Goal: Task Accomplishment & Management: Use online tool/utility

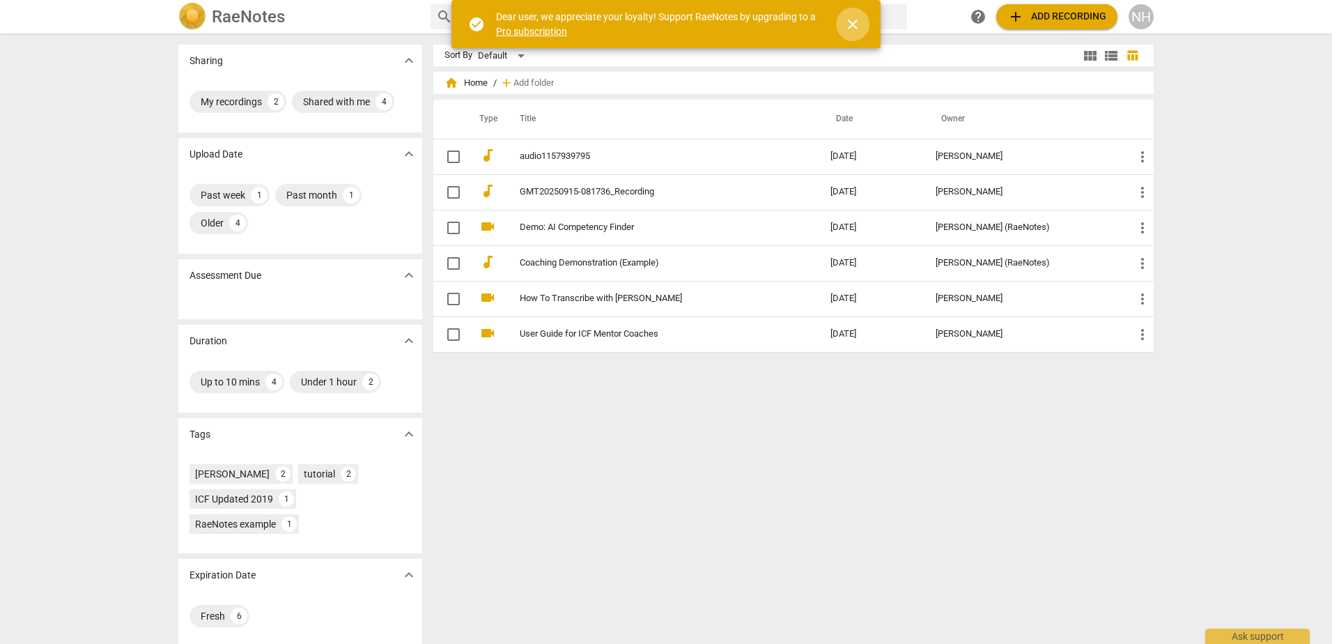
click at [856, 27] on span "close" at bounding box center [852, 24] width 17 height 17
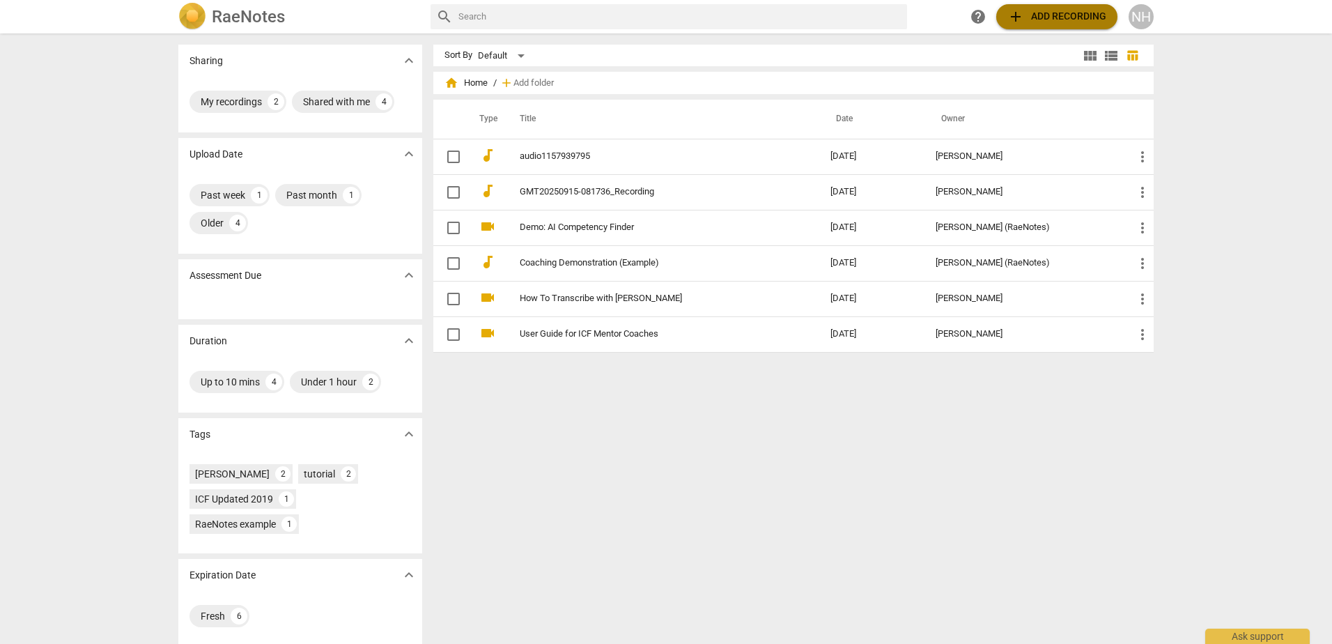
click at [1082, 22] on span "add Add recording" at bounding box center [1056, 16] width 99 height 17
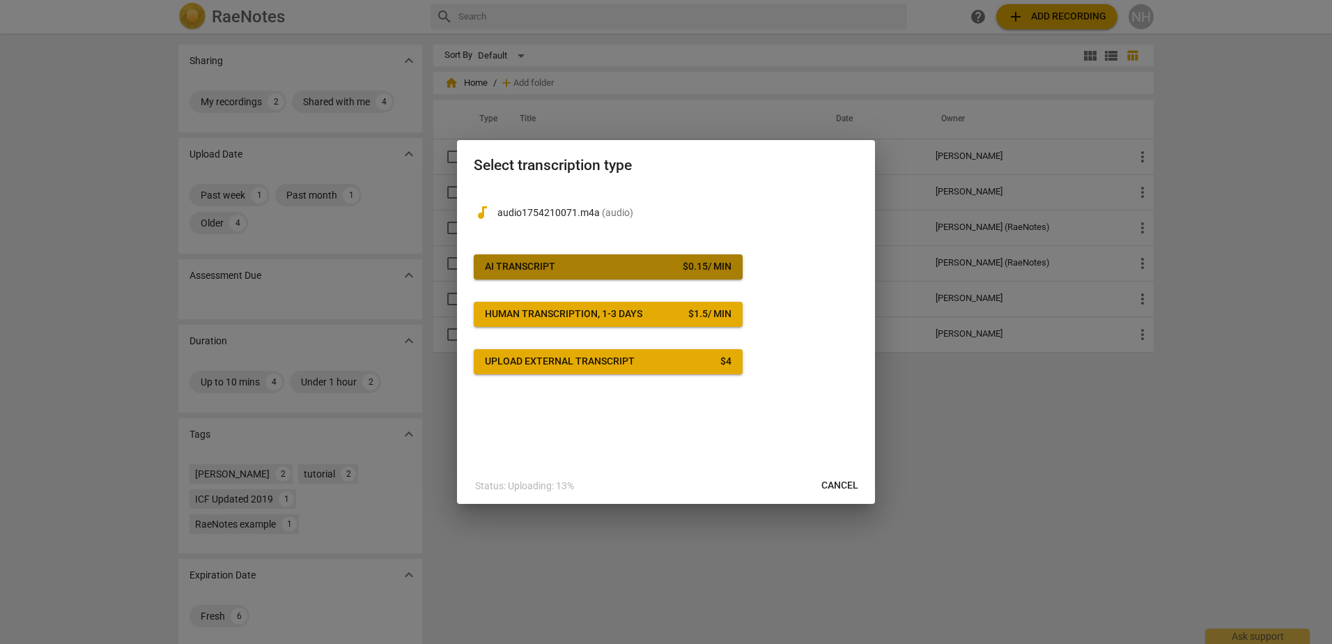
click at [586, 265] on span "AI Transcript $ 0.15 / min" at bounding box center [608, 267] width 247 height 14
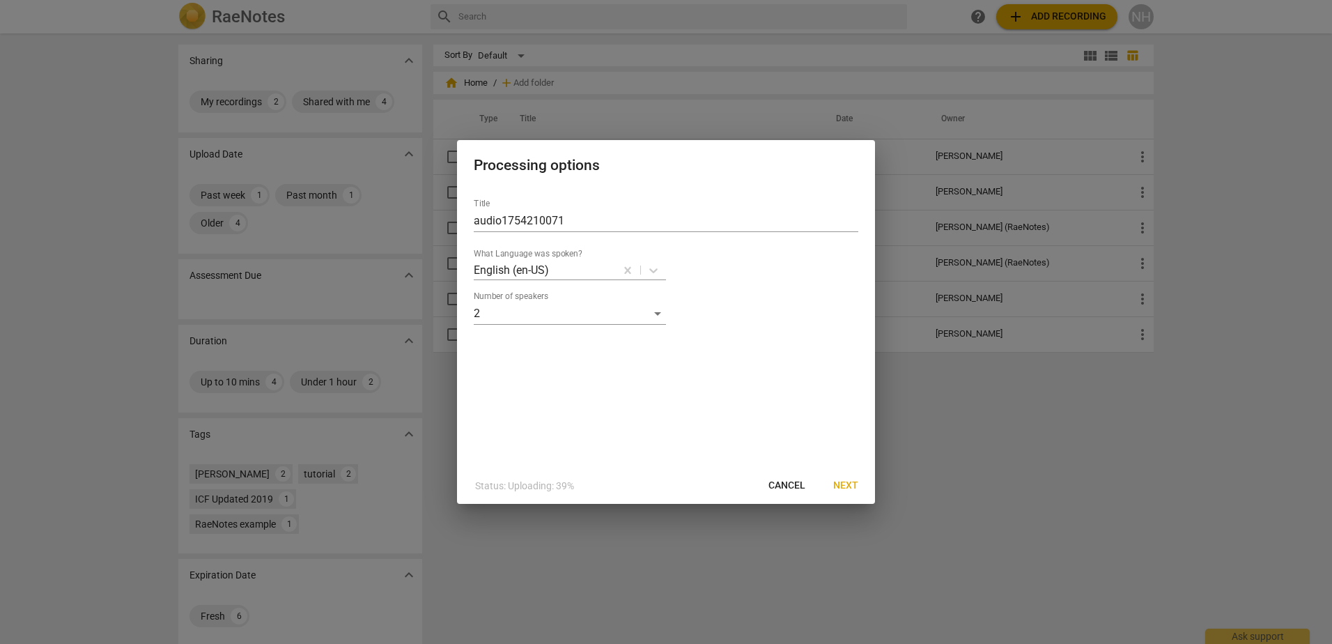
click at [520, 257] on label "What Language was spoken?" at bounding box center [528, 254] width 109 height 8
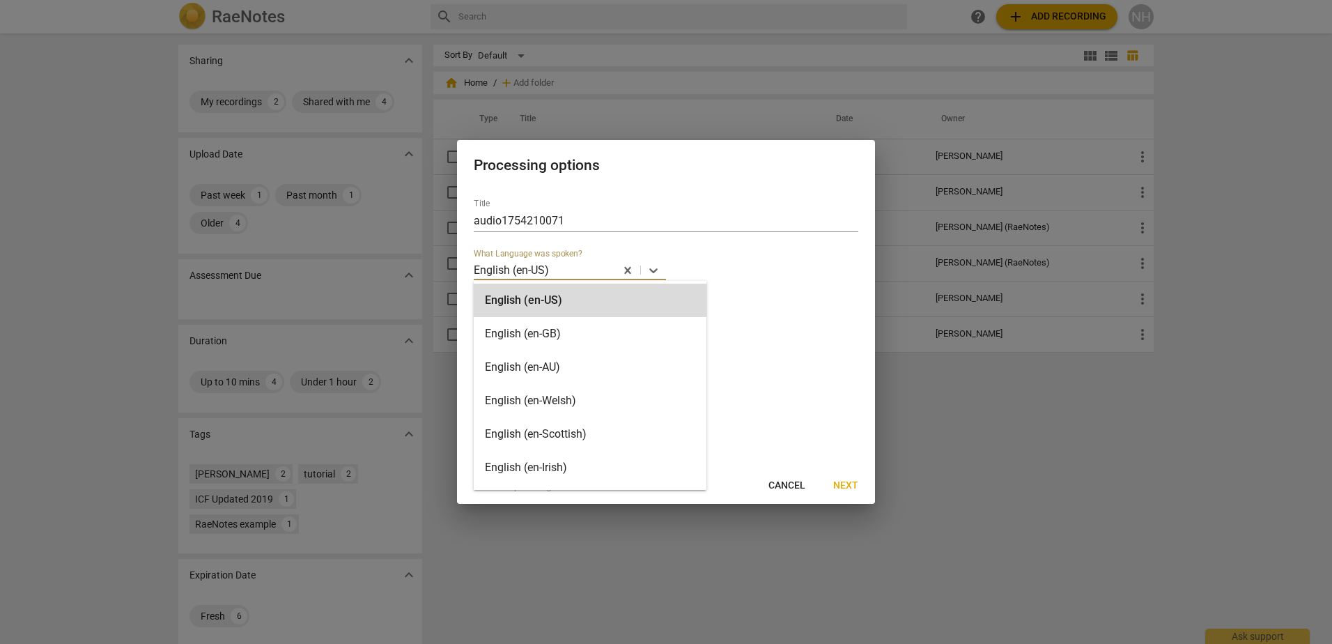
click at [530, 268] on p "English (en-US)" at bounding box center [511, 270] width 75 height 16
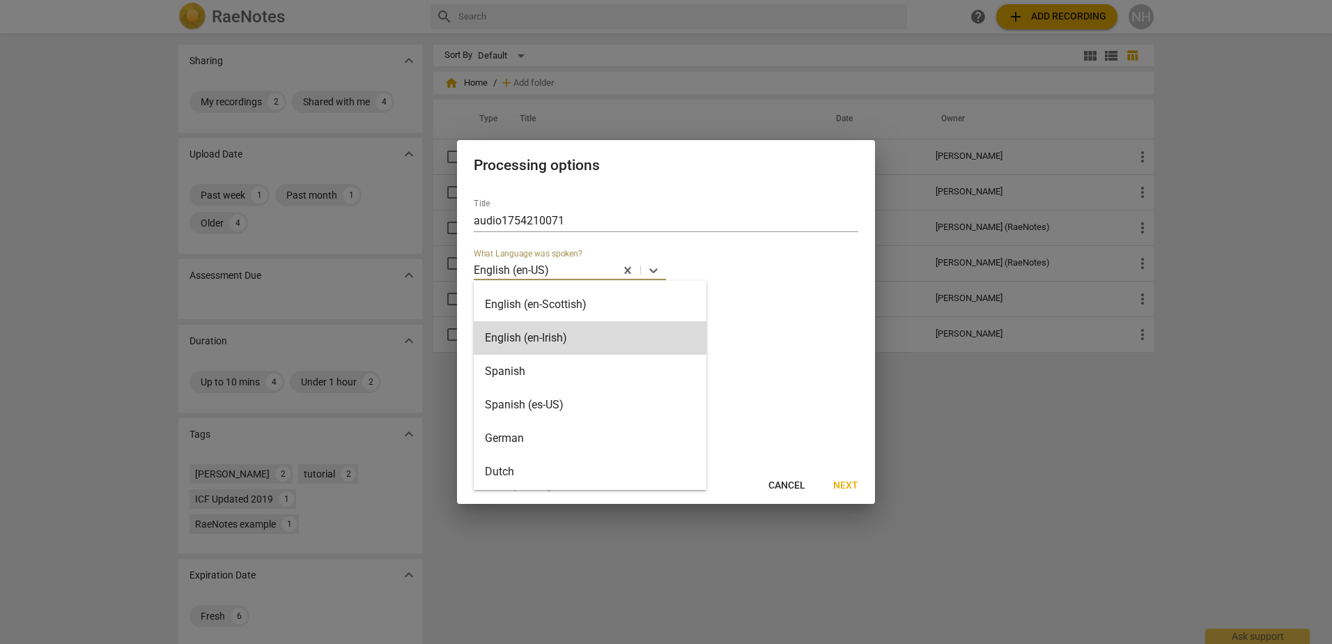
scroll to position [279, 0]
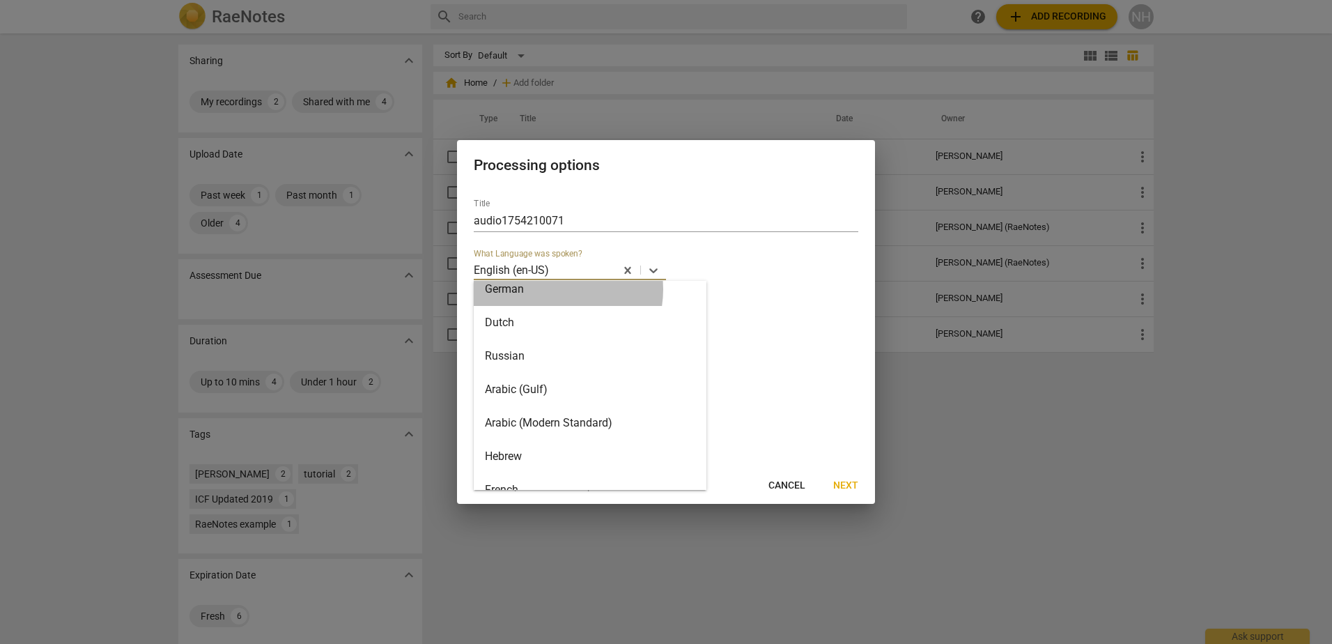
click at [551, 289] on div "German" at bounding box center [590, 288] width 233 height 33
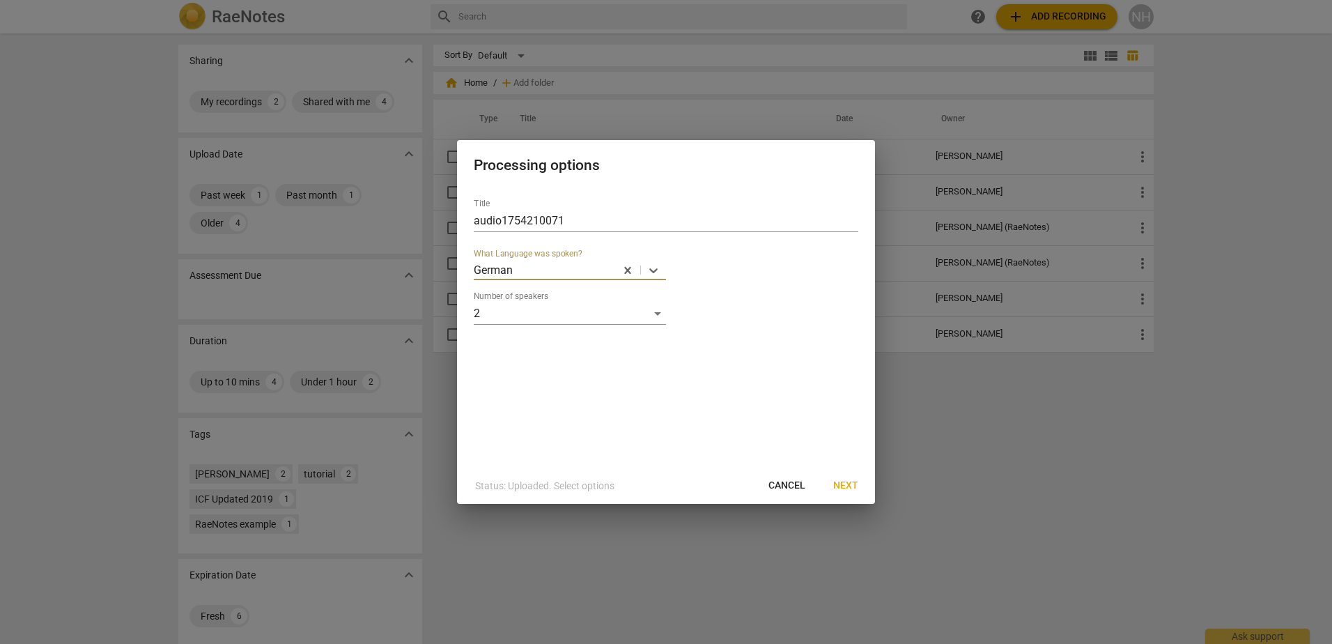
click at [841, 479] on span "Next" at bounding box center [845, 485] width 25 height 14
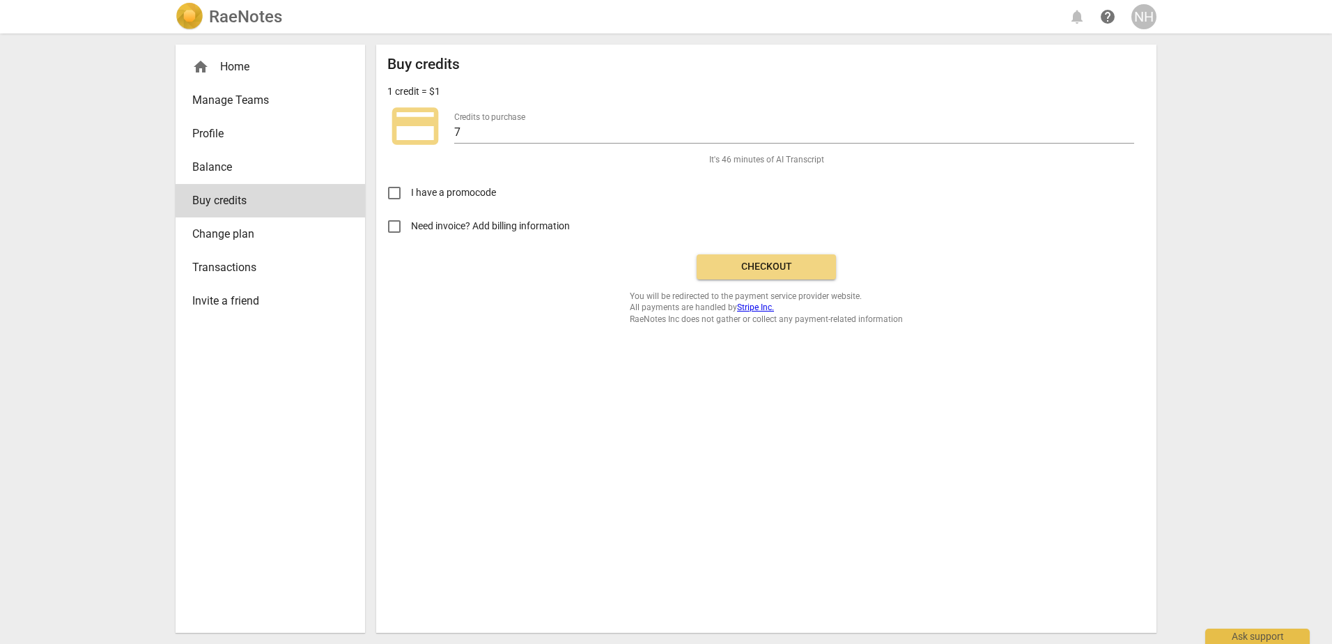
click at [728, 271] on span "Checkout" at bounding box center [766, 267] width 117 height 14
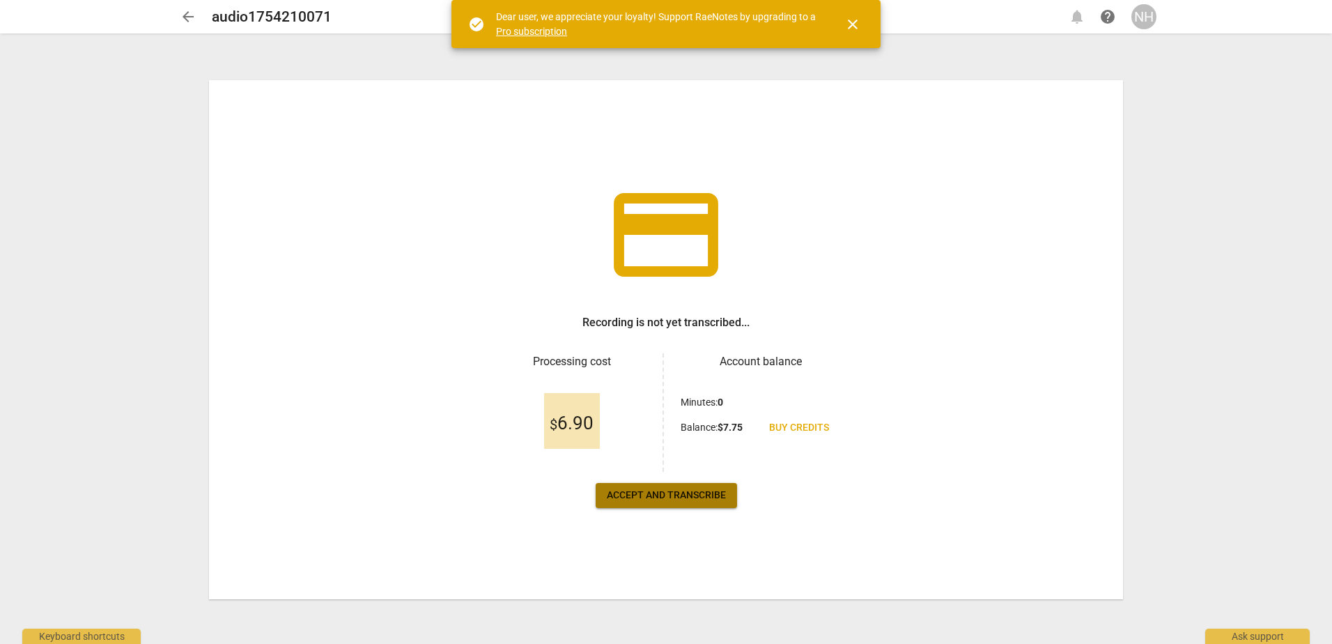
click at [650, 499] on span "Accept and transcribe" at bounding box center [666, 495] width 119 height 14
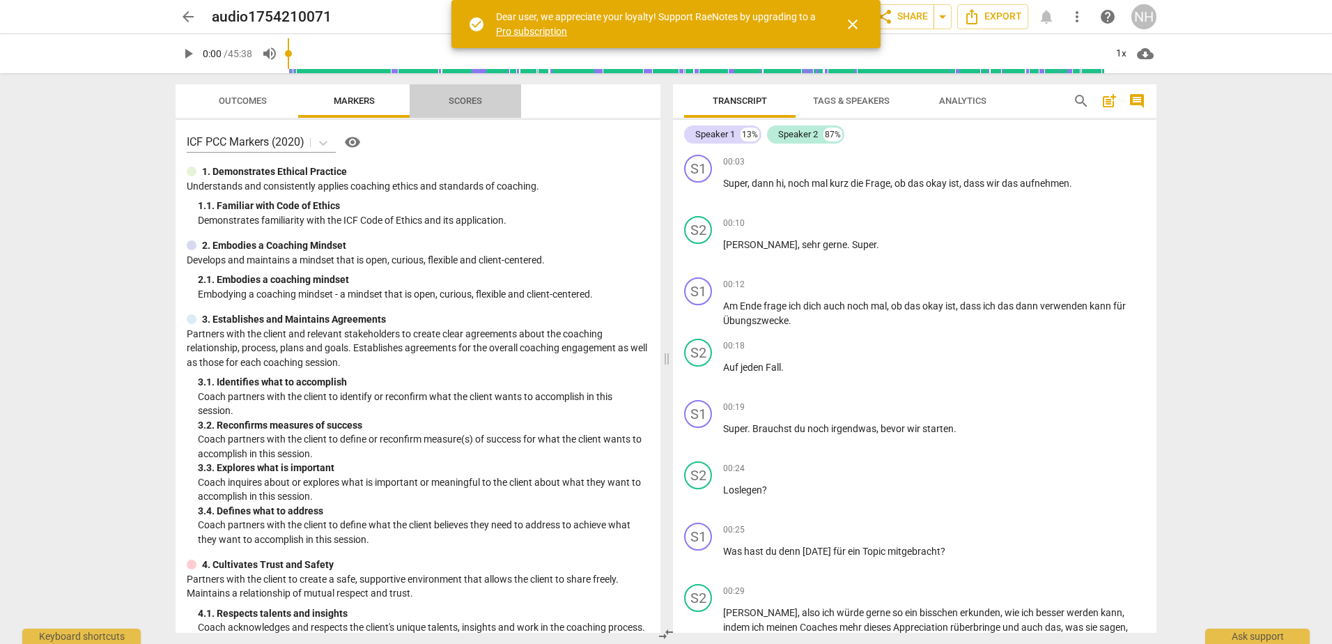
click at [460, 101] on span "Scores" at bounding box center [465, 100] width 33 height 10
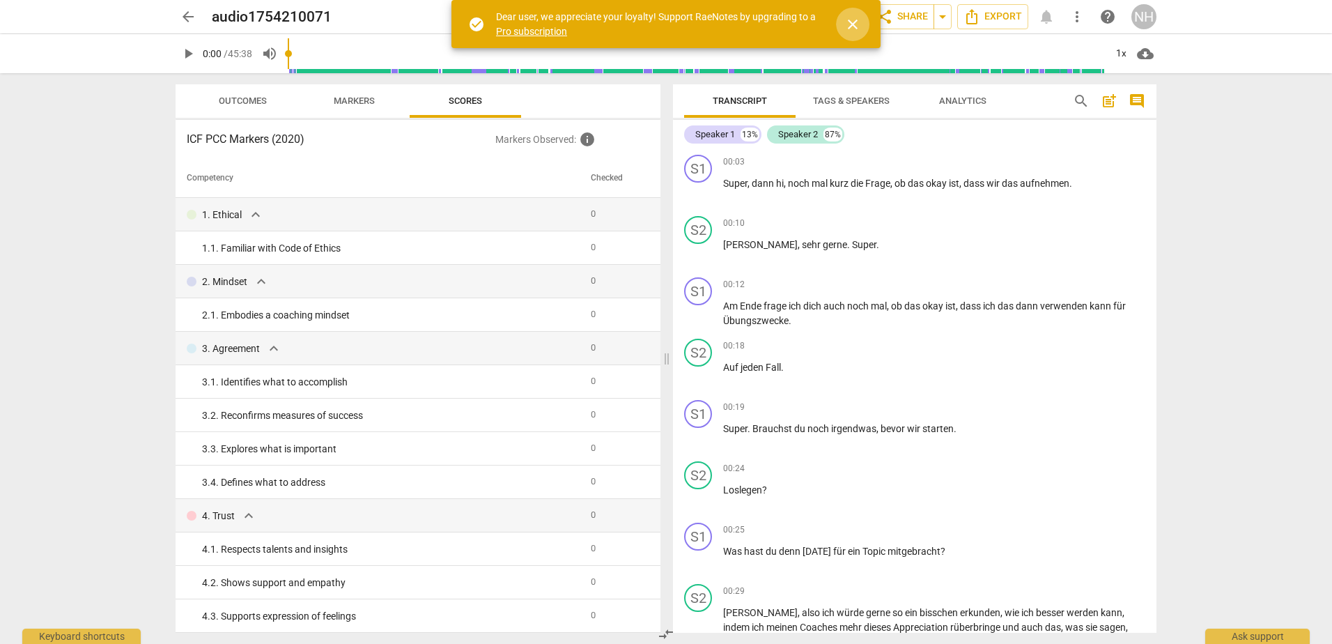
click at [854, 33] on button "close" at bounding box center [852, 24] width 33 height 33
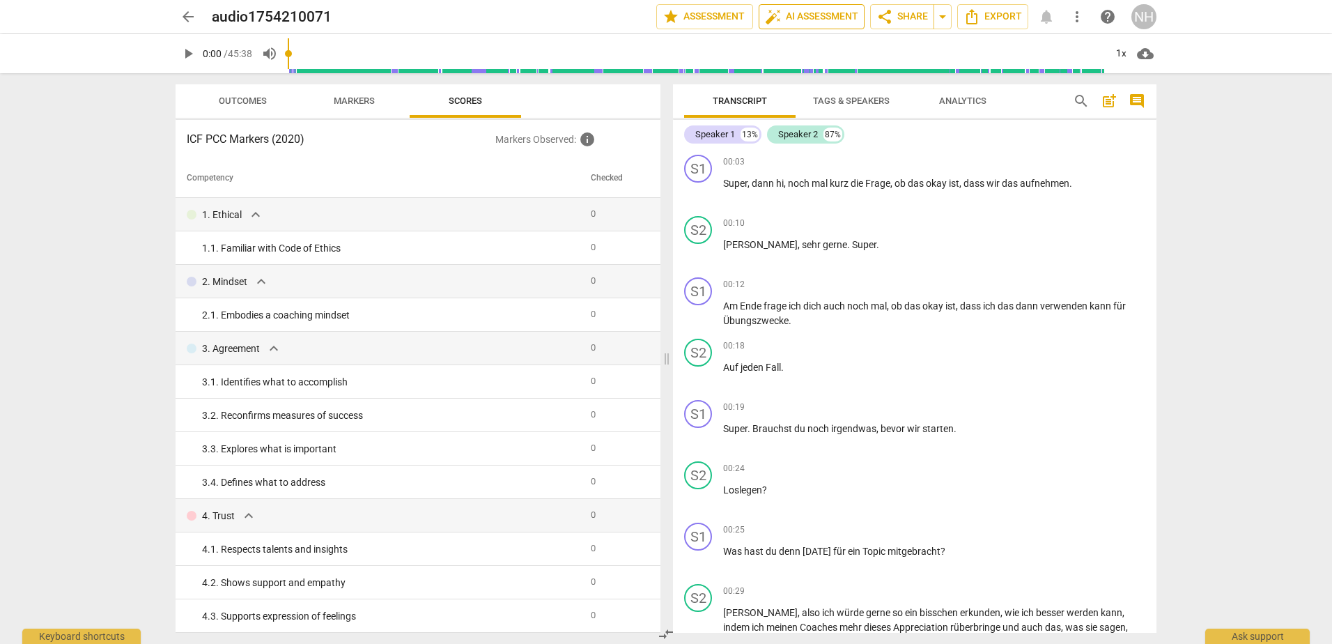
click at [777, 10] on span "auto_fix_high" at bounding box center [773, 16] width 17 height 17
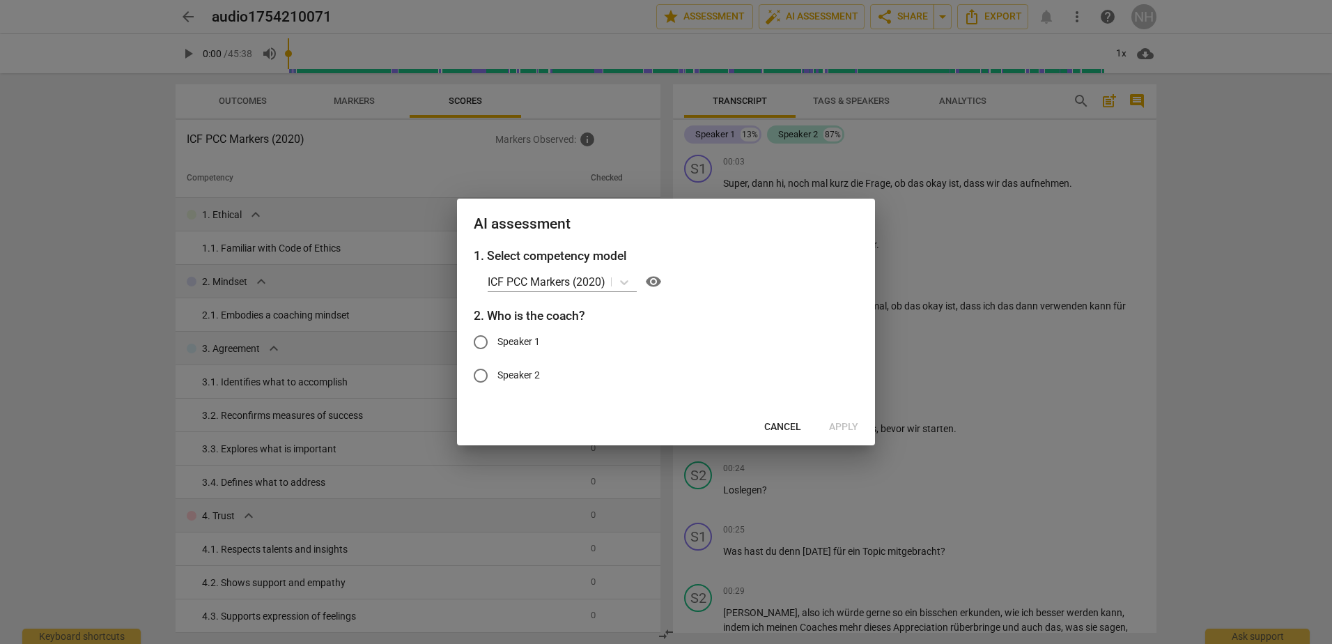
click at [528, 266] on div "1. Select competency model ICF PCC Markers (2020) visibility 2. Who is the coac…" at bounding box center [666, 328] width 418 height 162
click at [605, 286] on p "ICF PCC Markers (2020)" at bounding box center [547, 282] width 118 height 16
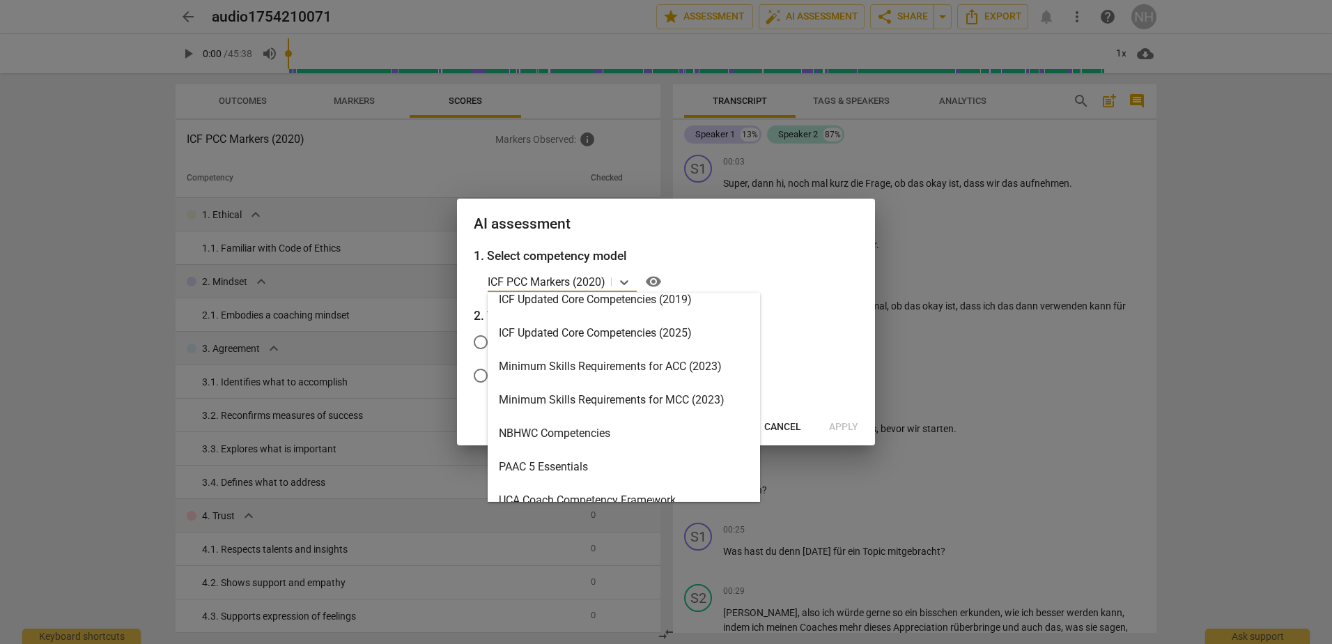
scroll to position [262, 0]
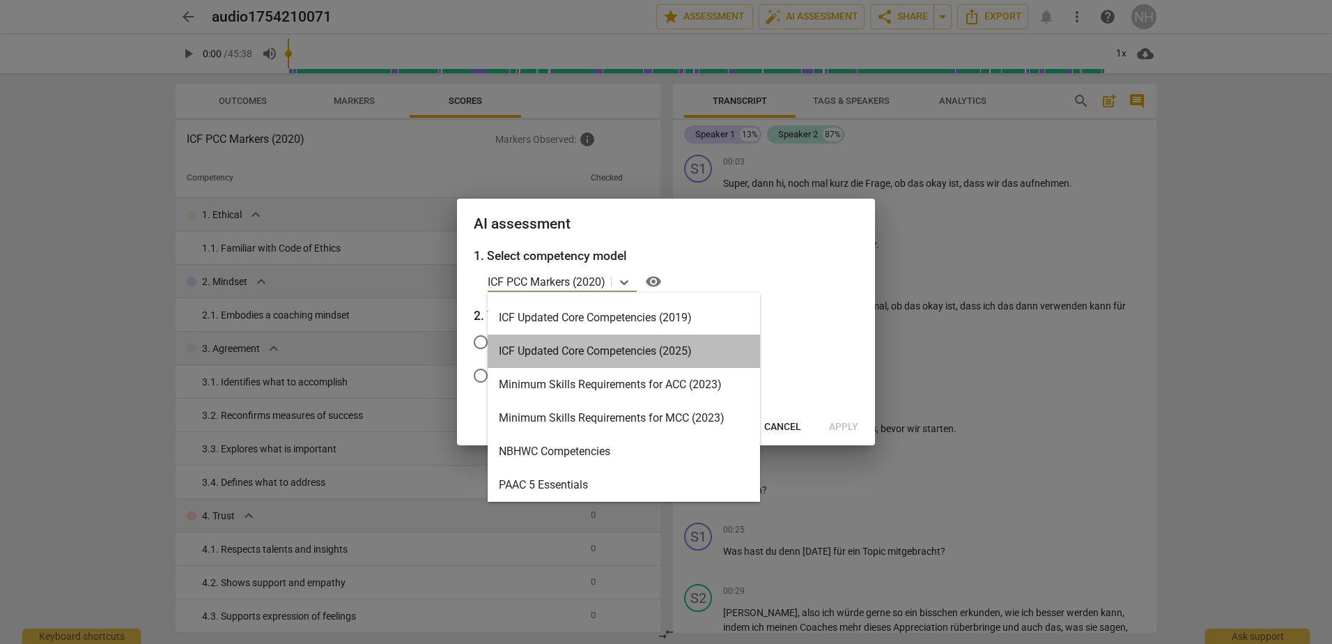
click at [712, 357] on div "ICF Updated Core Competencies (2025)" at bounding box center [624, 350] width 272 height 33
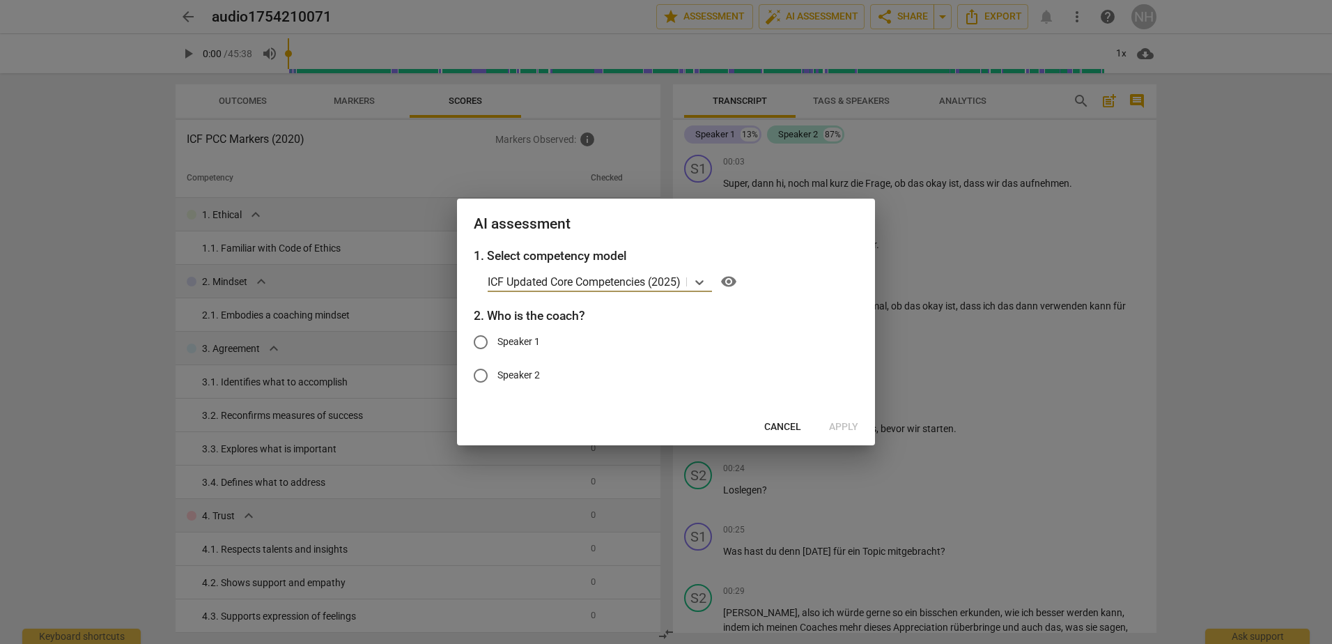
click at [504, 346] on span "Speaker 1" at bounding box center [518, 341] width 42 height 15
click at [497, 346] on input "Speaker 1" at bounding box center [480, 341] width 33 height 33
radio input "true"
click at [847, 426] on span "Apply" at bounding box center [843, 427] width 29 height 14
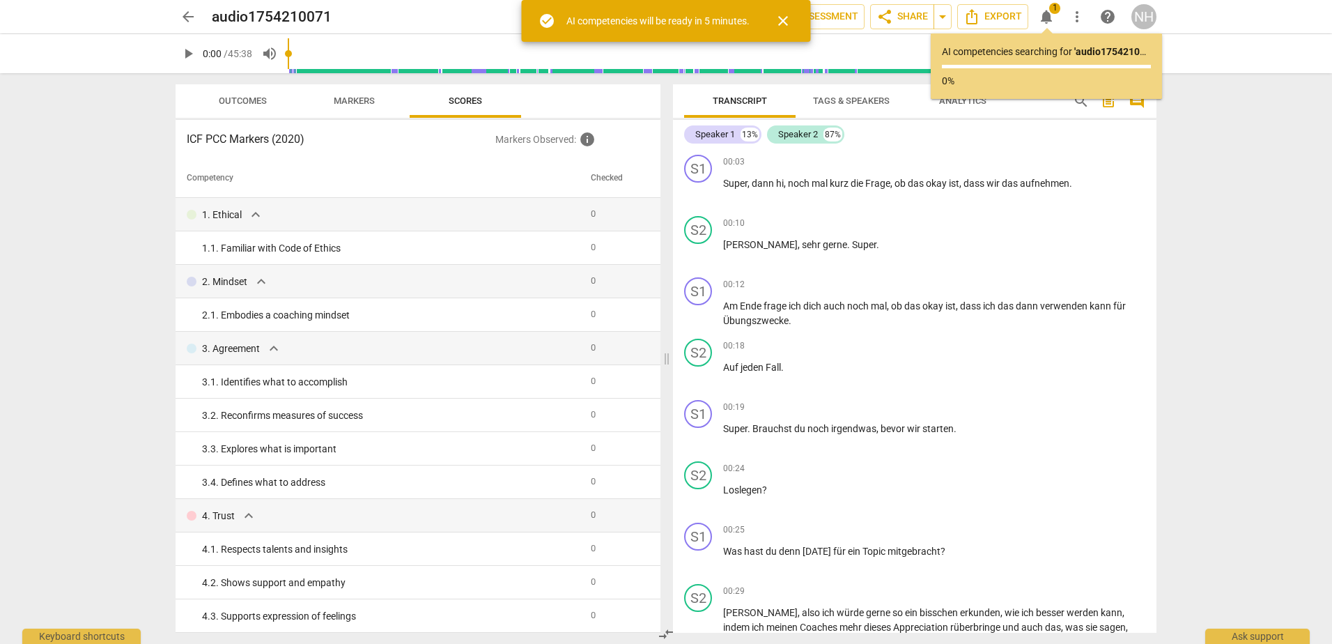
click at [1219, 169] on div "arrow_back audio1754210071 edit star Assessment auto_fix_high AI Assessment sha…" at bounding box center [666, 322] width 1332 height 644
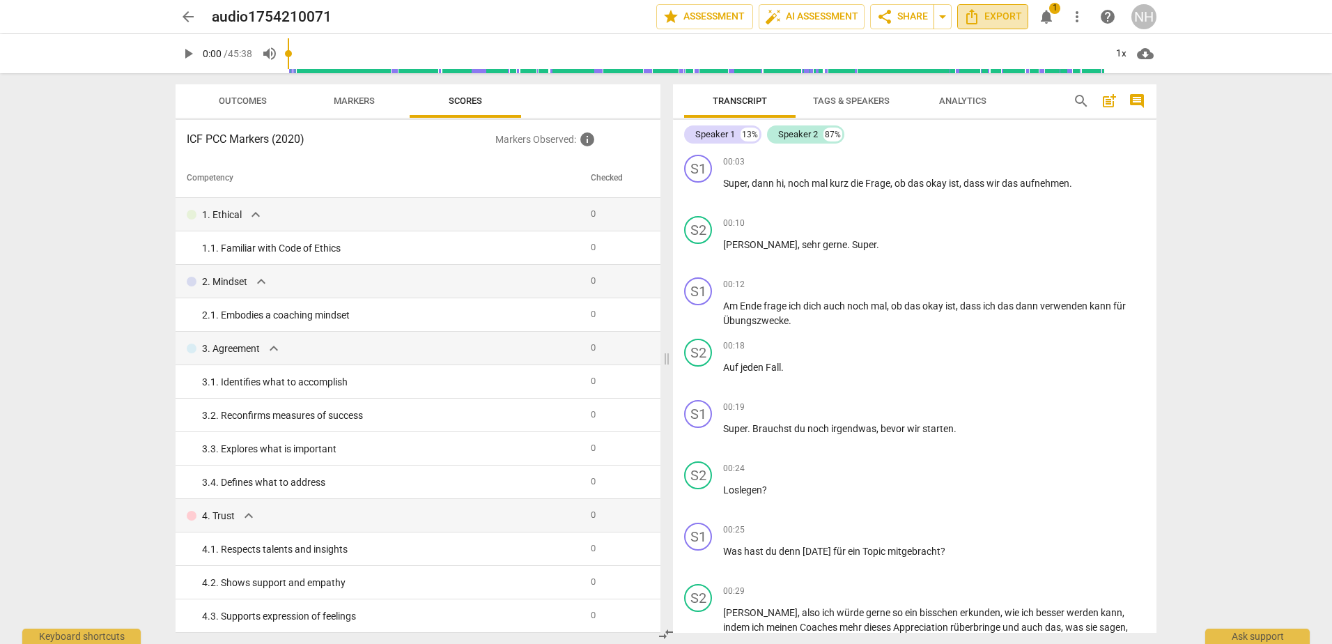
click at [986, 14] on span "Export" at bounding box center [992, 16] width 59 height 17
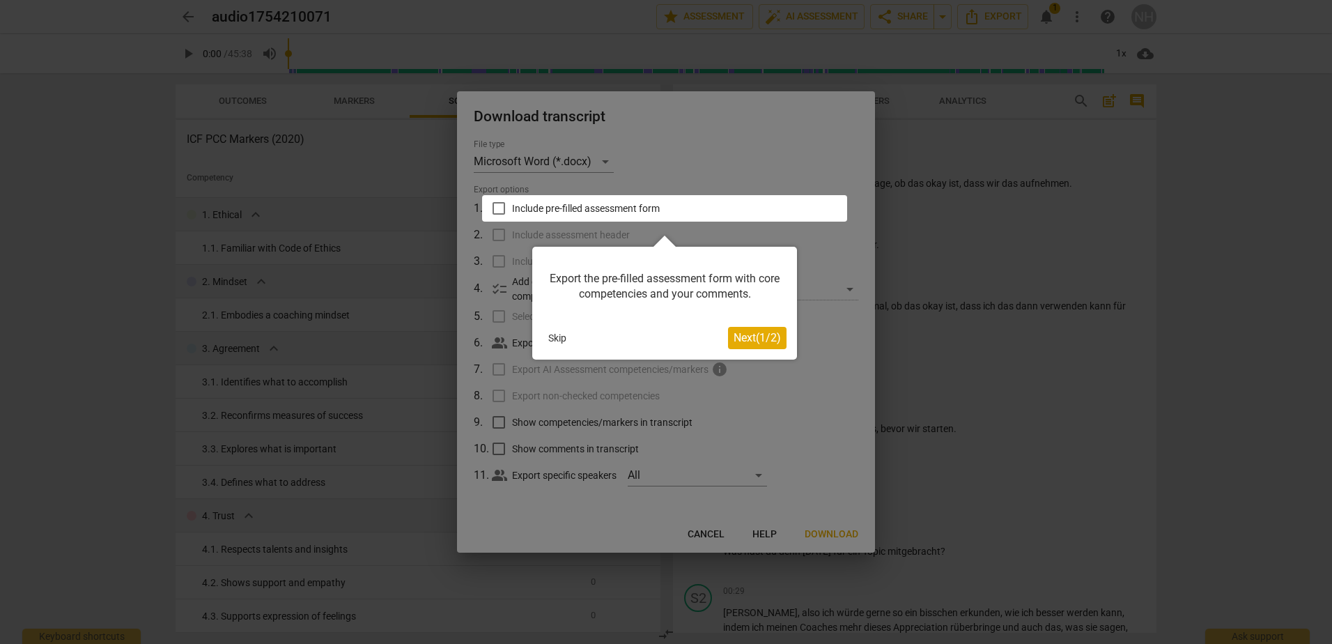
click at [767, 342] on span "Next ( 1 / 2 )" at bounding box center [756, 337] width 47 height 13
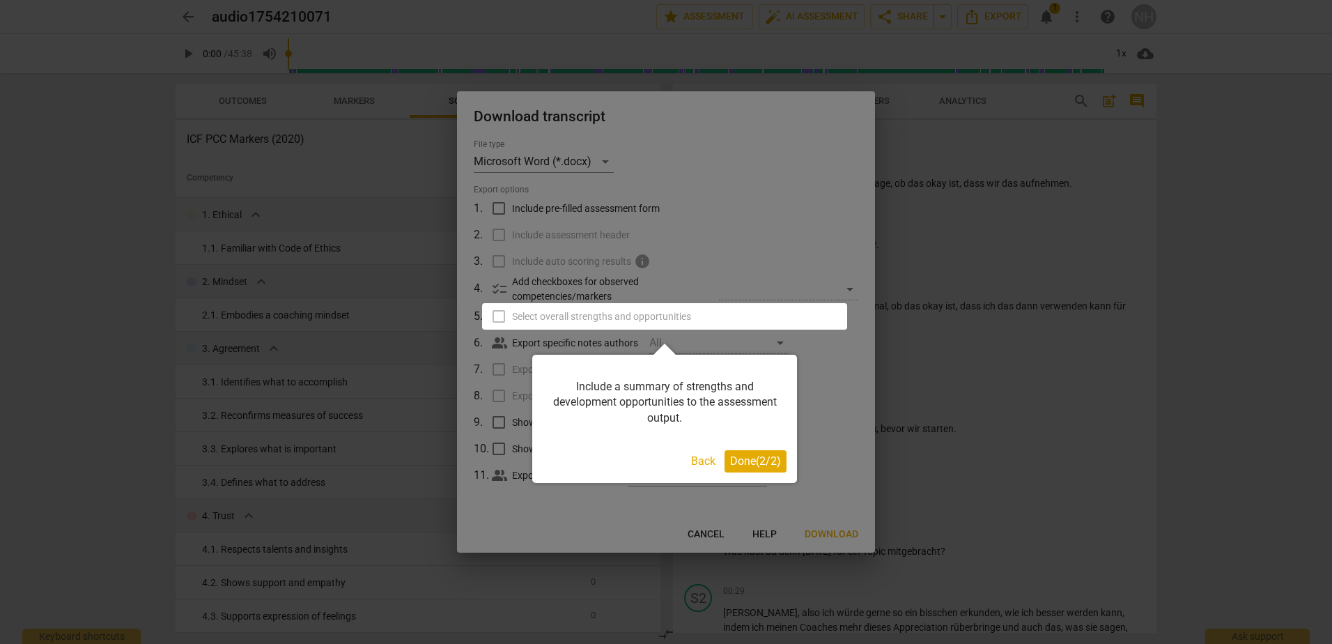
click at [693, 458] on button "Back" at bounding box center [703, 461] width 36 height 22
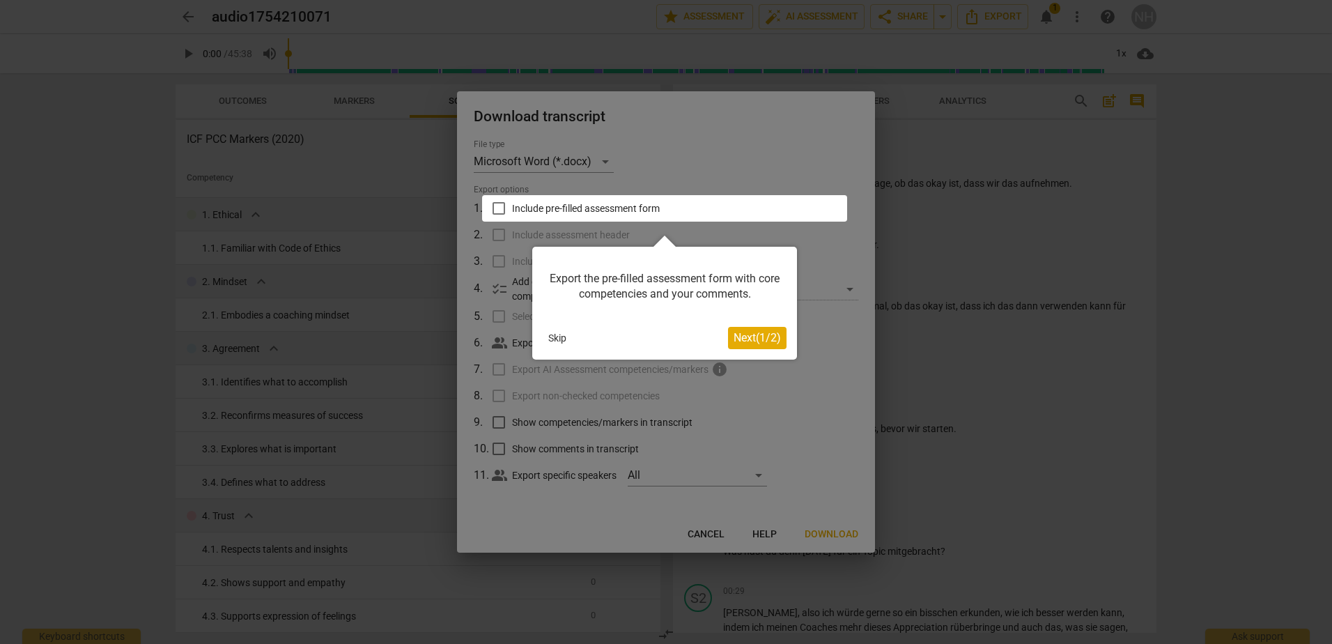
click at [751, 336] on span "Next ( 1 / 2 )" at bounding box center [756, 337] width 47 height 13
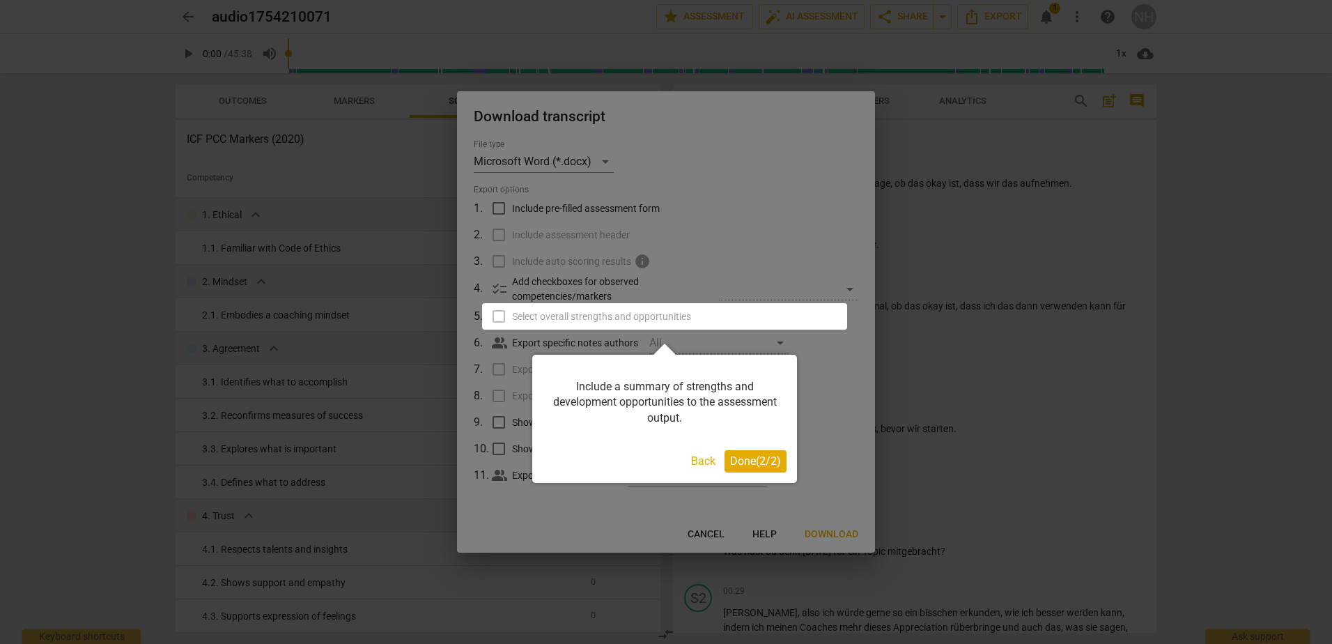
click at [740, 460] on span "Done ( 2 / 2 )" at bounding box center [755, 460] width 51 height 13
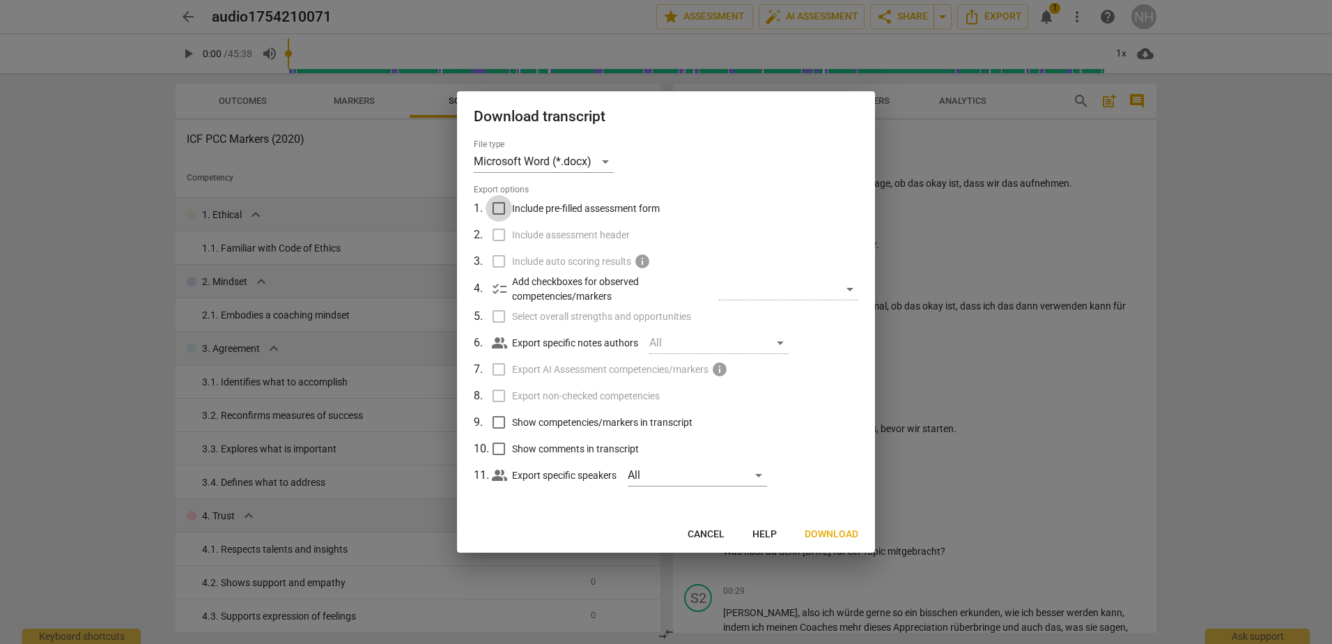
click at [497, 200] on input "Include pre-filled assessment form" at bounding box center [498, 208] width 26 height 26
checkbox input "true"
click at [505, 238] on input "Include assessment header" at bounding box center [498, 234] width 26 height 26
checkbox input "true"
click at [497, 320] on input "Select overall strengths and opportunities" at bounding box center [498, 316] width 26 height 26
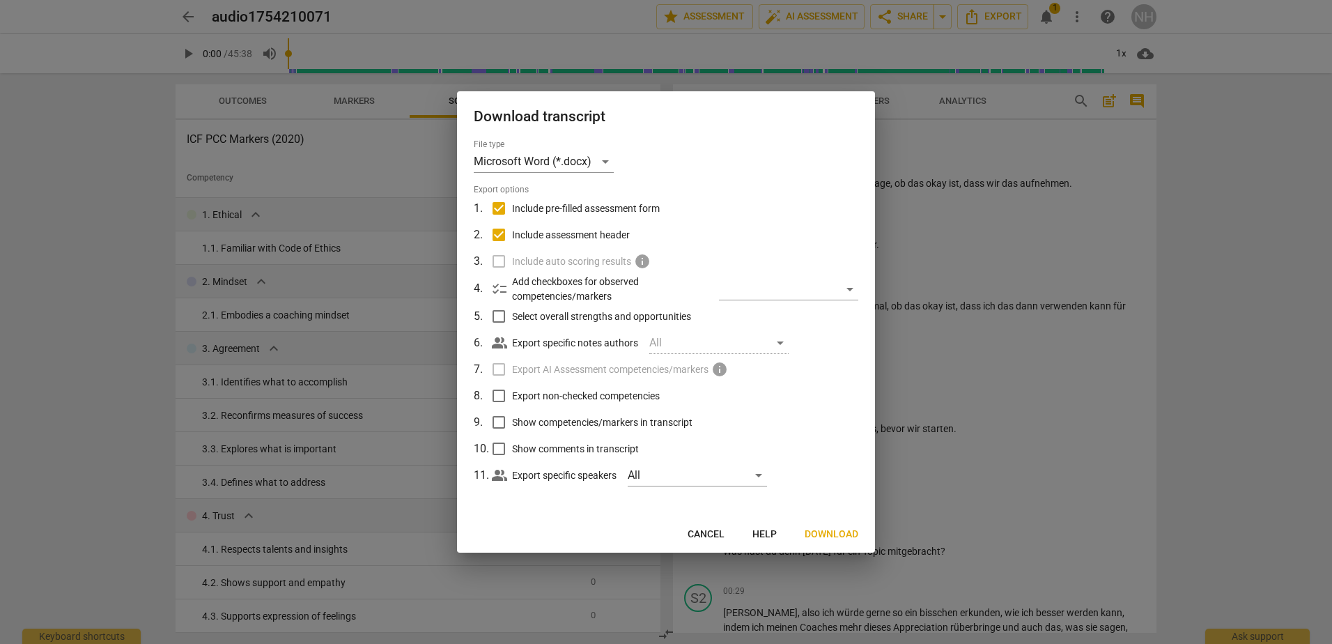
checkbox input "true"
click at [496, 395] on input "Export non-checked competencies" at bounding box center [498, 395] width 26 height 26
checkbox input "true"
click at [493, 415] on input "Show competencies/markers in transcript" at bounding box center [498, 422] width 26 height 26
checkbox input "true"
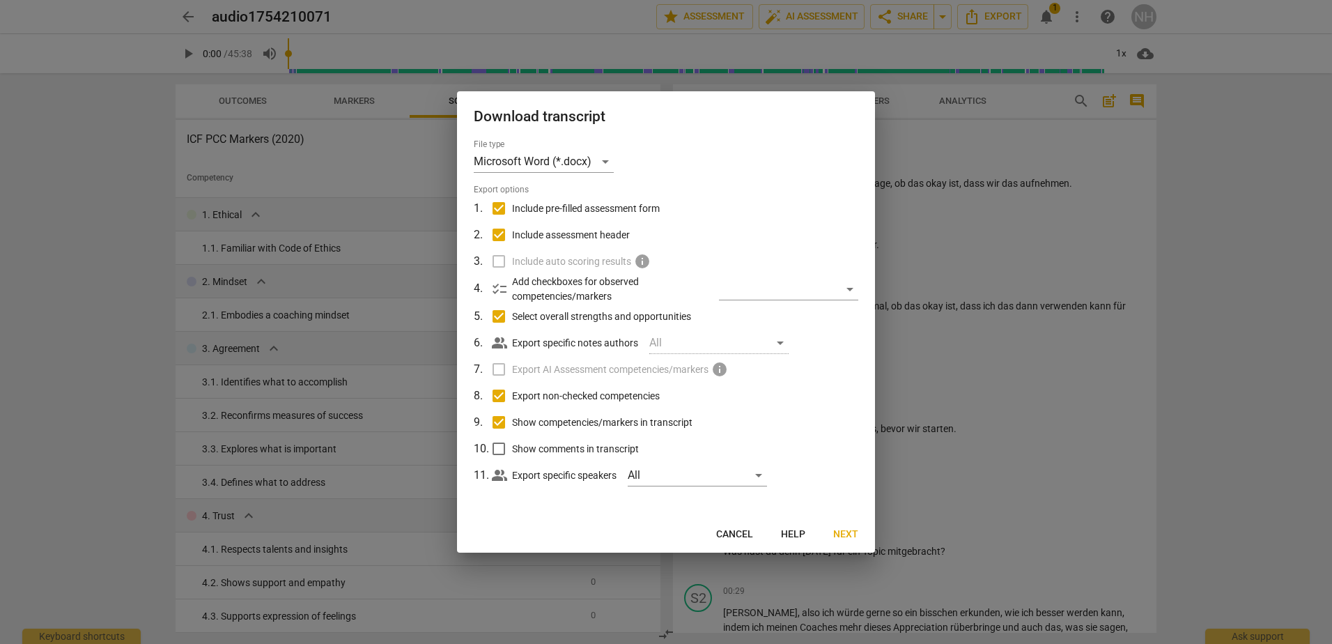
click at [493, 445] on input "Show comments in transcript" at bounding box center [498, 448] width 26 height 26
checkbox input "true"
click at [843, 531] on span "Next" at bounding box center [845, 534] width 25 height 14
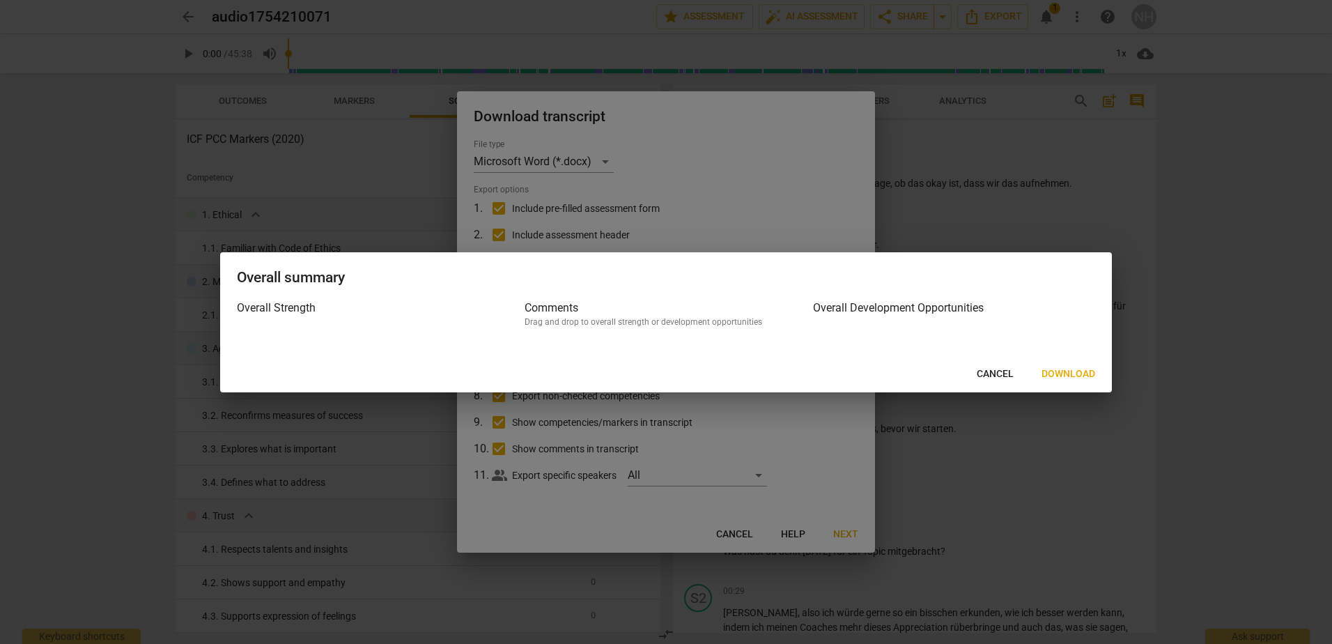
click at [1005, 372] on span "Cancel" at bounding box center [994, 374] width 37 height 14
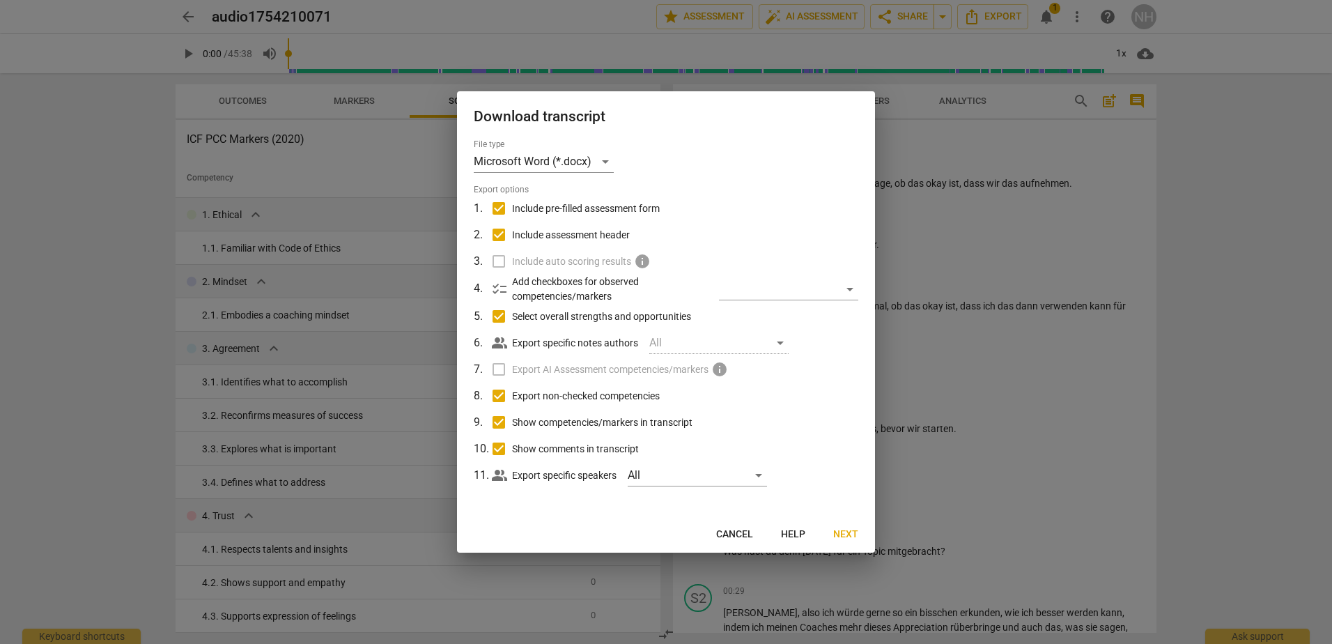
click at [740, 540] on span "Cancel" at bounding box center [734, 534] width 37 height 14
checkbox input "false"
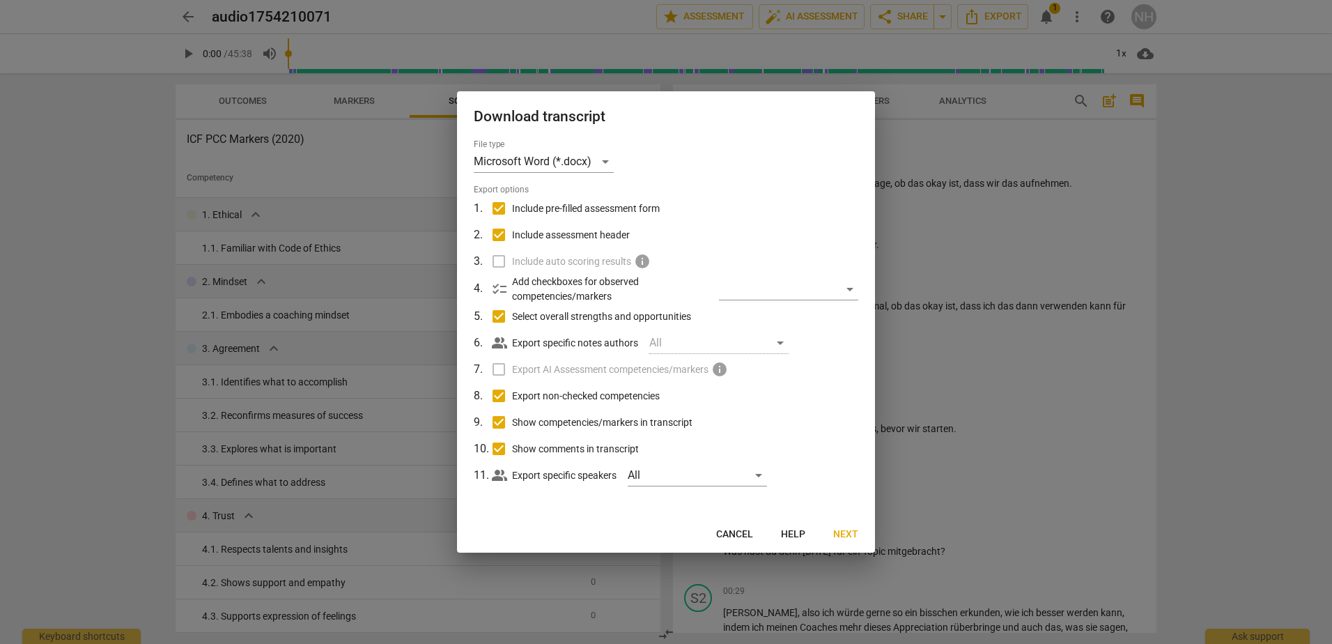
checkbox input "false"
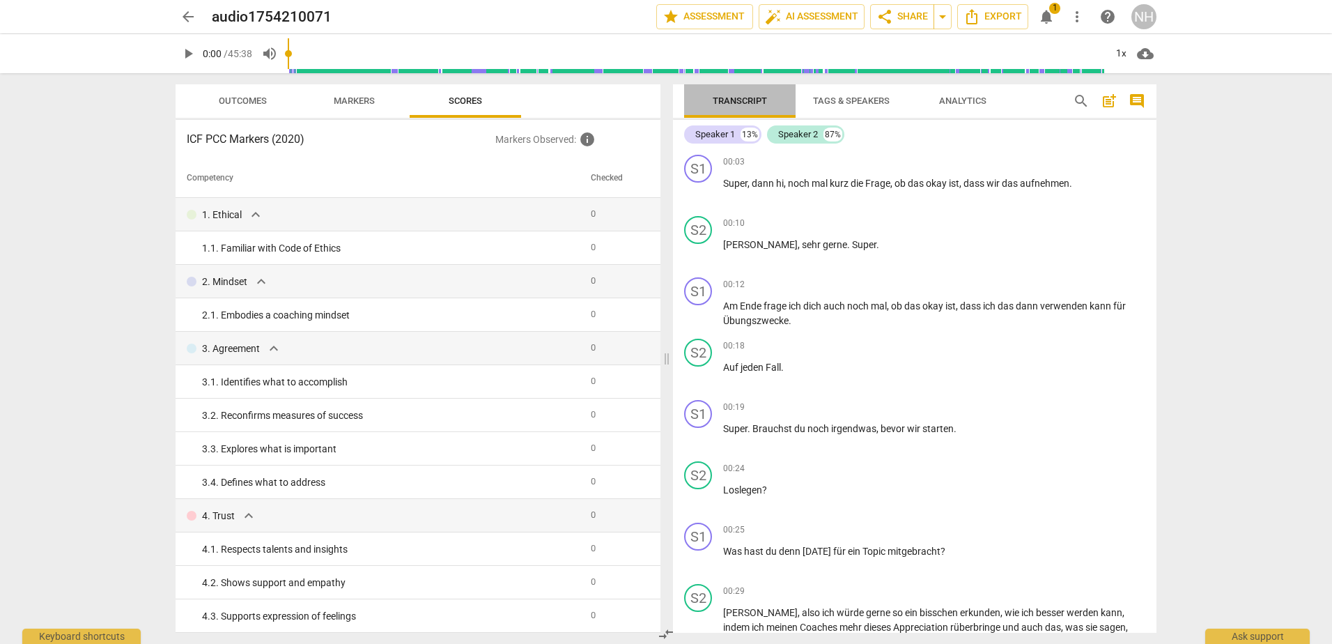
click at [748, 104] on span "Transcript" at bounding box center [739, 100] width 54 height 10
click at [958, 17] on button "Export" at bounding box center [992, 16] width 71 height 25
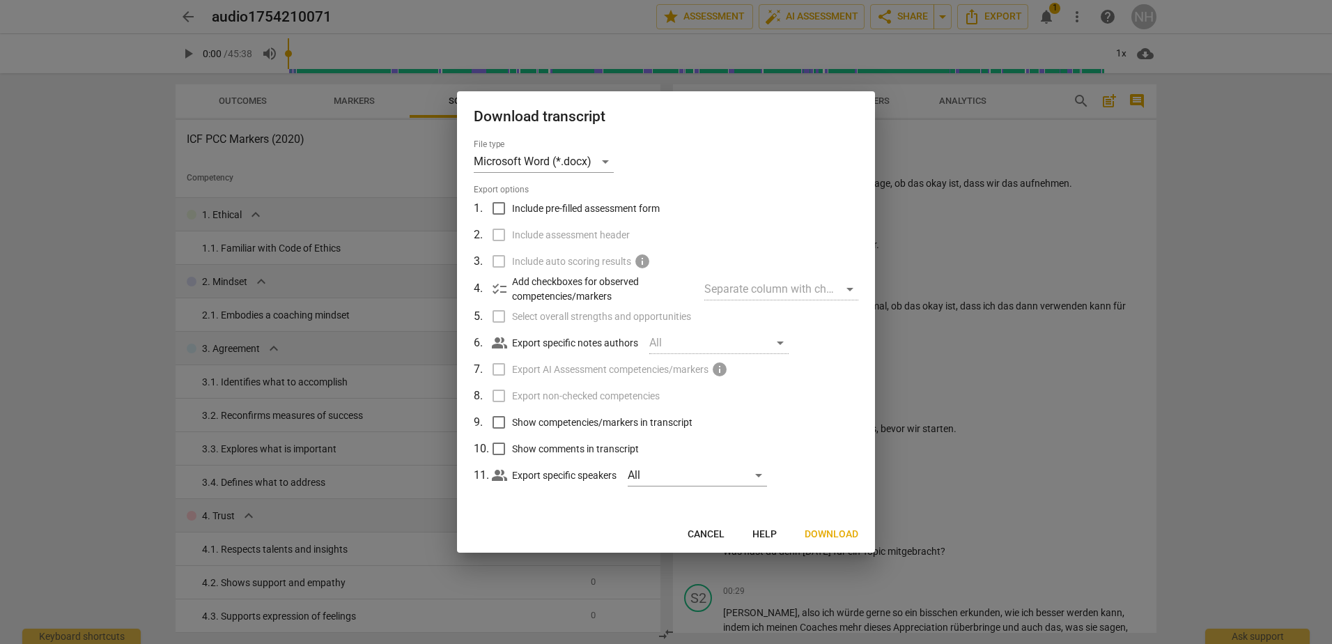
click at [820, 536] on span "Download" at bounding box center [831, 534] width 54 height 14
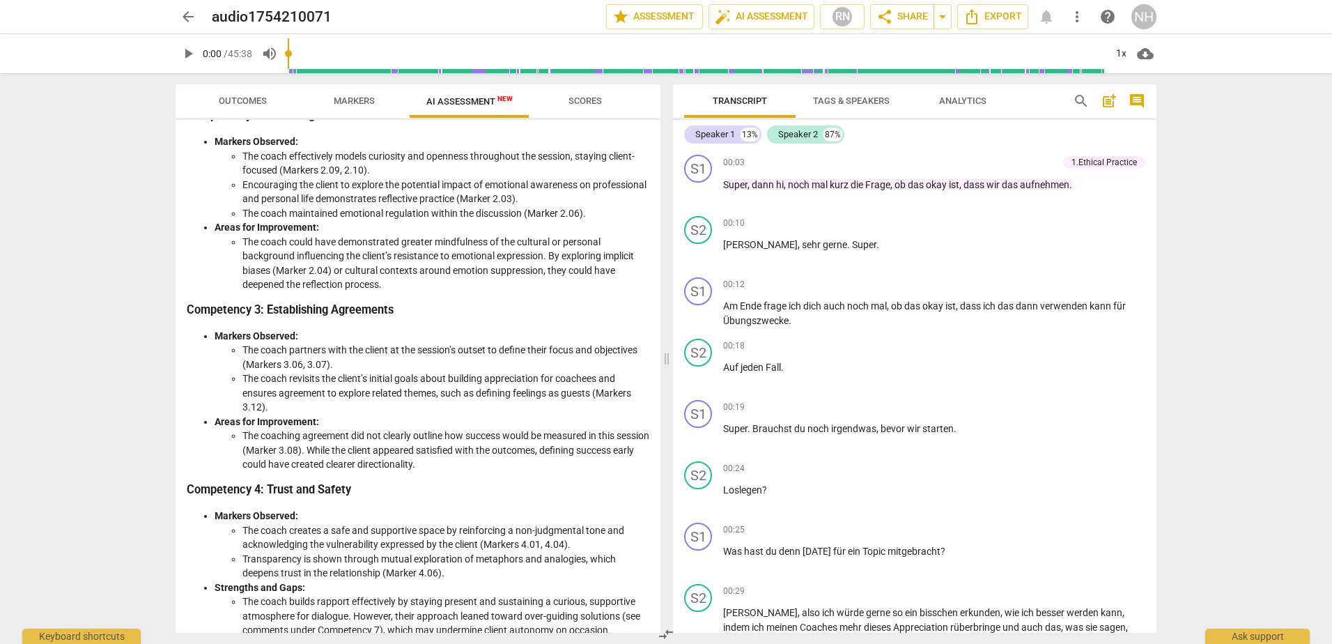
scroll to position [636, 0]
click at [329, 86] on button "Markers" at bounding box center [353, 100] width 111 height 33
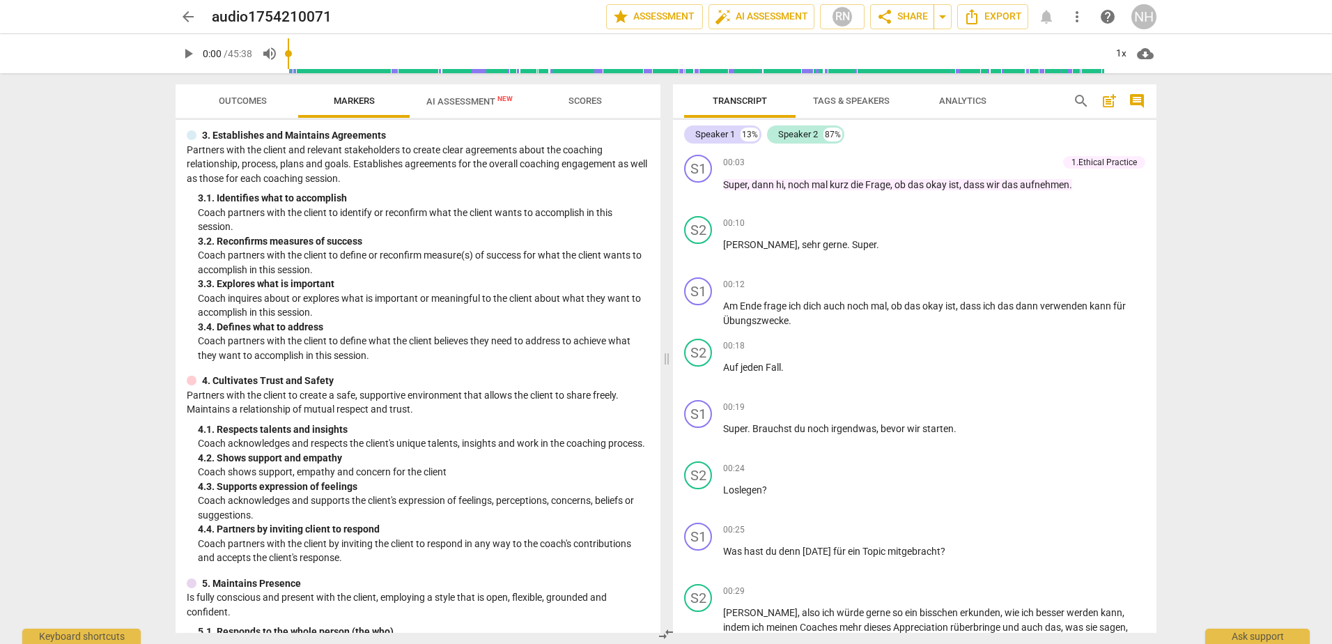
scroll to position [0, 0]
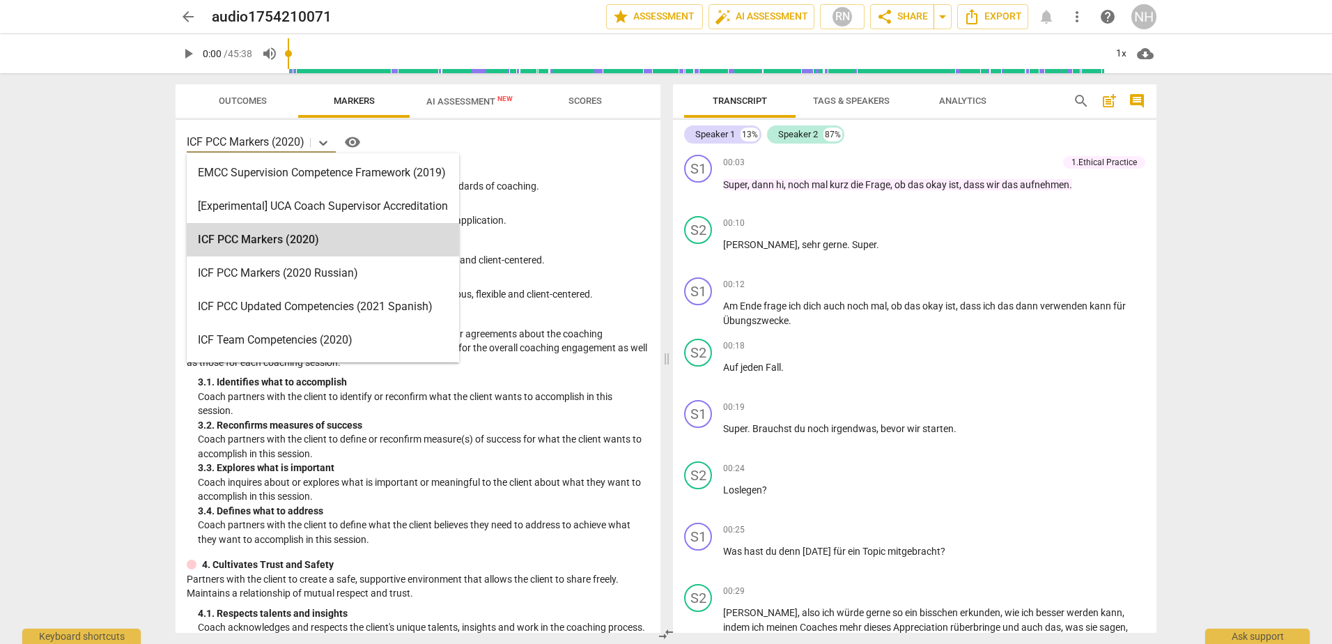
click at [284, 135] on p "ICF PCC Markers (2020)" at bounding box center [246, 142] width 118 height 16
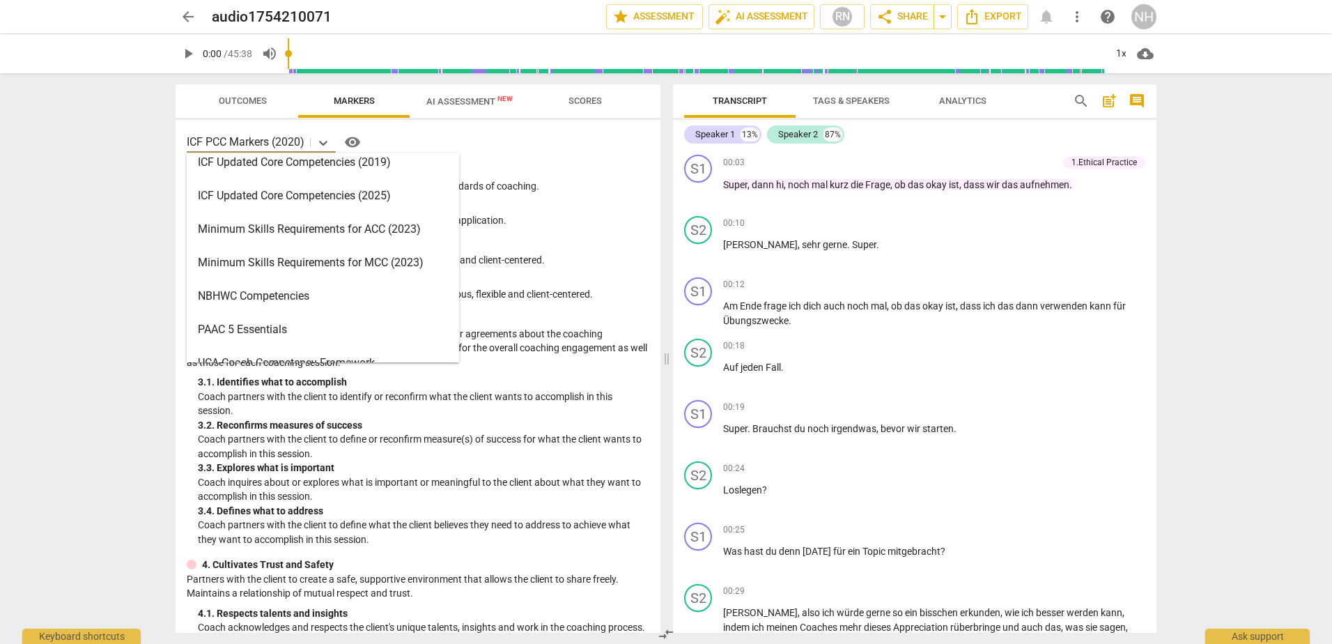
scroll to position [279, 0]
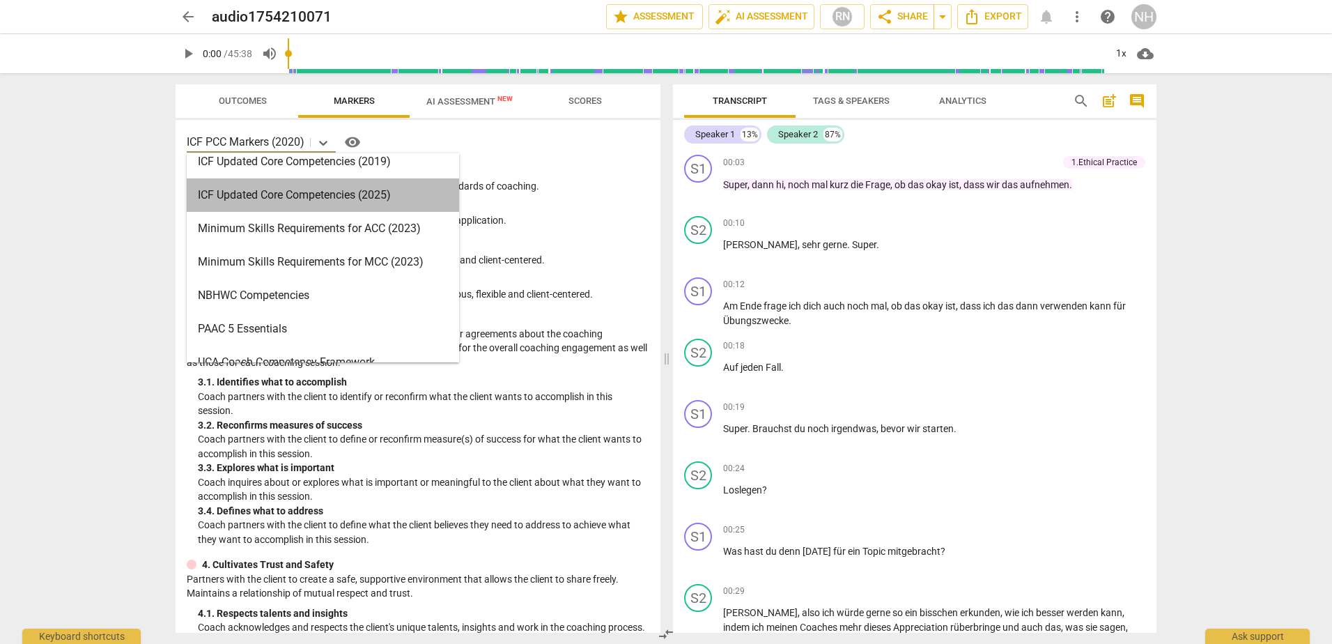
click at [347, 190] on div "ICF Updated Core Competencies (2025)" at bounding box center [323, 194] width 272 height 33
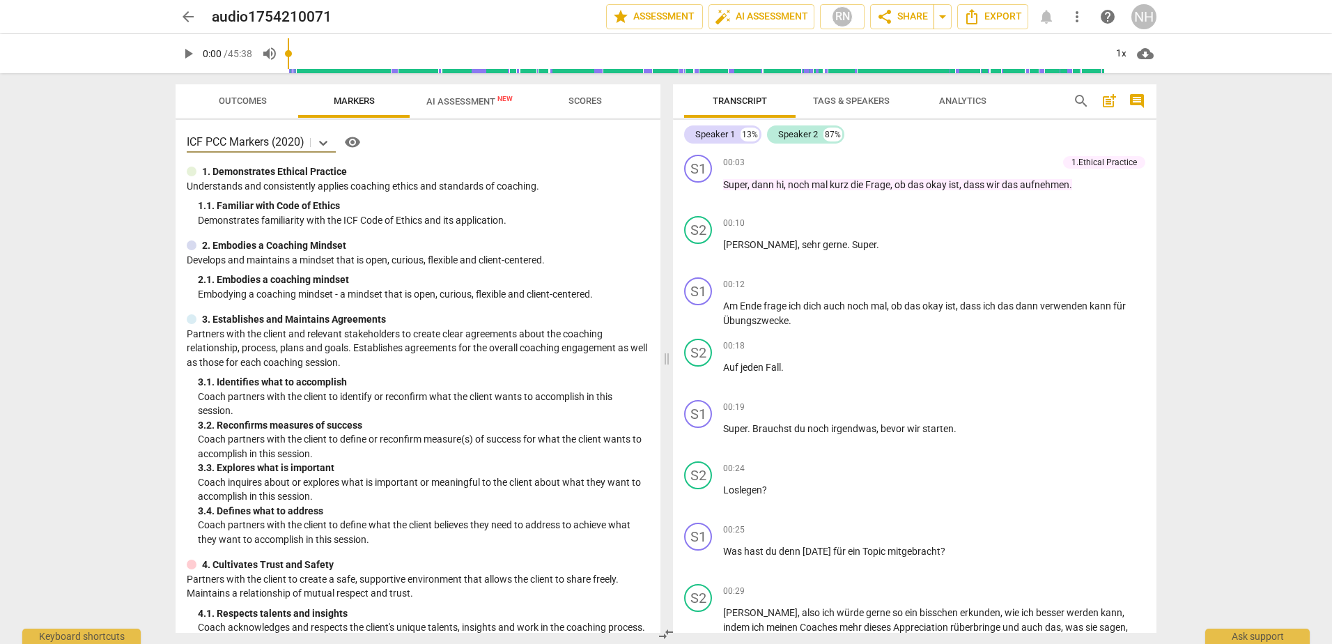
click at [465, 104] on span "AI Assessment New" at bounding box center [469, 101] width 86 height 10
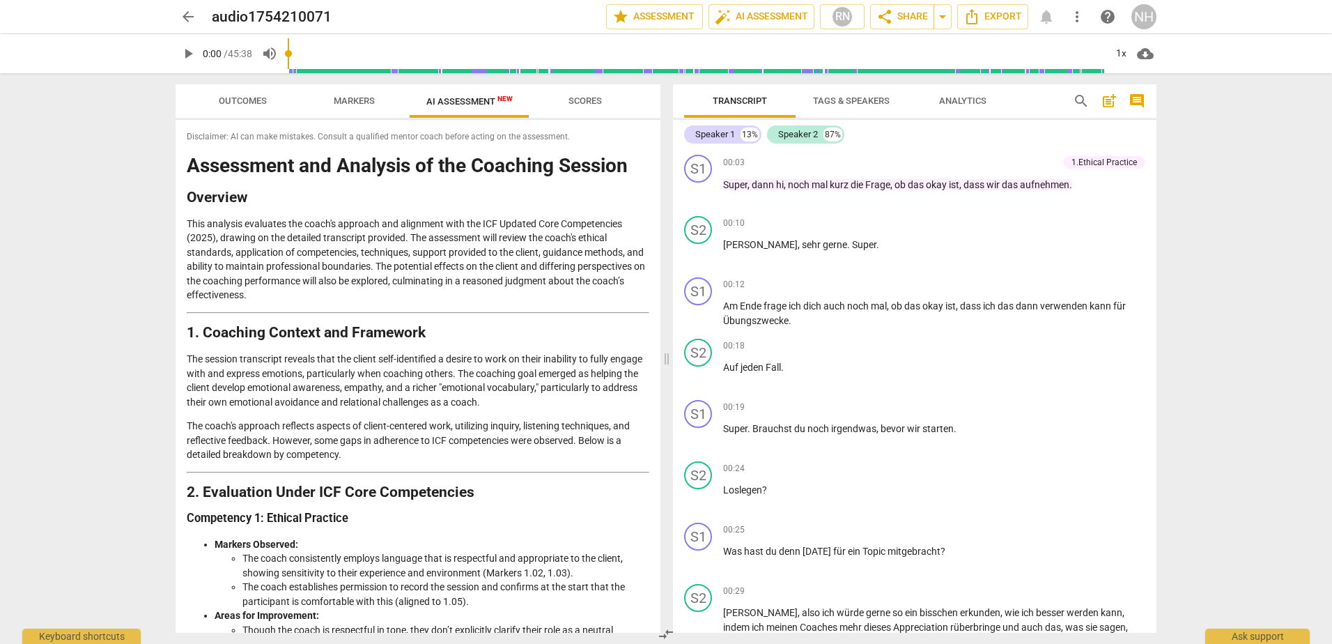
click at [607, 84] on div "Outcomes Markers AI Assessment New Scores Disclaimer: AI can make mistakes. Con…" at bounding box center [414, 358] width 501 height 570
click at [586, 99] on span "Scores" at bounding box center [584, 100] width 33 height 10
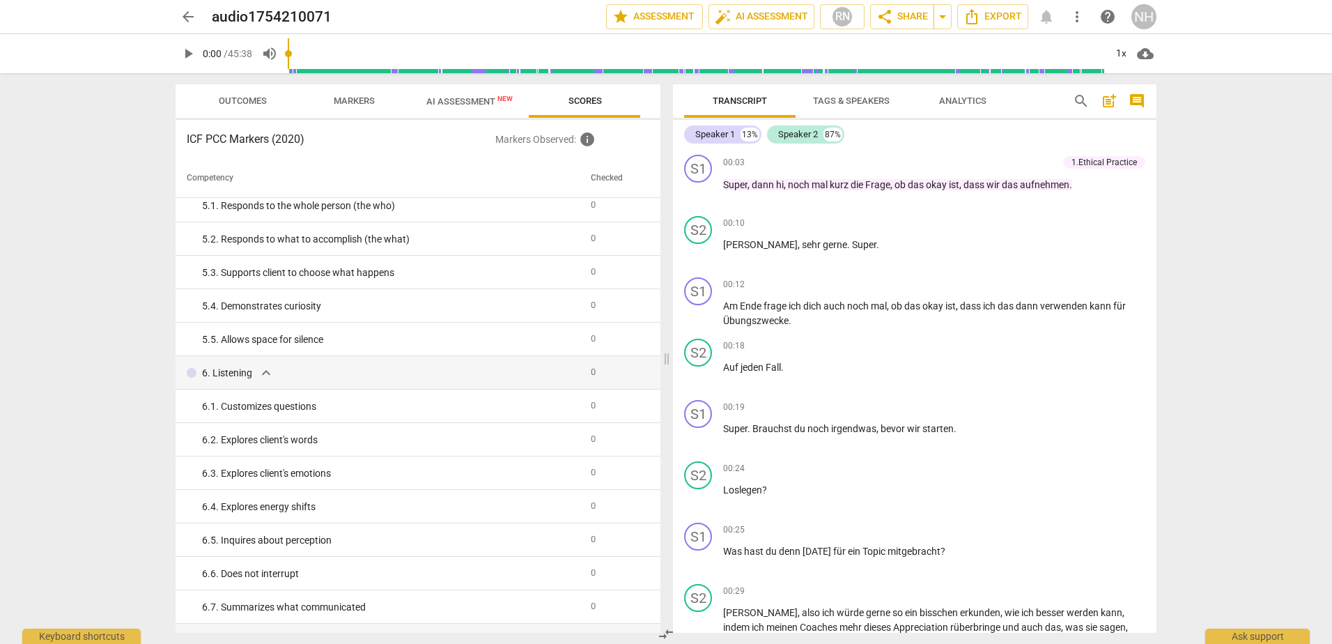
scroll to position [23, 0]
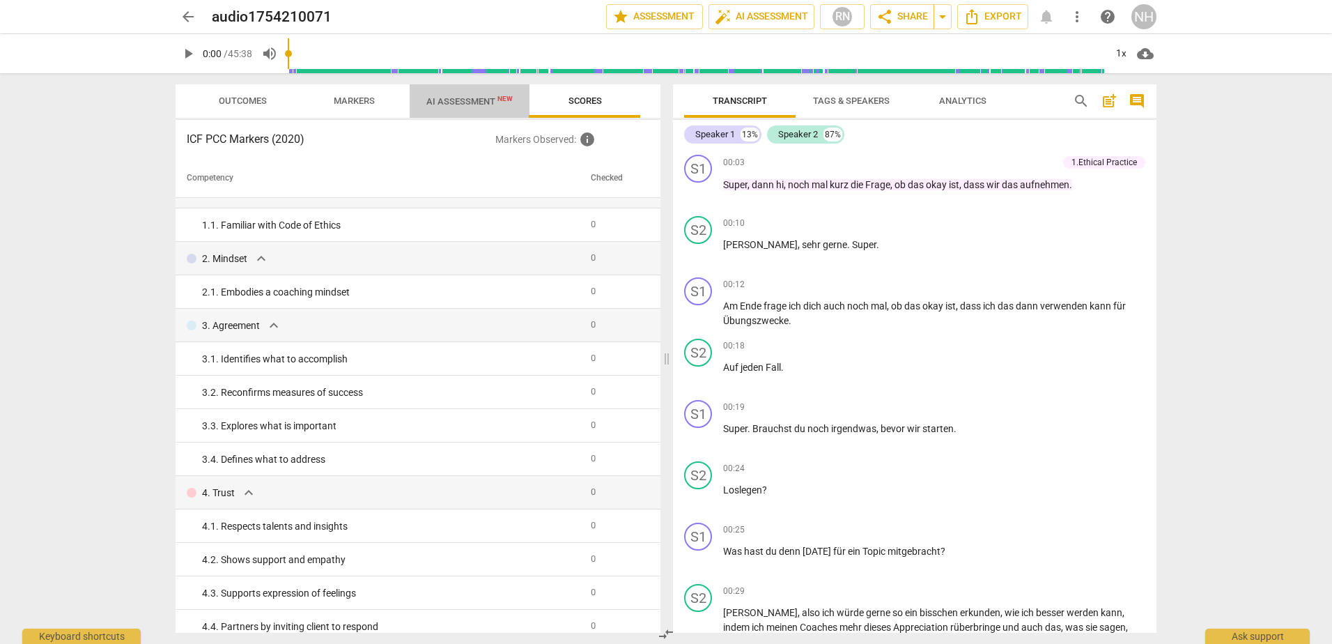
click at [469, 97] on span "AI Assessment New" at bounding box center [469, 101] width 86 height 10
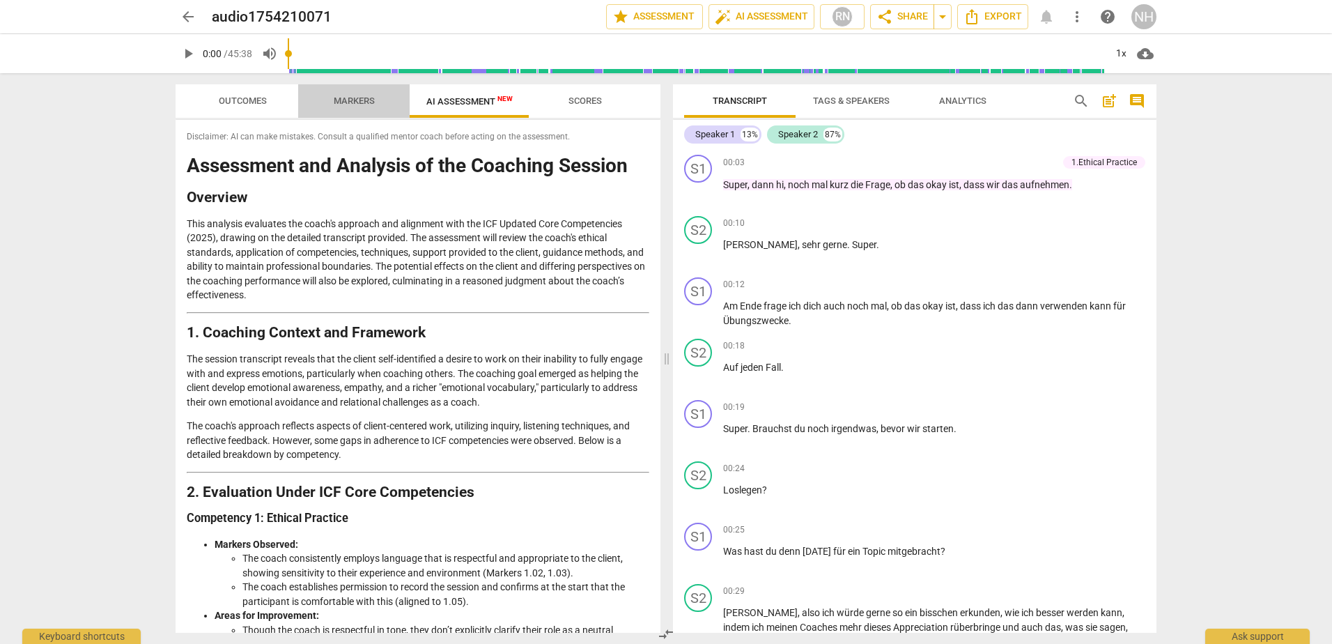
click at [359, 102] on span "Markers" at bounding box center [354, 100] width 41 height 10
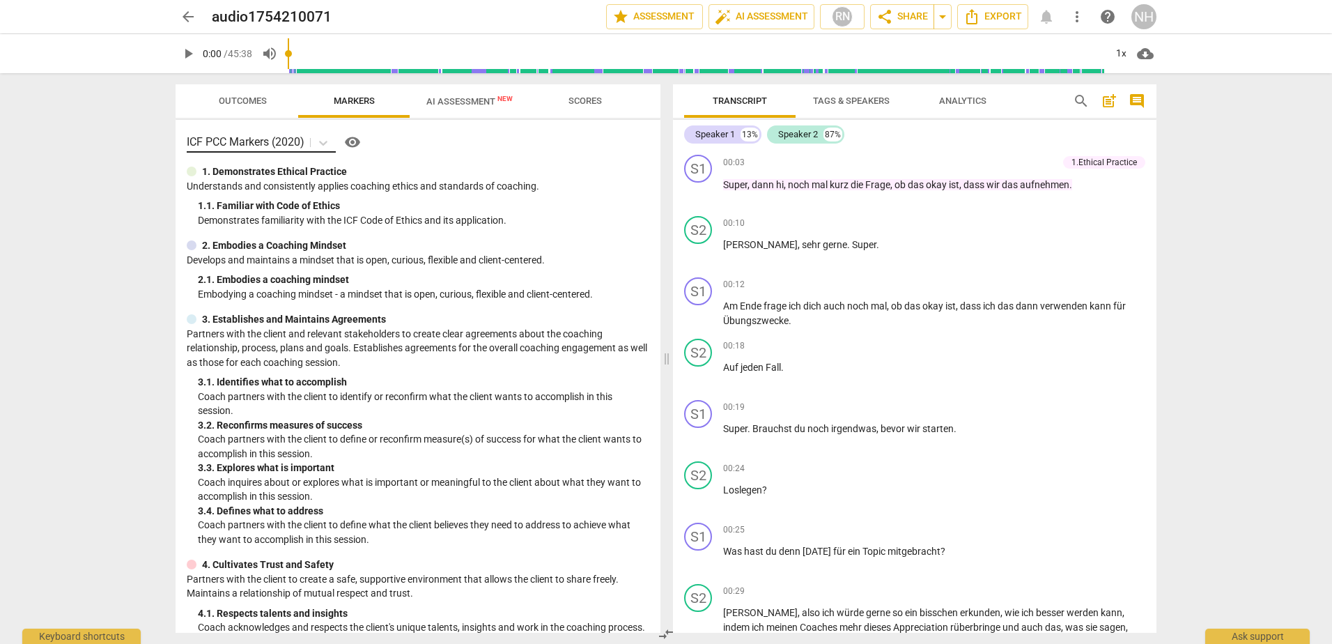
click at [263, 143] on p "ICF PCC Markers (2020)" at bounding box center [246, 142] width 118 height 16
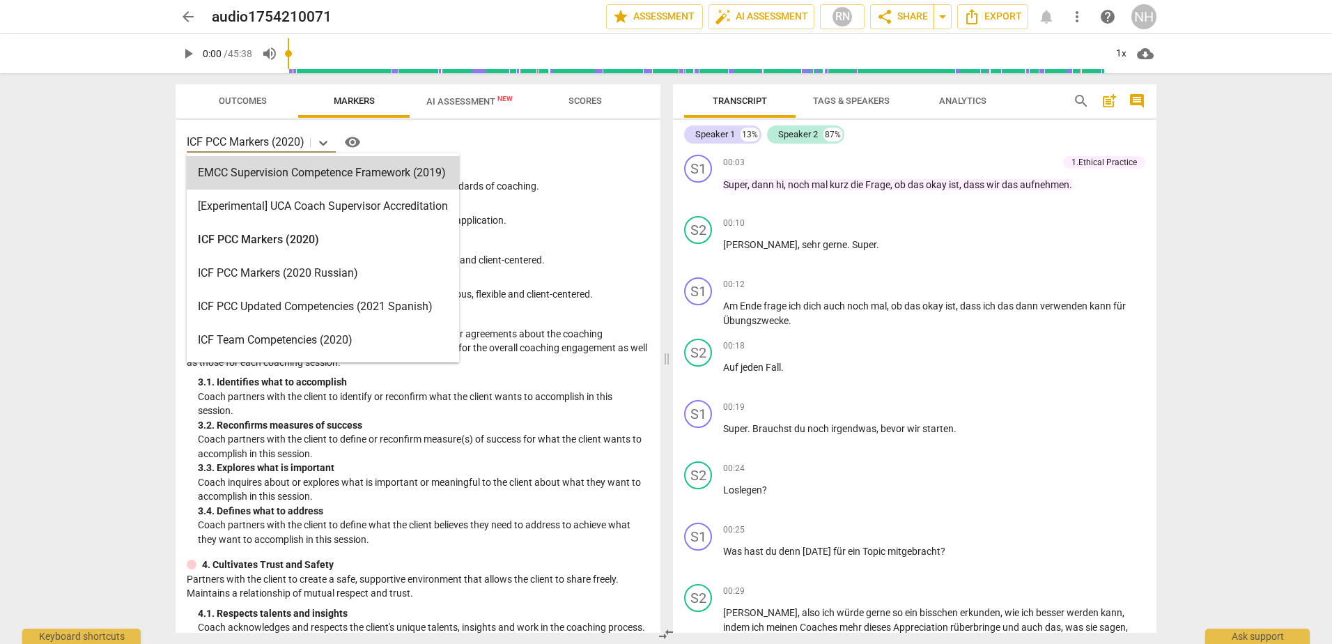
click at [536, 208] on div "1. 1. Familiar with Code of Ethics" at bounding box center [423, 205] width 451 height 15
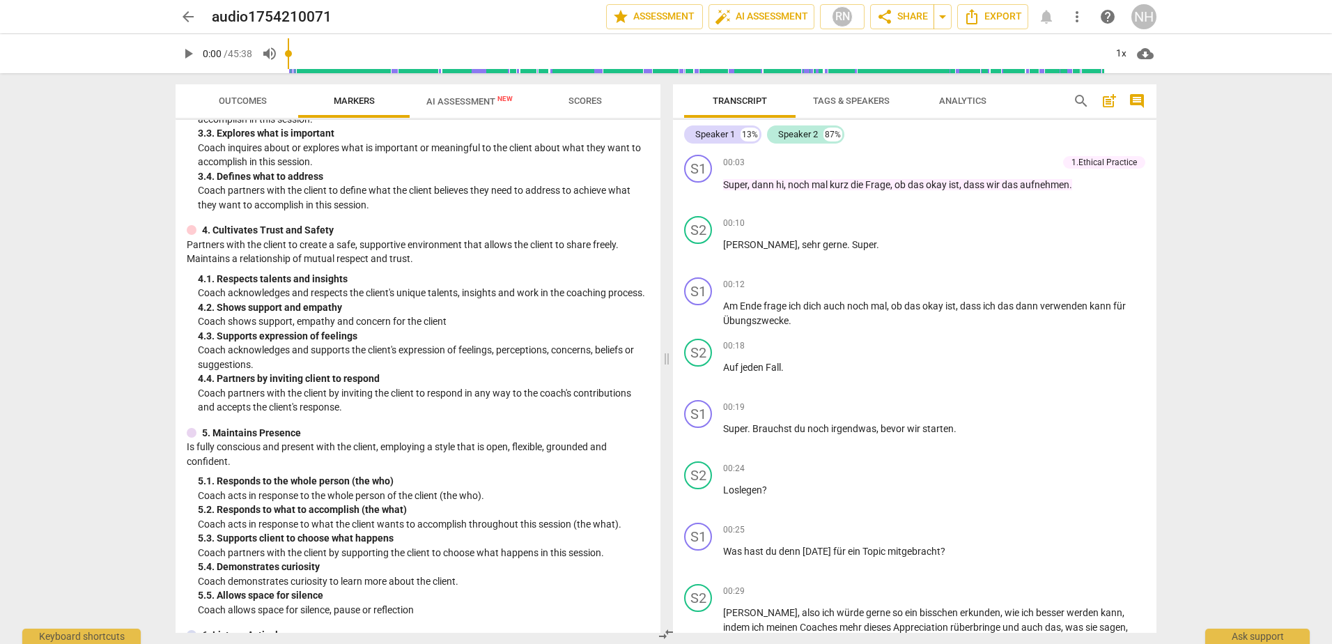
scroll to position [0, 0]
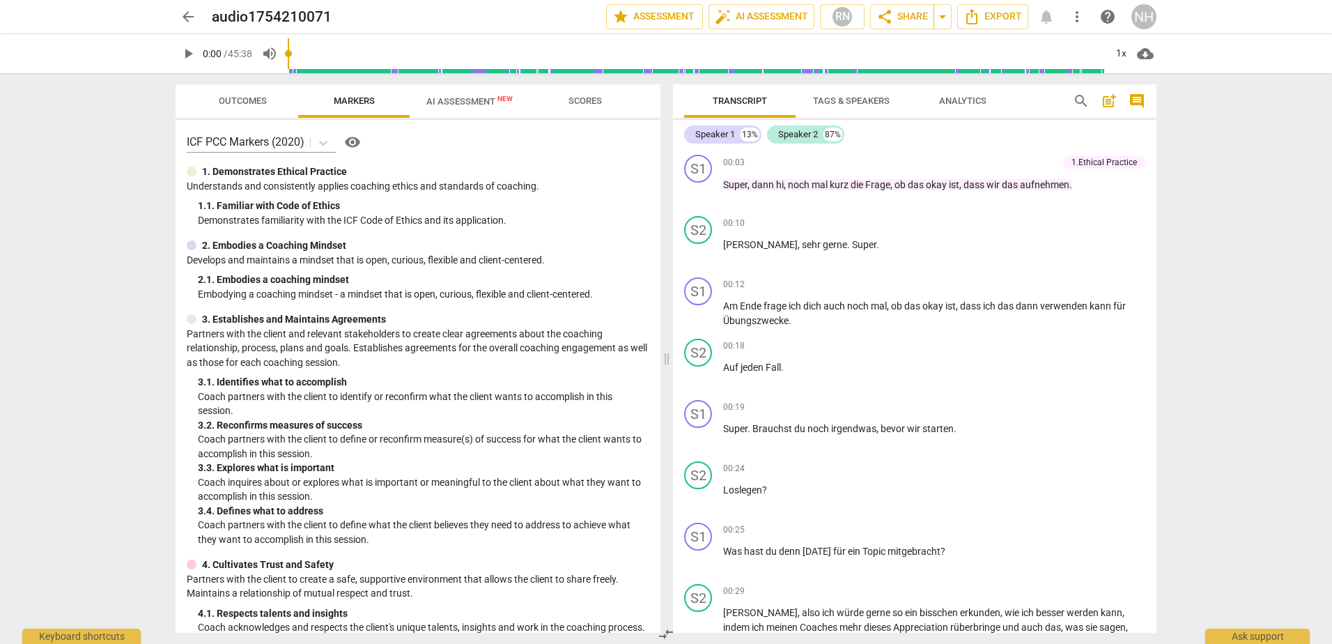
click at [455, 109] on span "AI Assessment New" at bounding box center [470, 101] width 120 height 21
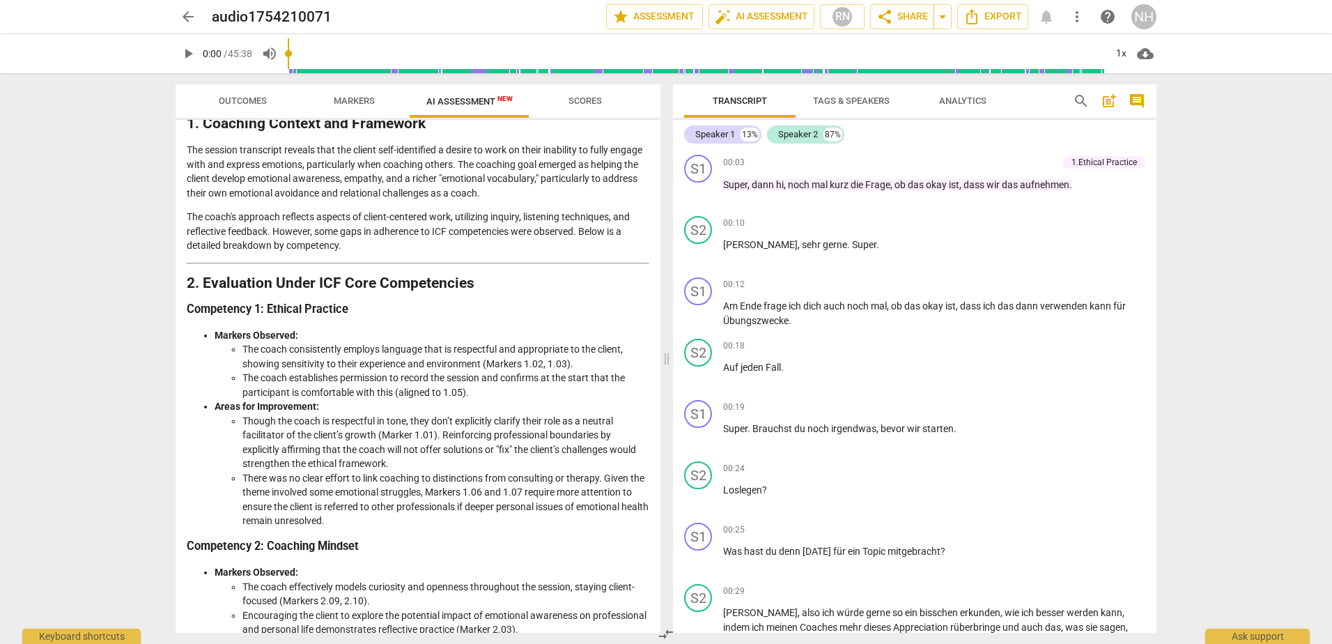
scroll to position [279, 0]
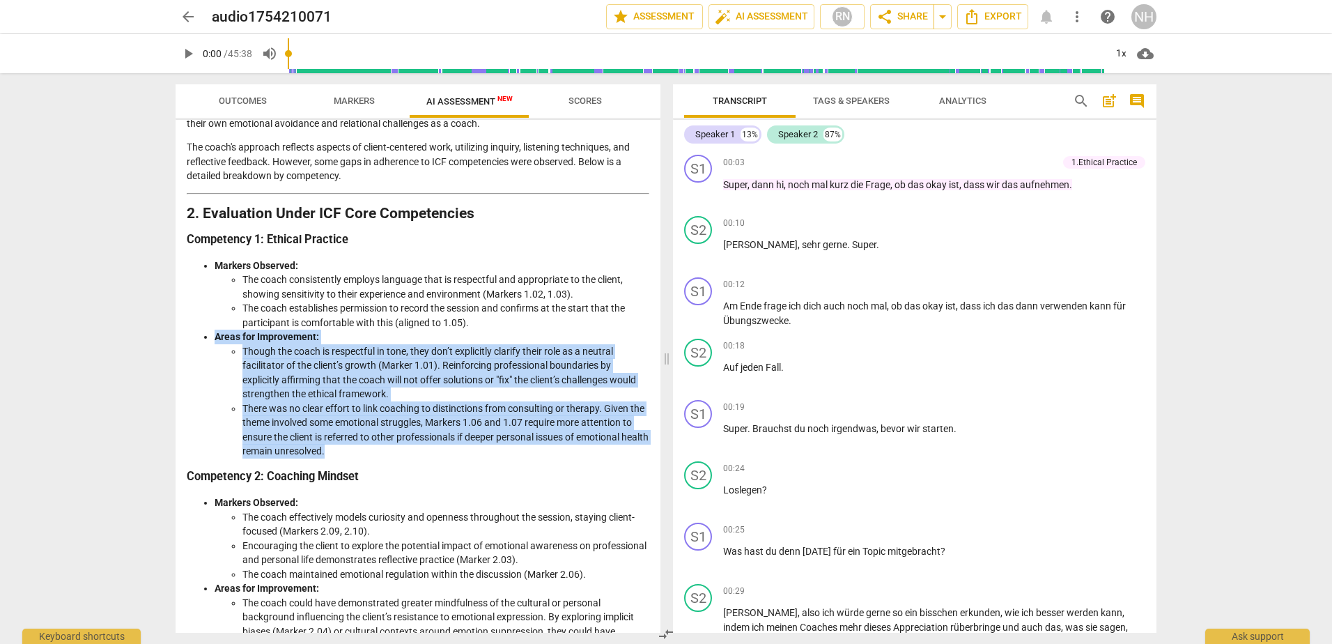
drag, startPoint x: 394, startPoint y: 448, endPoint x: 208, endPoint y: 333, distance: 219.2
click at [208, 333] on ul "Markers Observed: The coach consistently employs language that is respectful an…" at bounding box center [418, 358] width 462 height 200
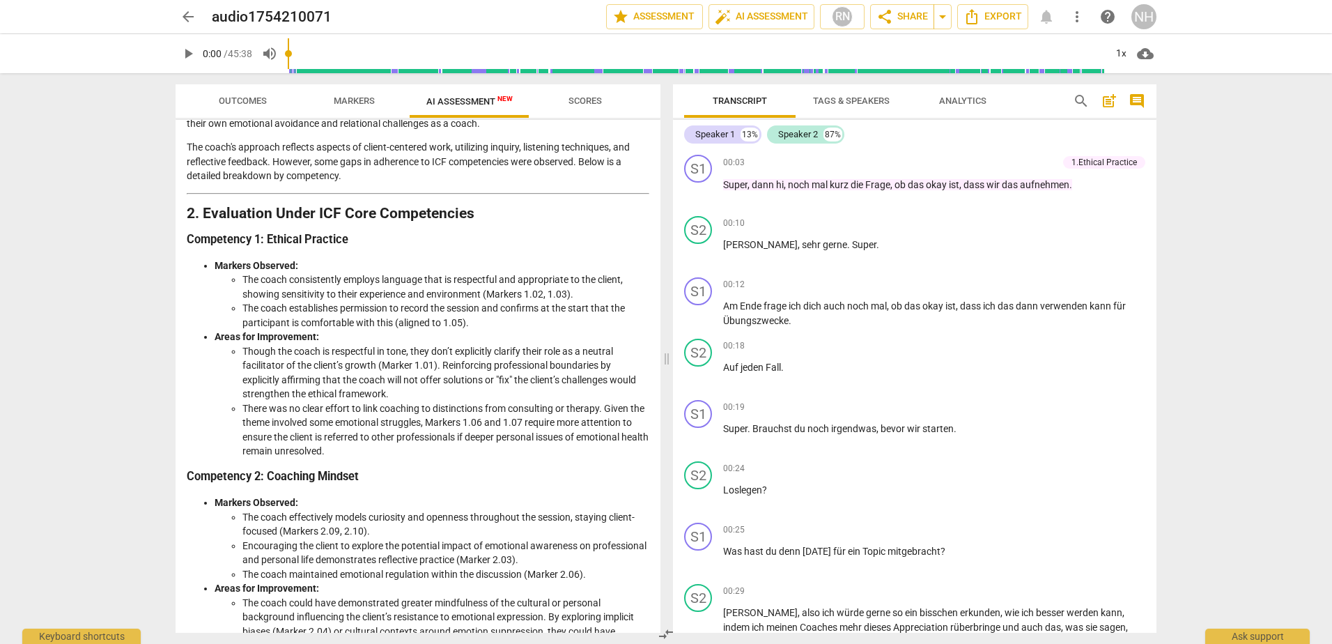
drag, startPoint x: 208, startPoint y: 333, endPoint x: 176, endPoint y: 343, distance: 32.8
click at [169, 340] on div "Outcomes Markers AI Assessment New Scores Disclaimer: AI can make mistakes. Con…" at bounding box center [414, 358] width 501 height 570
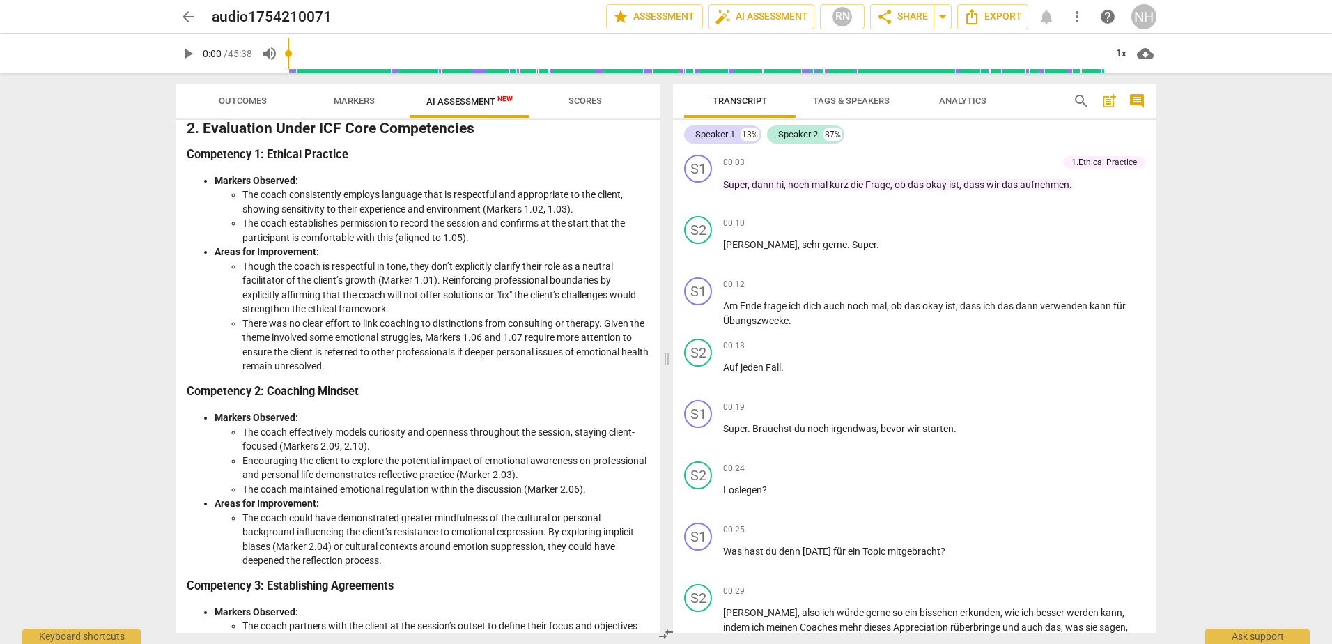
scroll to position [418, 0]
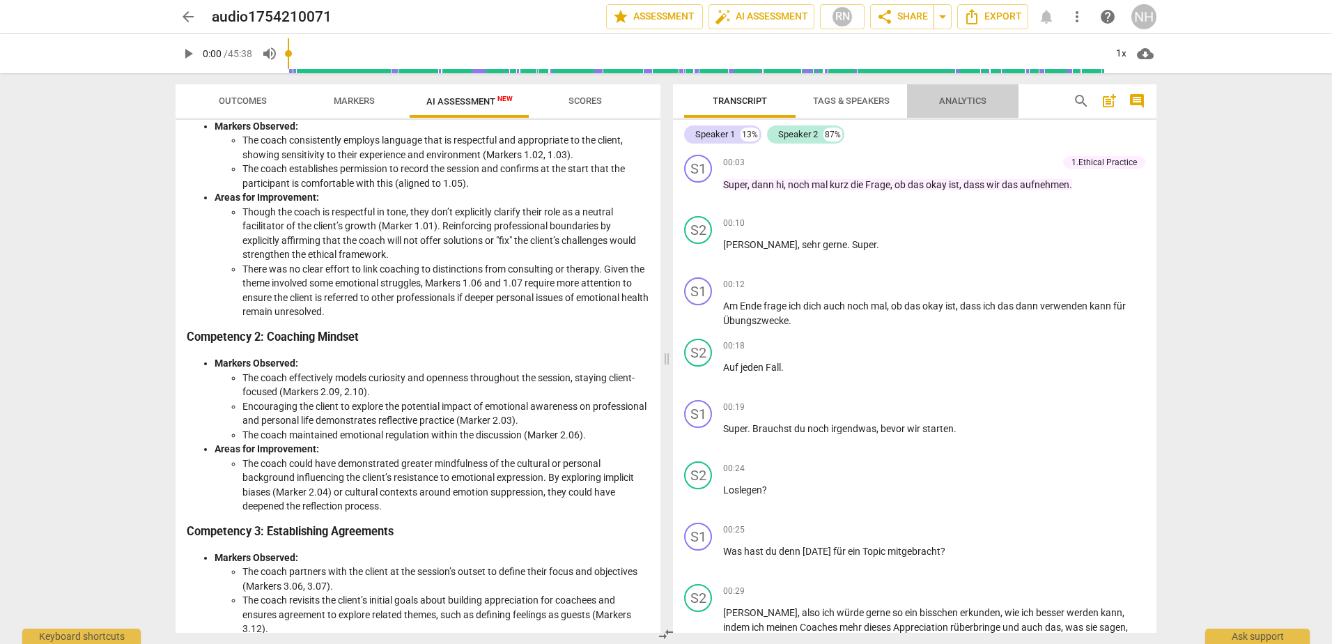
click at [991, 95] on span "Analytics" at bounding box center [962, 101] width 81 height 19
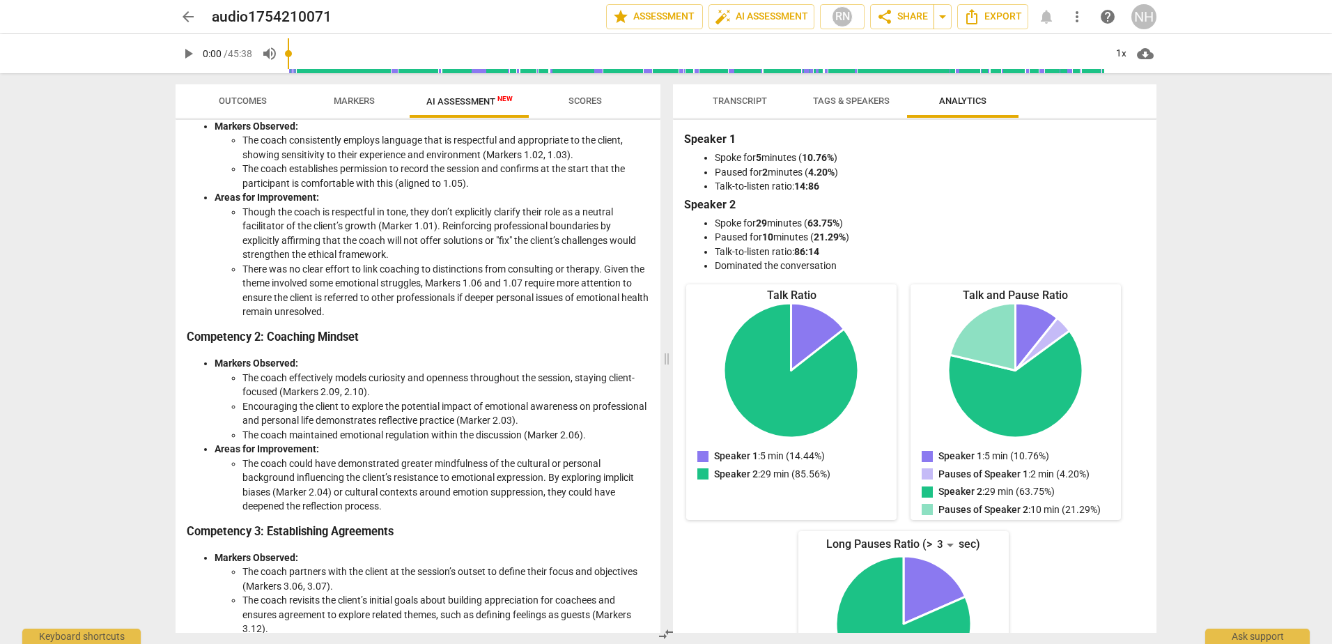
scroll to position [117, 0]
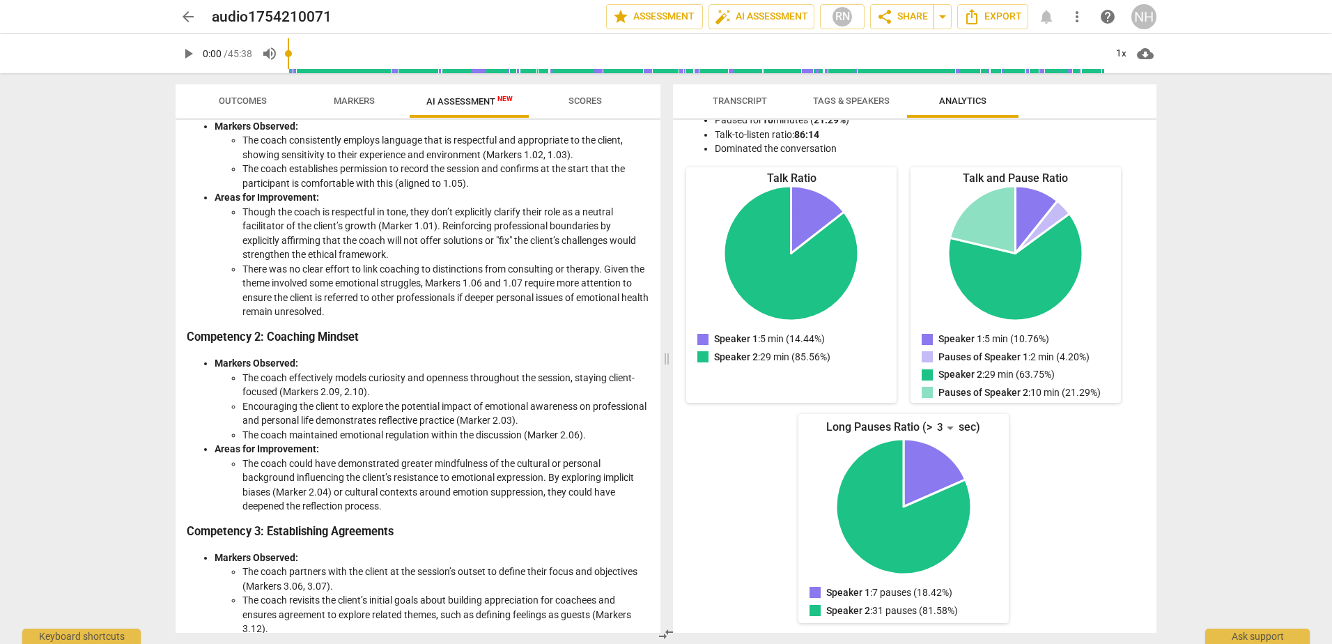
click at [856, 85] on button "Tags & Speakers" at bounding box center [850, 100] width 111 height 33
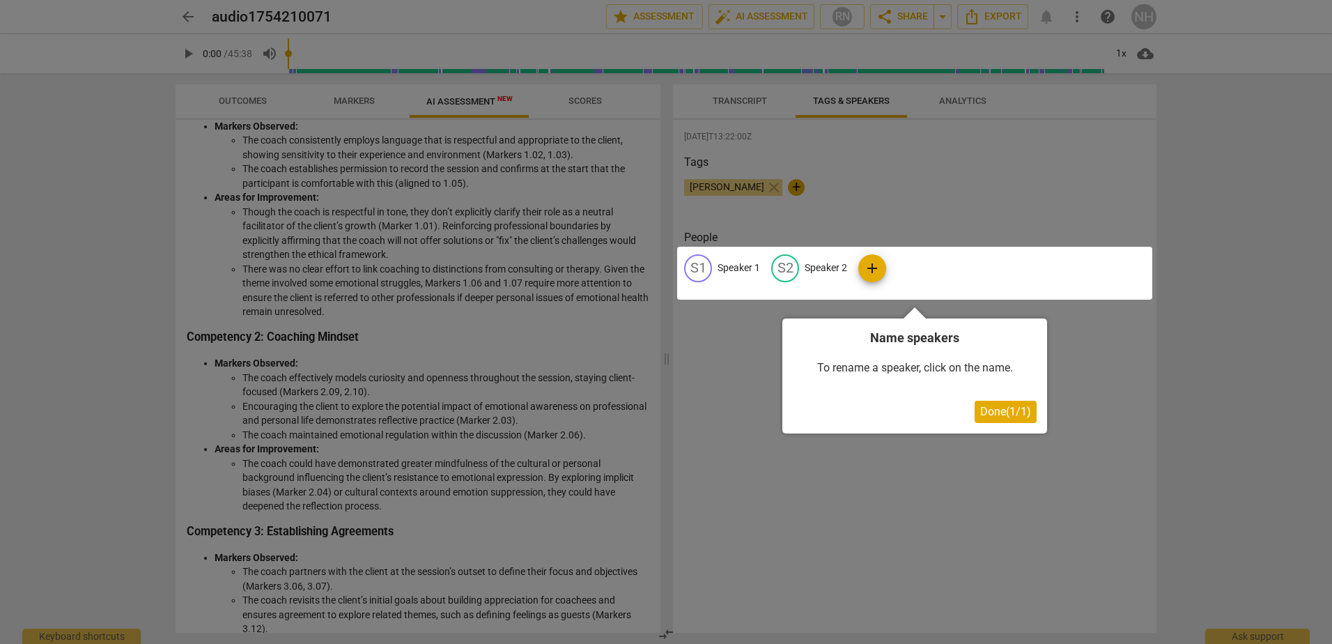
click at [754, 92] on div at bounding box center [666, 322] width 1332 height 644
click at [984, 419] on button "Done ( 1 / 1 )" at bounding box center [1005, 411] width 62 height 22
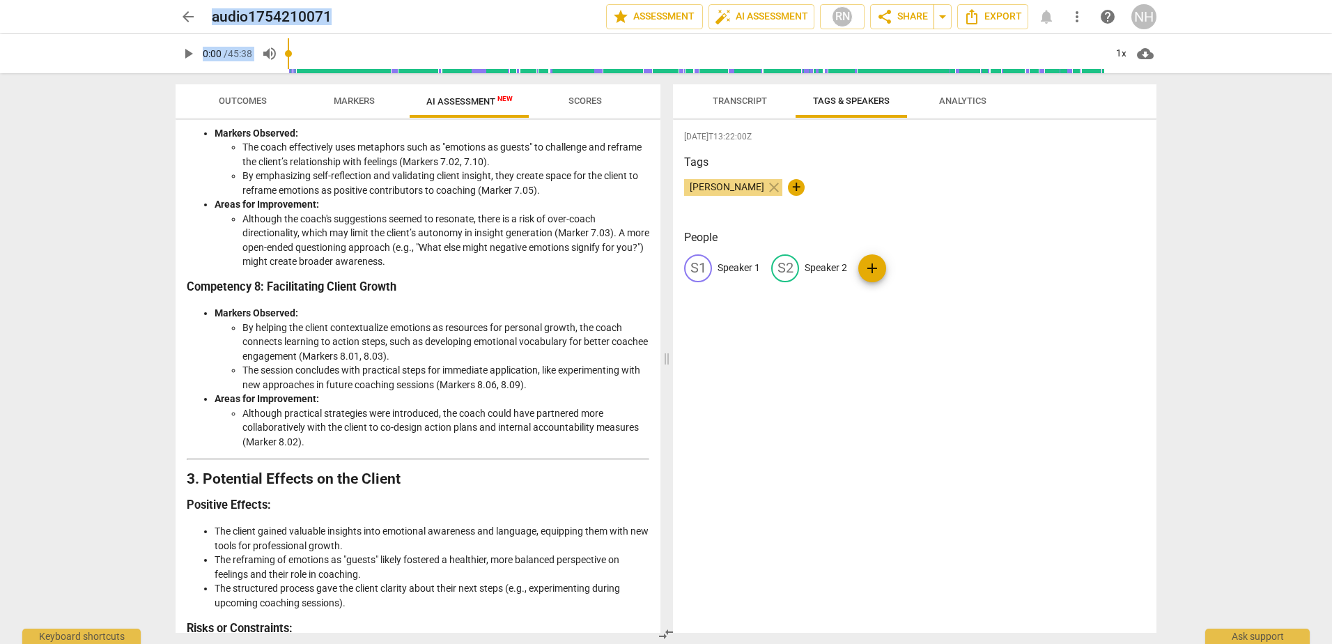
scroll to position [2029, 0]
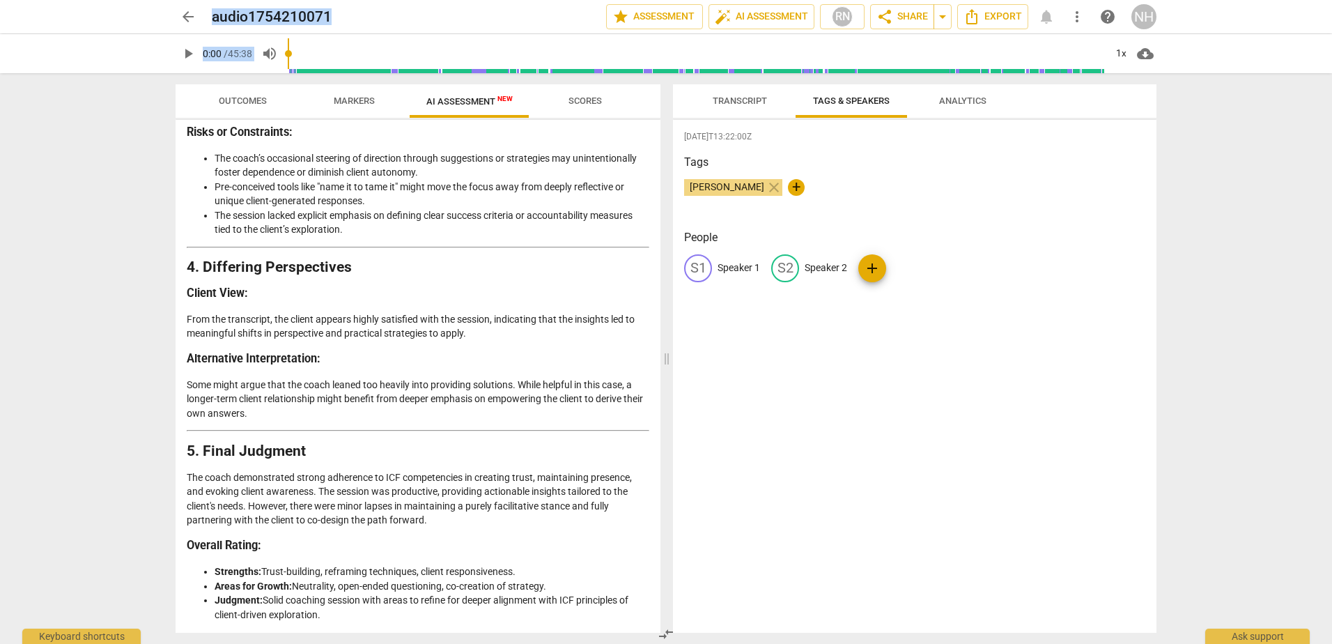
drag, startPoint x: 189, startPoint y: 163, endPoint x: 499, endPoint y: 610, distance: 544.0
copy div "Loremipsum dol Sitametc ad eli Seddoeiu Tempori Utlabore Etdo magnaali enimadmi…"
click at [600, 391] on p "Some might argue that the coach leaned too heavily into providing solutions. Wh…" at bounding box center [418, 398] width 462 height 43
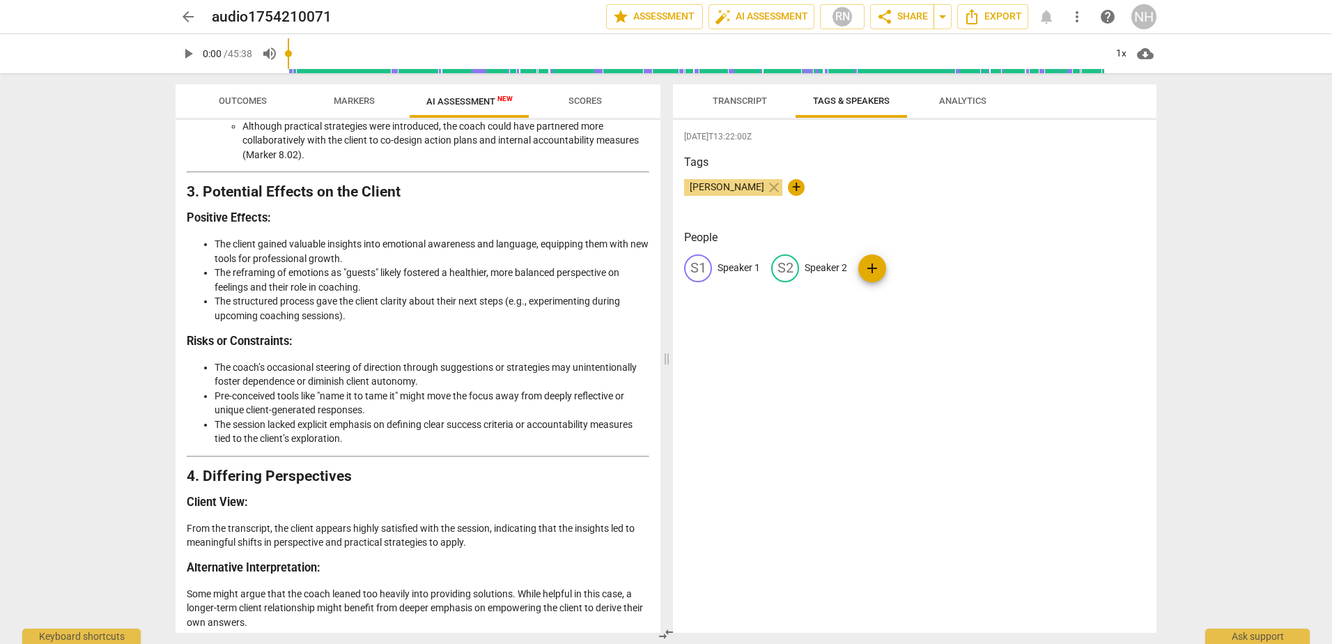
click at [355, 103] on span "Markers" at bounding box center [354, 100] width 41 height 10
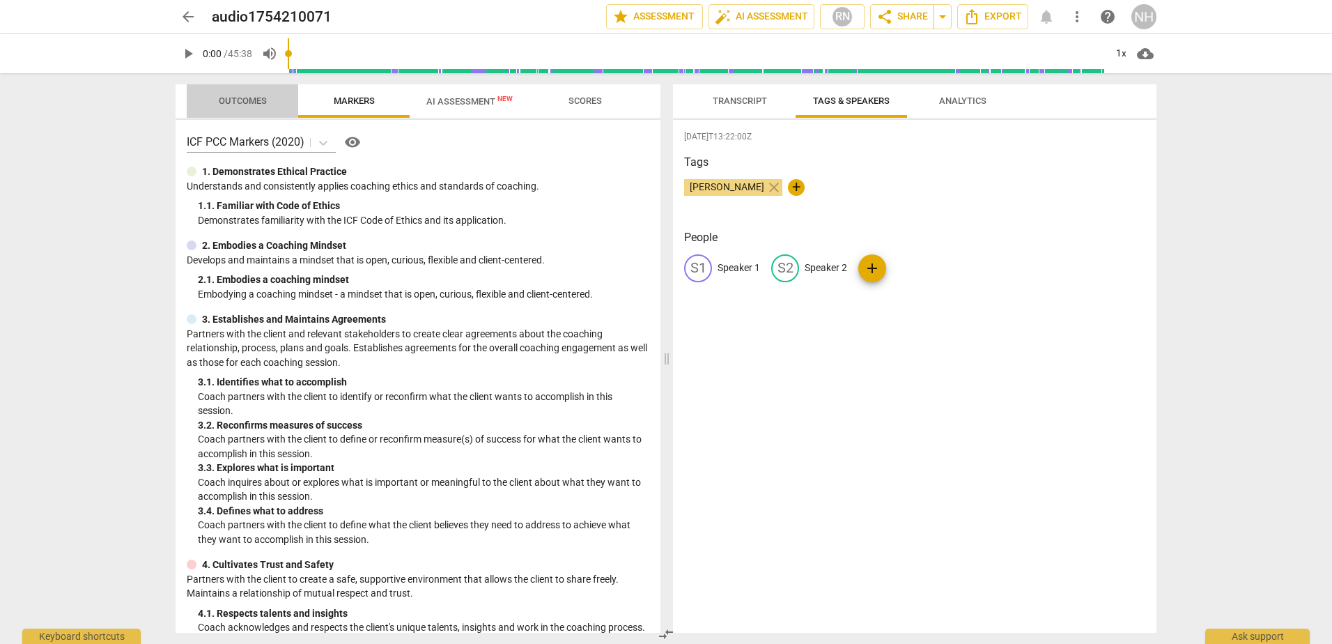
click at [276, 93] on span "Outcomes" at bounding box center [242, 101] width 81 height 19
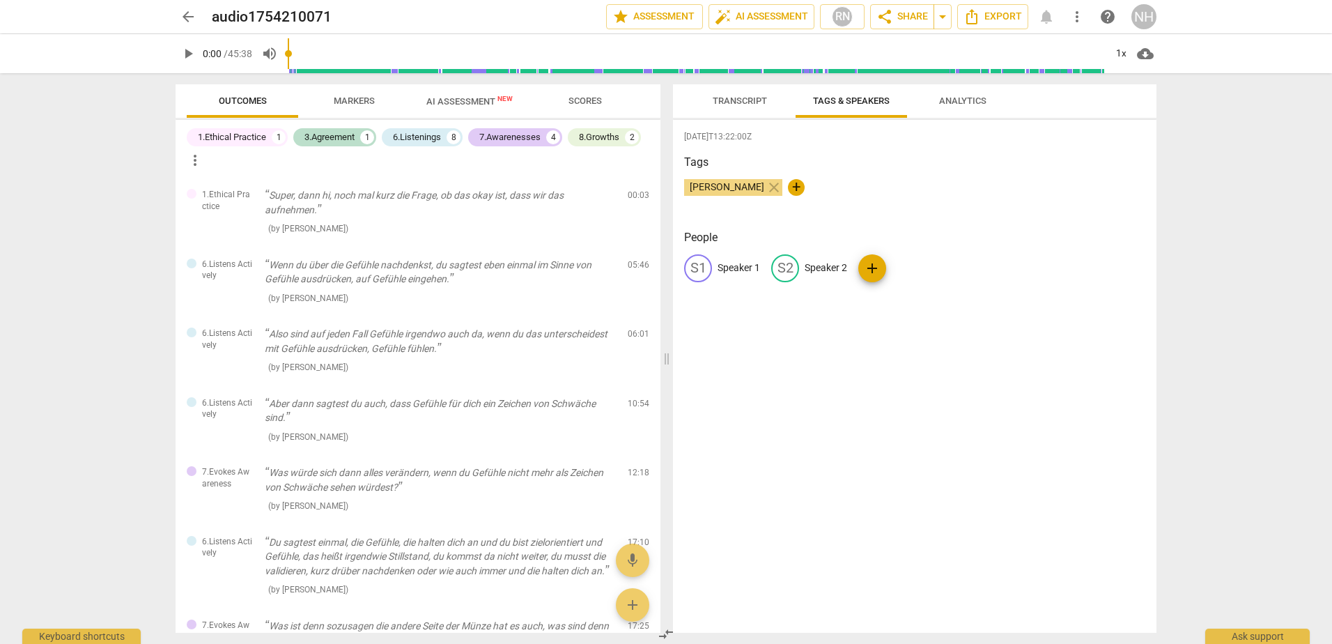
click at [454, 102] on span "AI Assessment New" at bounding box center [469, 101] width 86 height 10
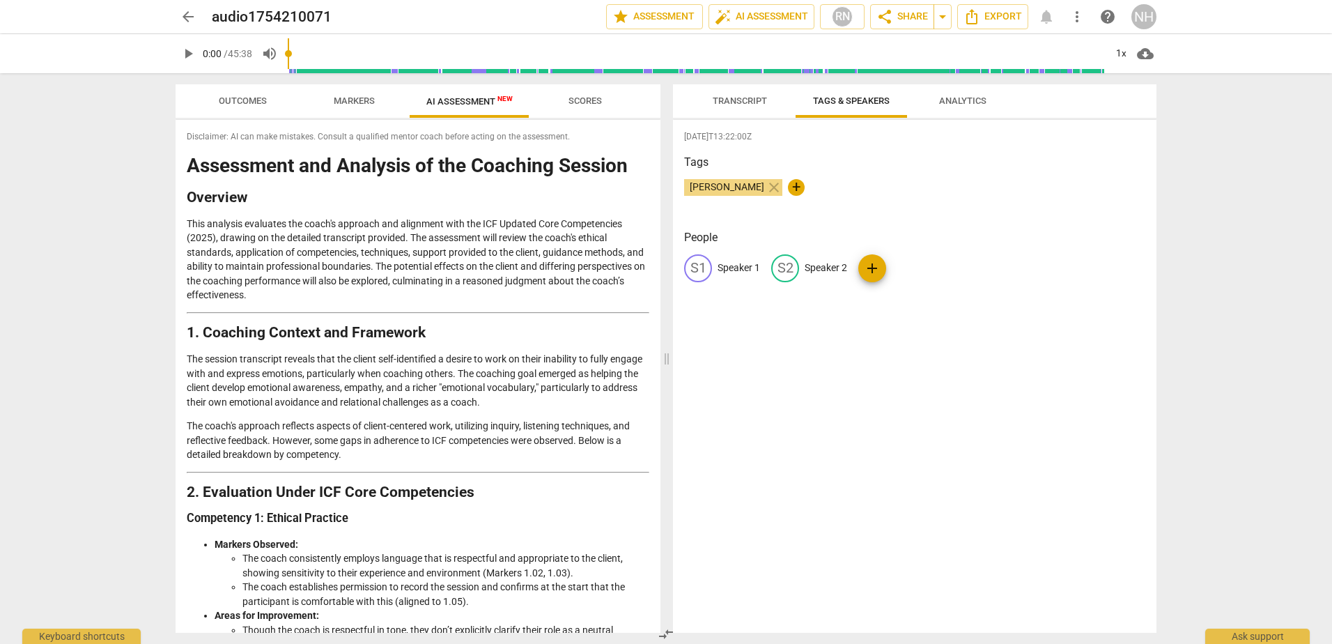
click at [622, 100] on span "Scores" at bounding box center [584, 101] width 111 height 19
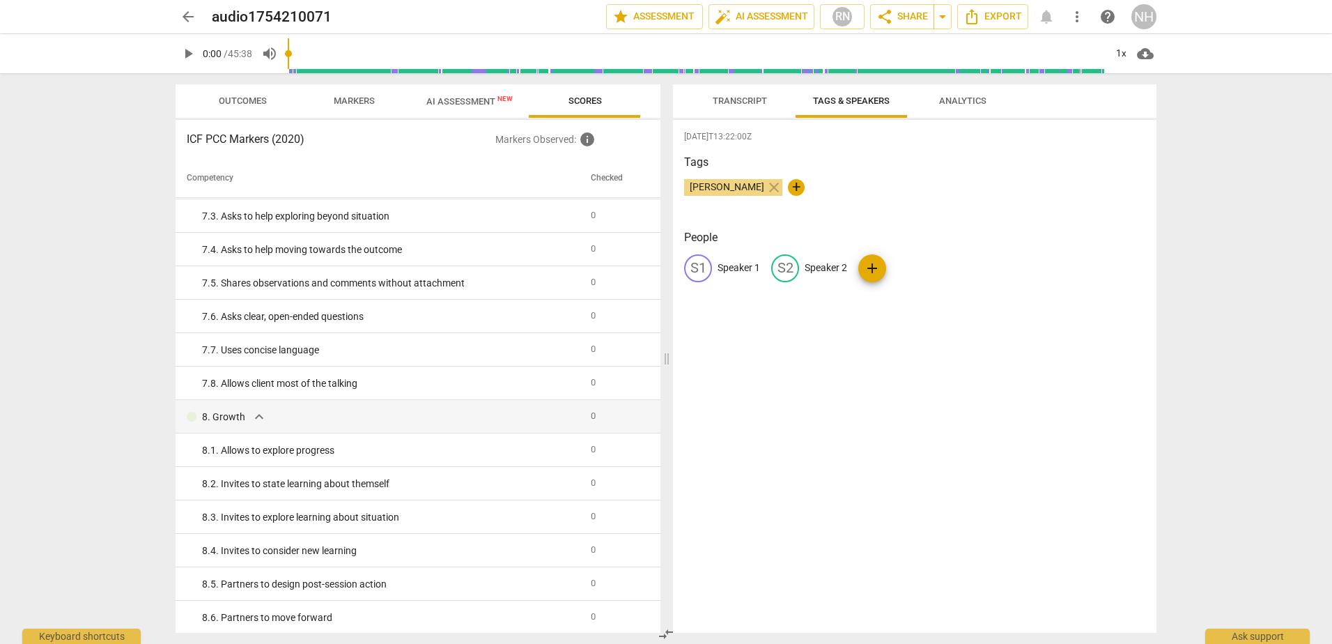
scroll to position [1137, 0]
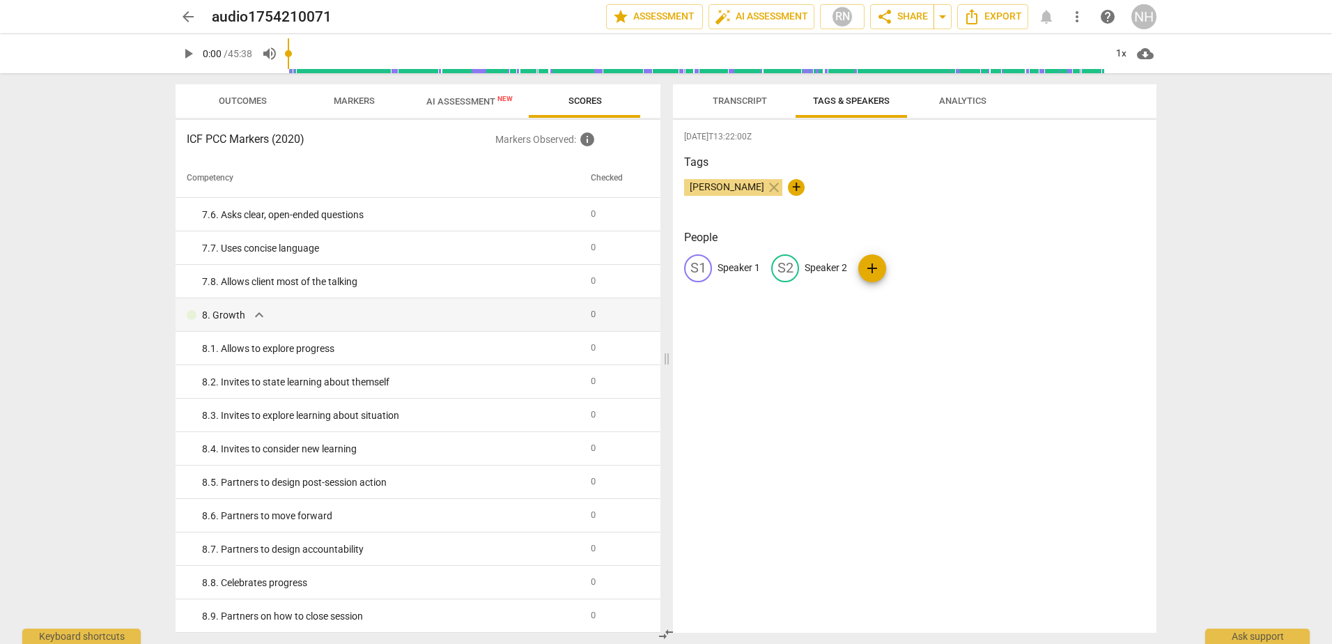
click at [325, 89] on button "Markers" at bounding box center [353, 100] width 111 height 33
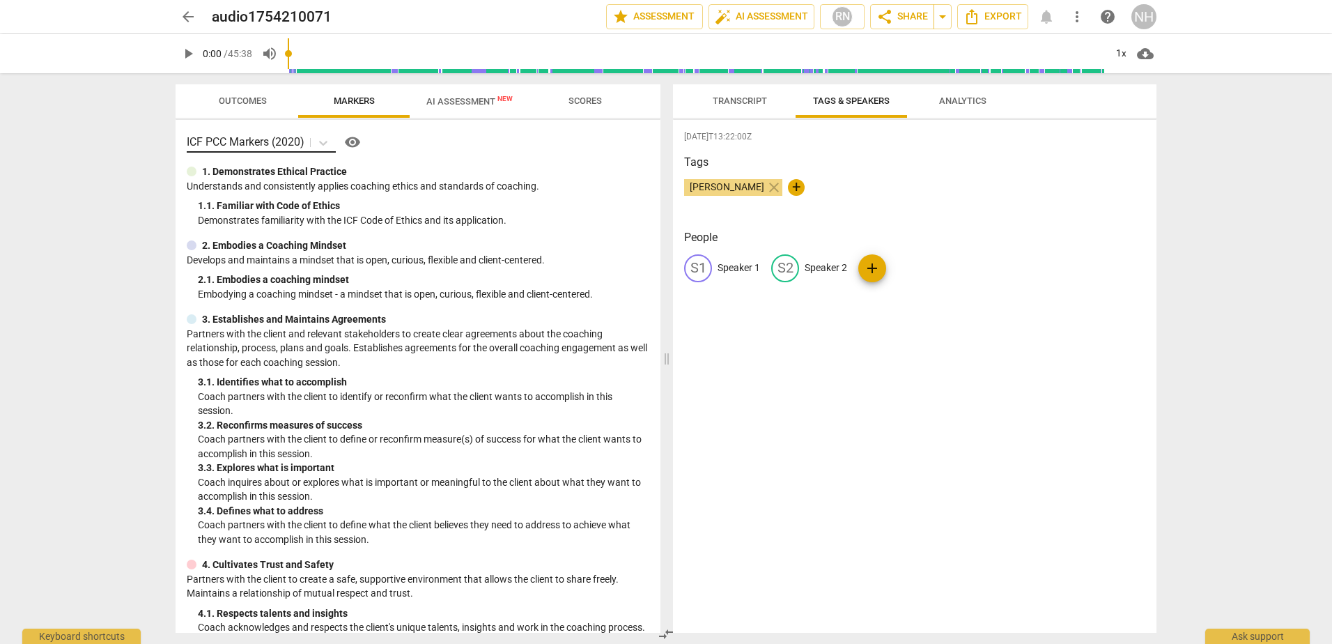
click at [272, 137] on p "ICF PCC Markers (2020)" at bounding box center [246, 142] width 118 height 16
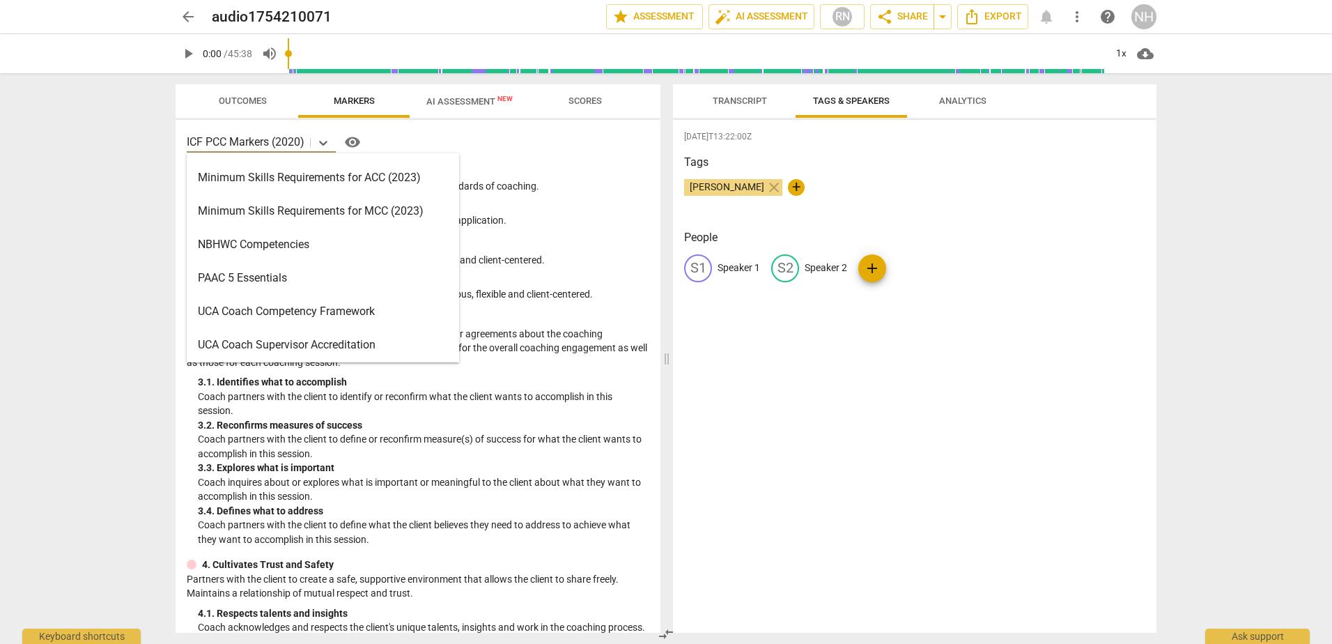
scroll to position [332, 0]
click at [320, 203] on div "Minimum Skills Requirements for MCC (2023)" at bounding box center [323, 208] width 272 height 33
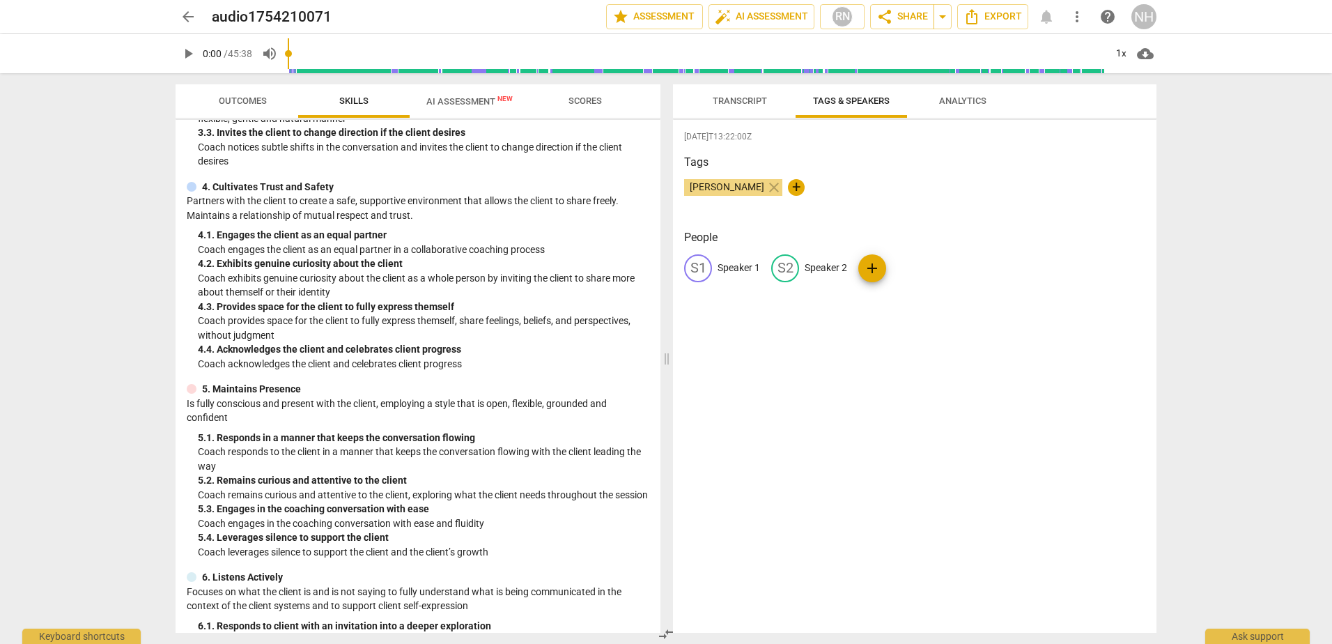
scroll to position [0, 0]
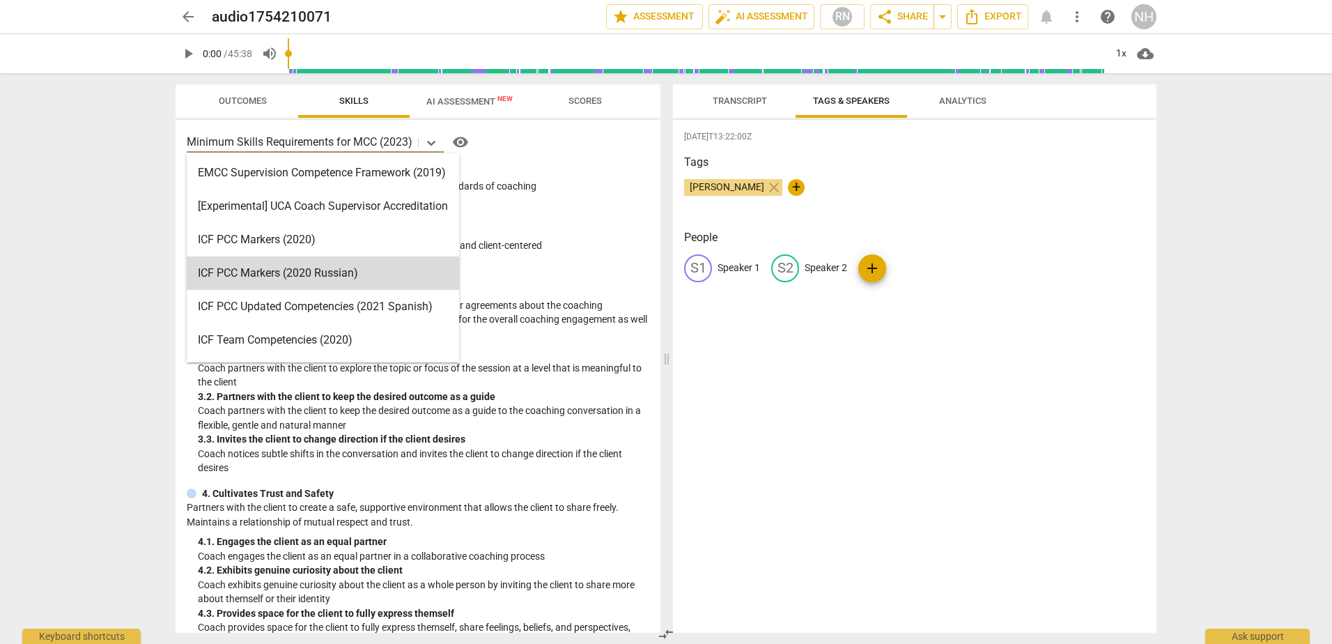
drag, startPoint x: 187, startPoint y: 143, endPoint x: 525, endPoint y: 454, distance: 459.9
click at [525, 455] on div "16 results available. Use Up and Down to choose options, press Enter to select …" at bounding box center [418, 376] width 485 height 513
click at [526, 453] on p "Coach notices subtle shifts in the conversation and invites the client to chang…" at bounding box center [423, 460] width 451 height 29
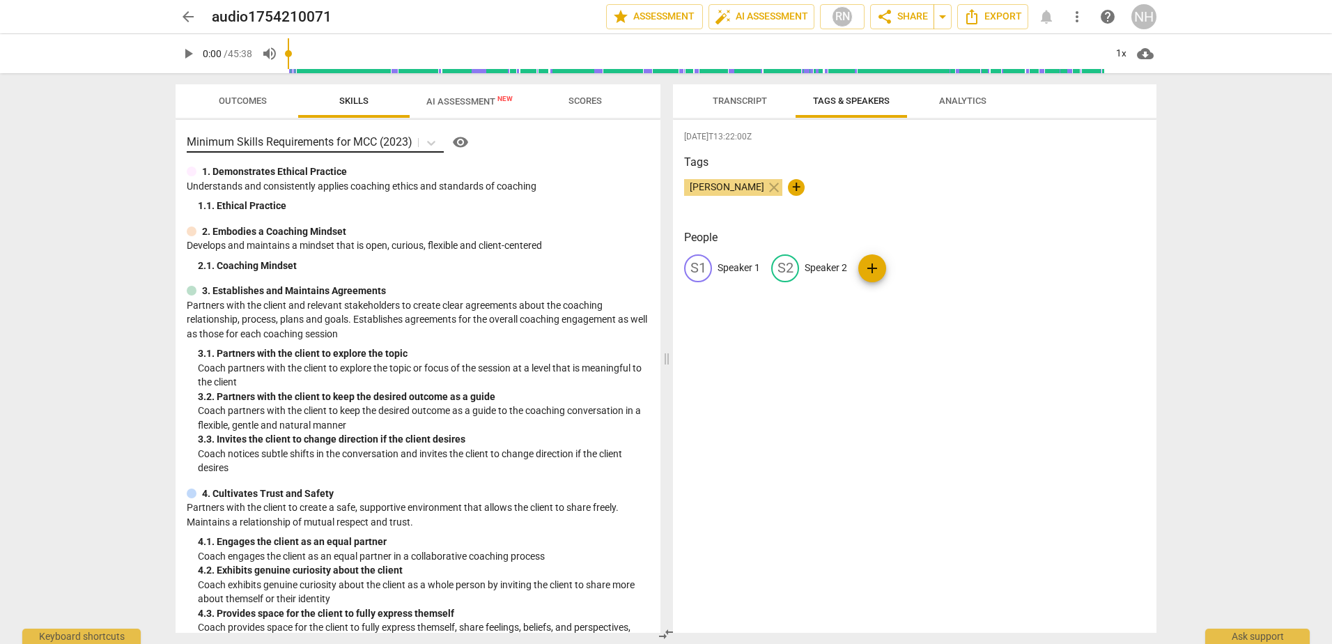
click at [276, 147] on p "Minimum Skills Requirements for MCC (2023)" at bounding box center [300, 142] width 226 height 16
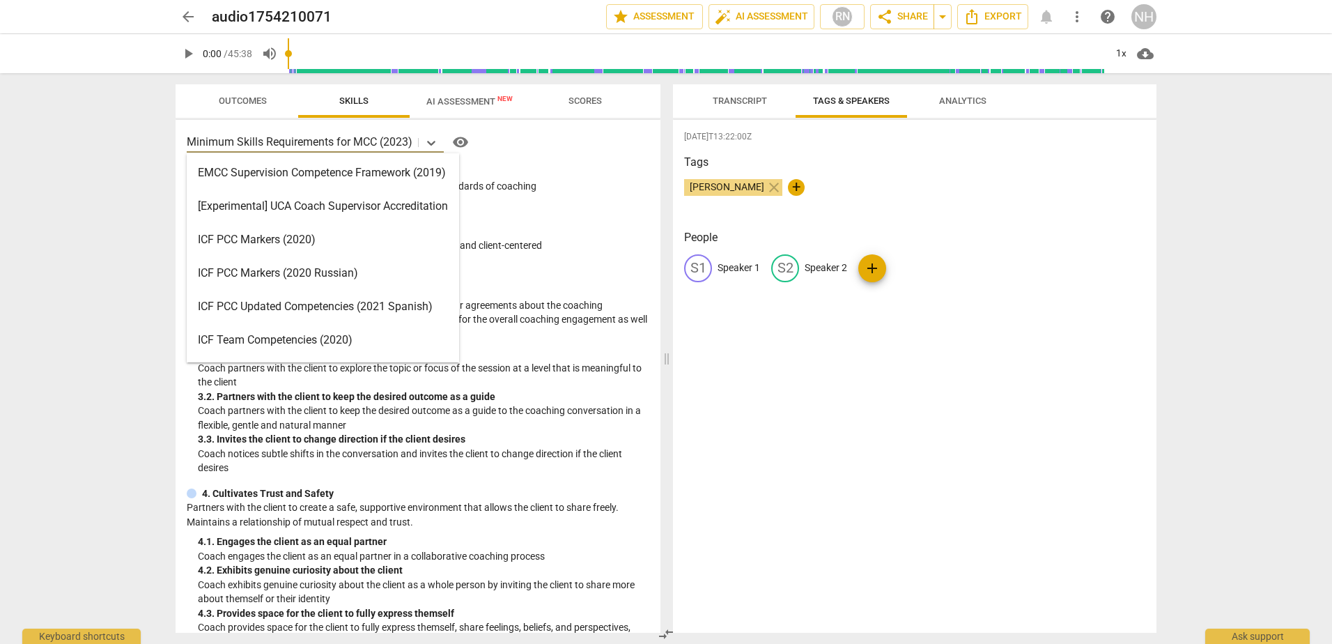
scroll to position [332, 0]
click at [342, 173] on div "Minimum Skills Requirements for ACC (2023)" at bounding box center [323, 175] width 272 height 33
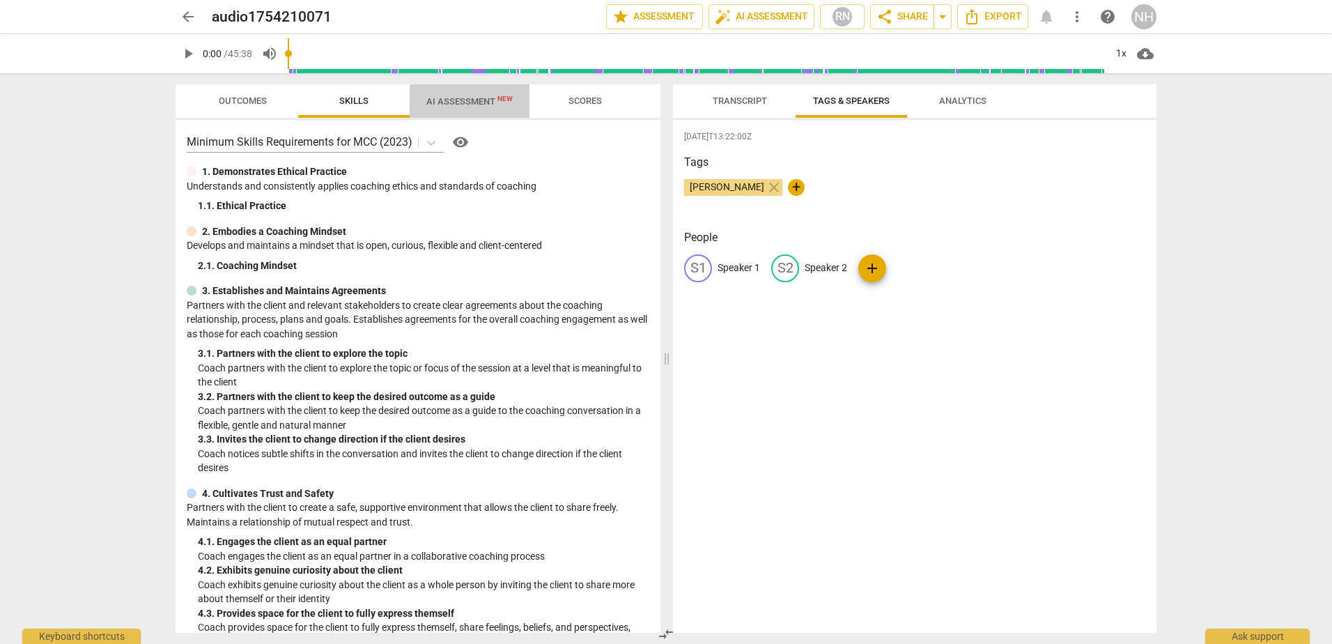
click at [482, 95] on span "AI Assessment New" at bounding box center [470, 101] width 120 height 21
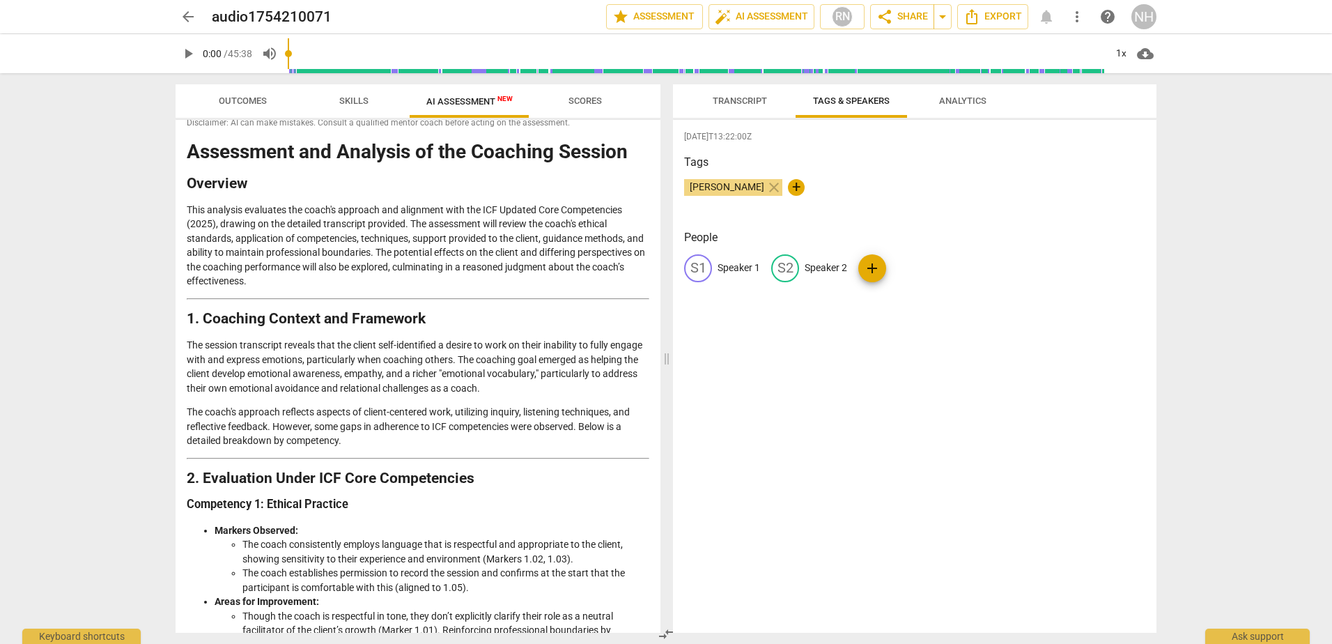
scroll to position [0, 0]
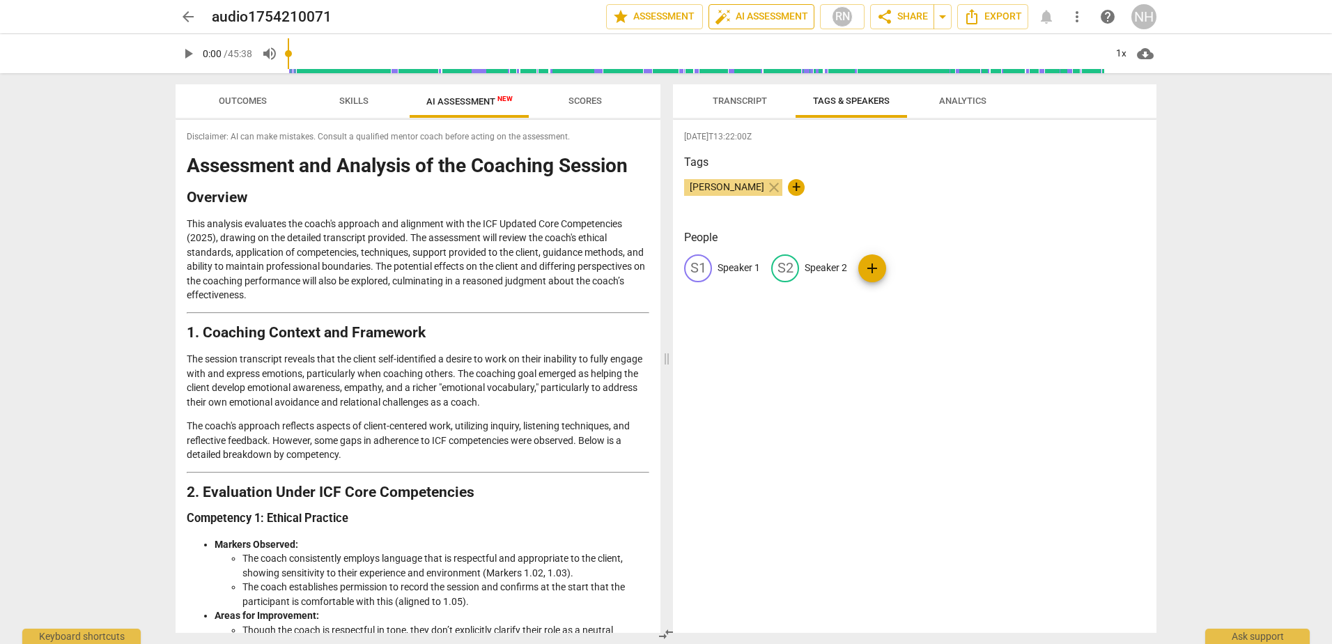
click at [785, 16] on span "auto_fix_high AI Assessment" at bounding box center [761, 16] width 93 height 17
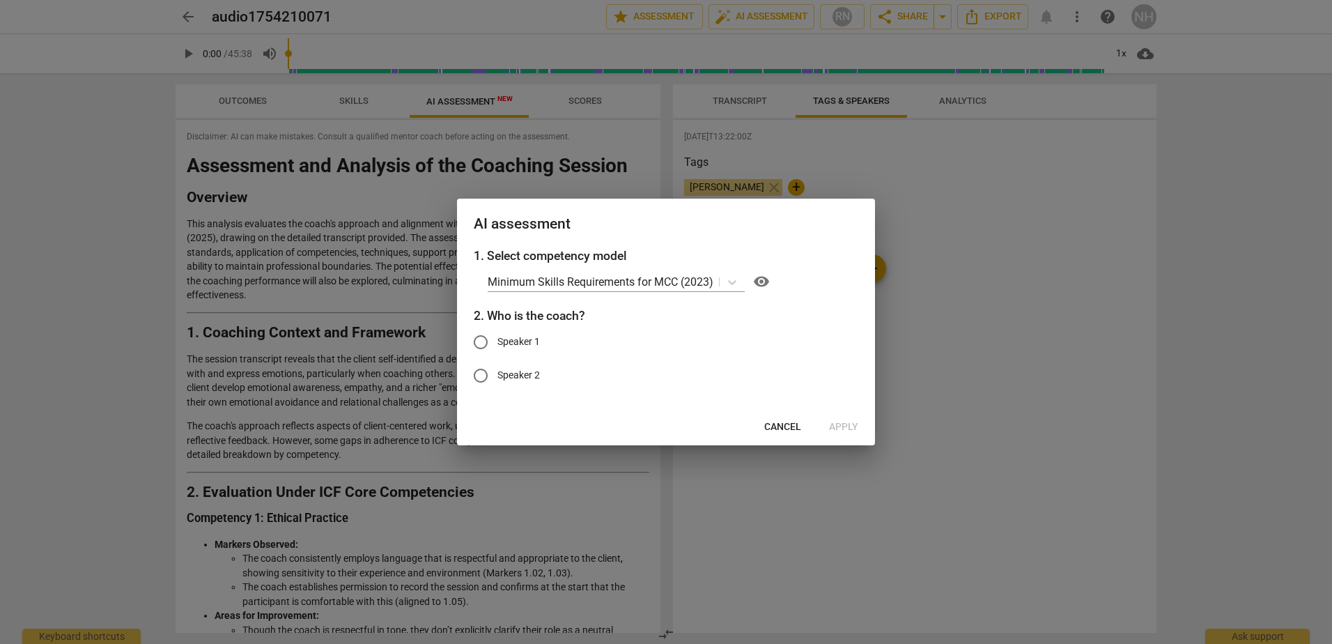
click at [787, 423] on span "Cancel" at bounding box center [782, 427] width 37 height 14
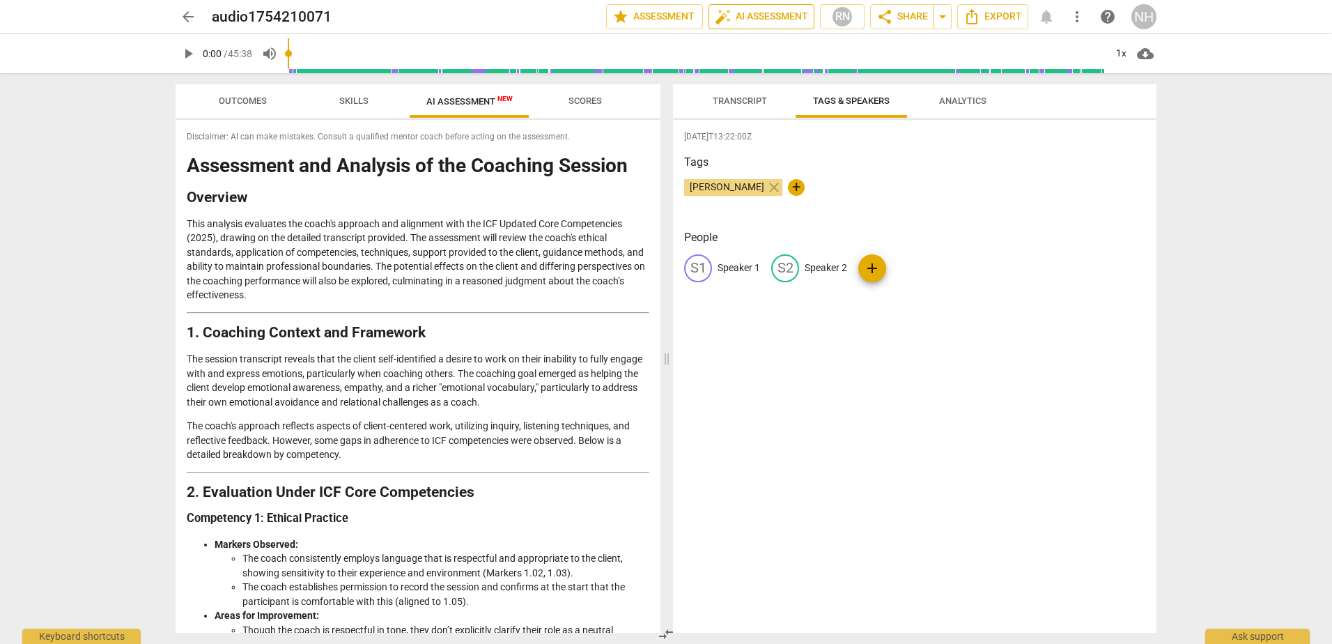
click at [771, 17] on span "auto_fix_high AI Assessment" at bounding box center [761, 16] width 93 height 17
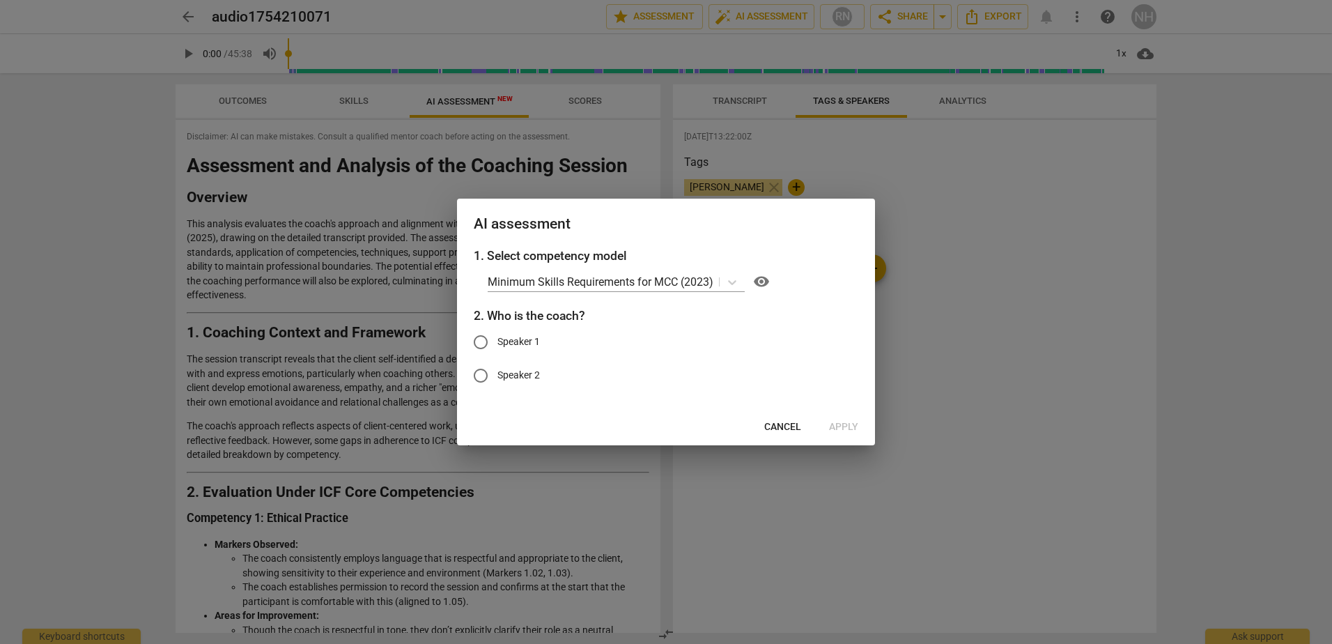
click at [528, 345] on span "Speaker 1" at bounding box center [518, 341] width 42 height 15
click at [497, 345] on input "Speaker 1" at bounding box center [480, 341] width 33 height 33
radio input "true"
click at [845, 424] on span "Apply" at bounding box center [843, 427] width 29 height 14
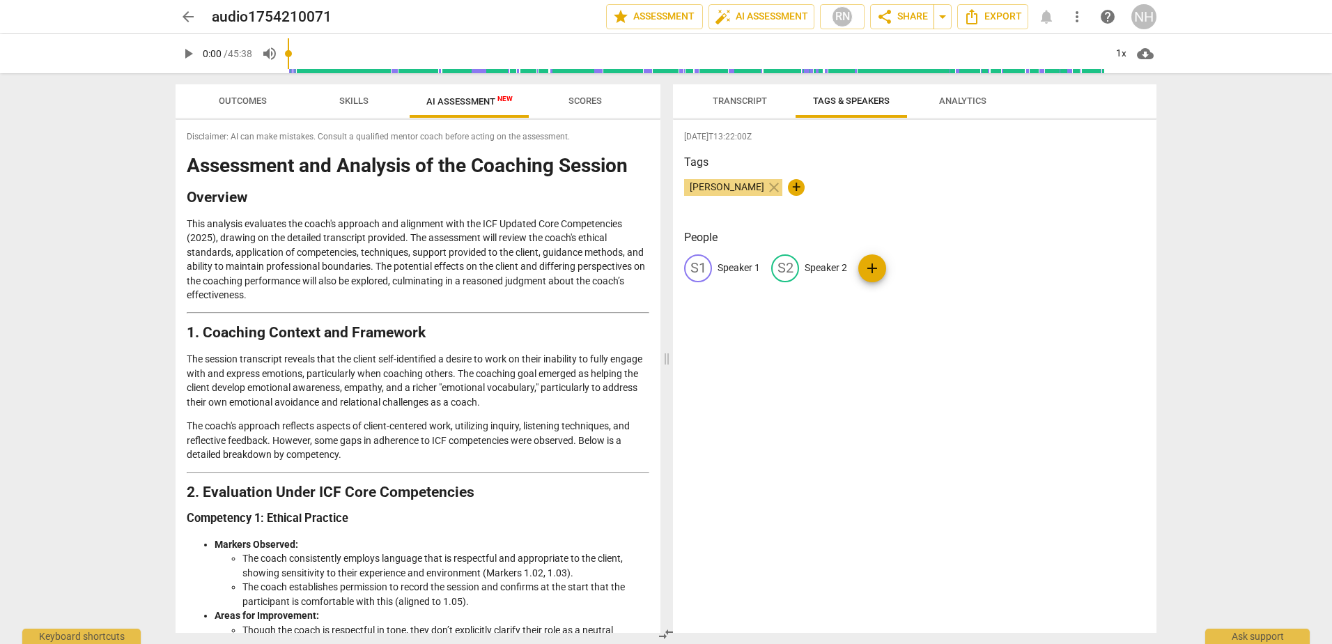
click at [295, 236] on p "This analysis evaluates the coach's approach and alignment with the ICF Updated…" at bounding box center [418, 260] width 462 height 86
click at [375, 107] on span "Skills" at bounding box center [353, 101] width 63 height 19
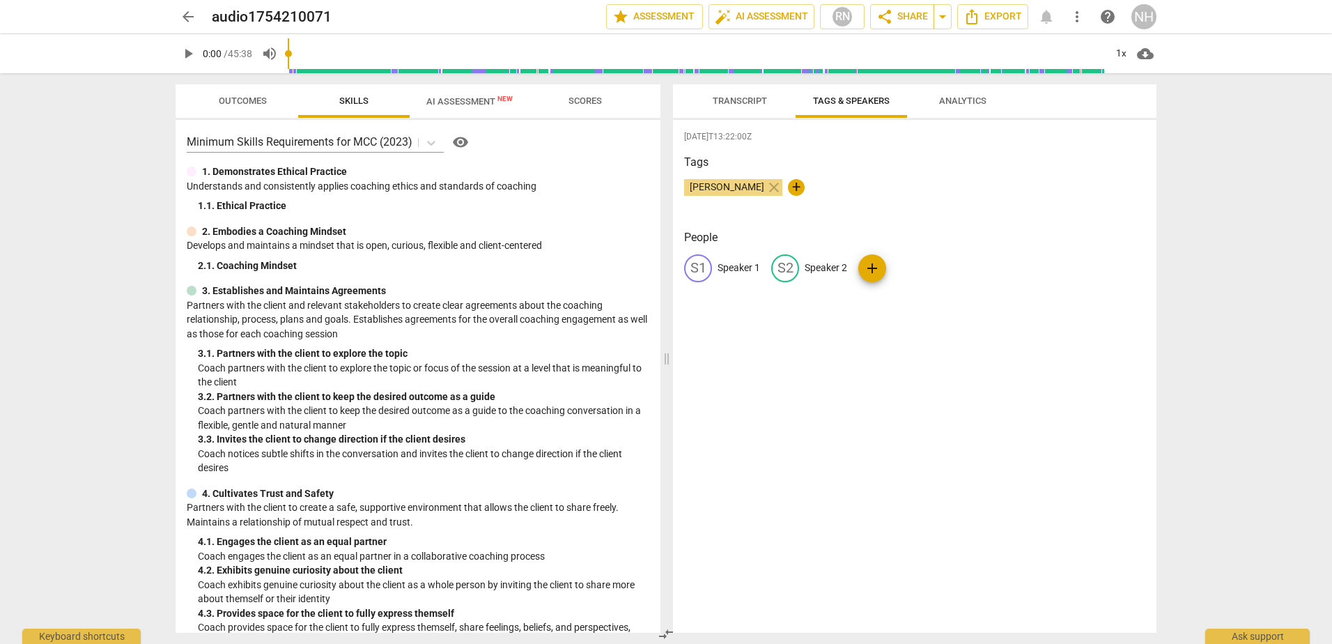
click at [244, 125] on div "Minimum Skills Requirements for MCC (2023) visibility 1. Demonstrates Ethical P…" at bounding box center [418, 376] width 485 height 513
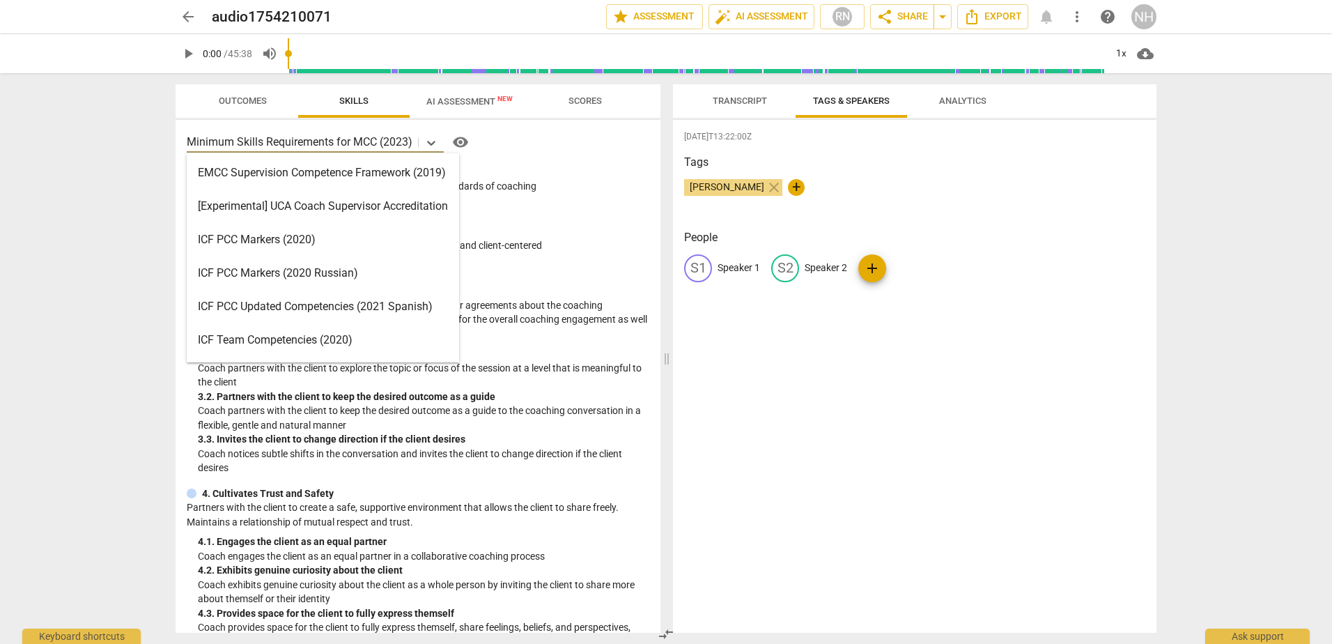
click at [247, 134] on p "Minimum Skills Requirements for MCC (2023)" at bounding box center [300, 142] width 226 height 16
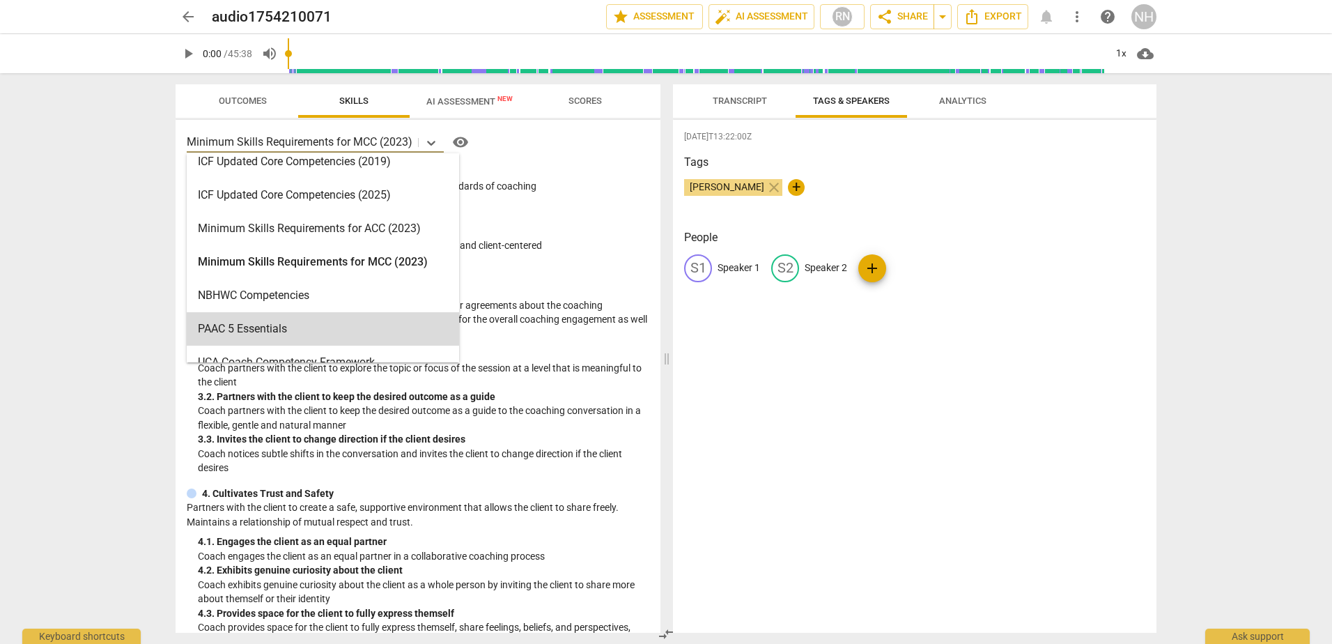
scroll to position [332, 0]
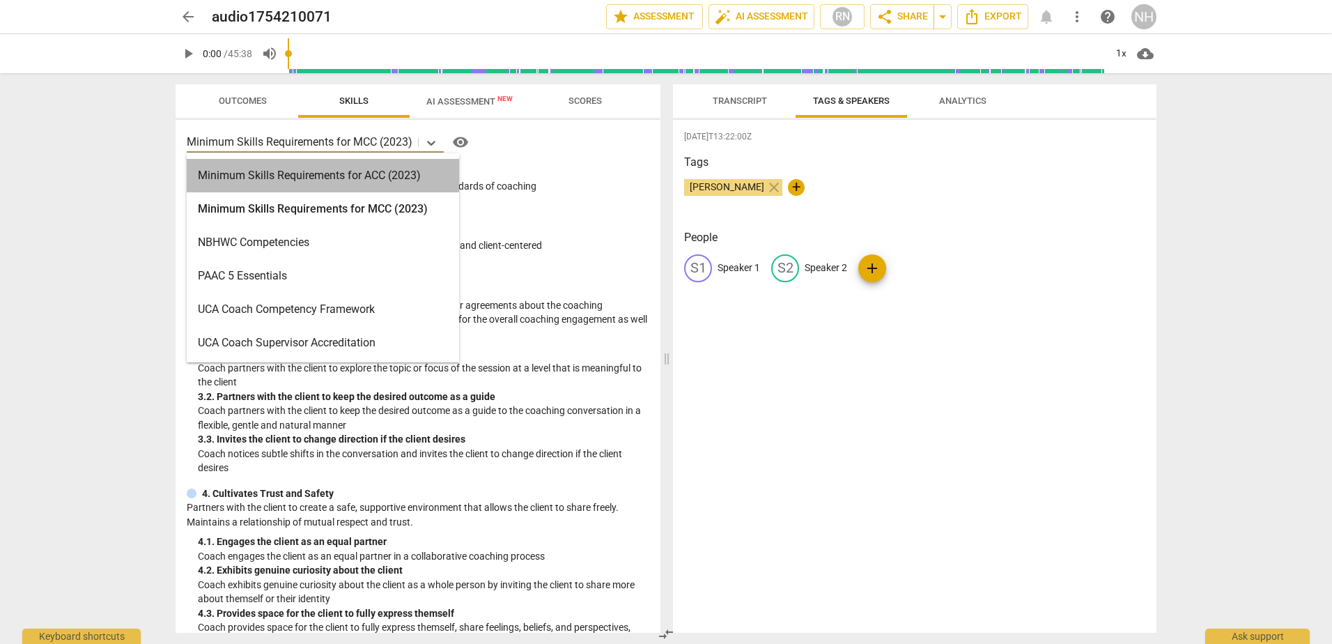
click at [345, 170] on div "Minimum Skills Requirements for ACC (2023)" at bounding box center [323, 175] width 272 height 33
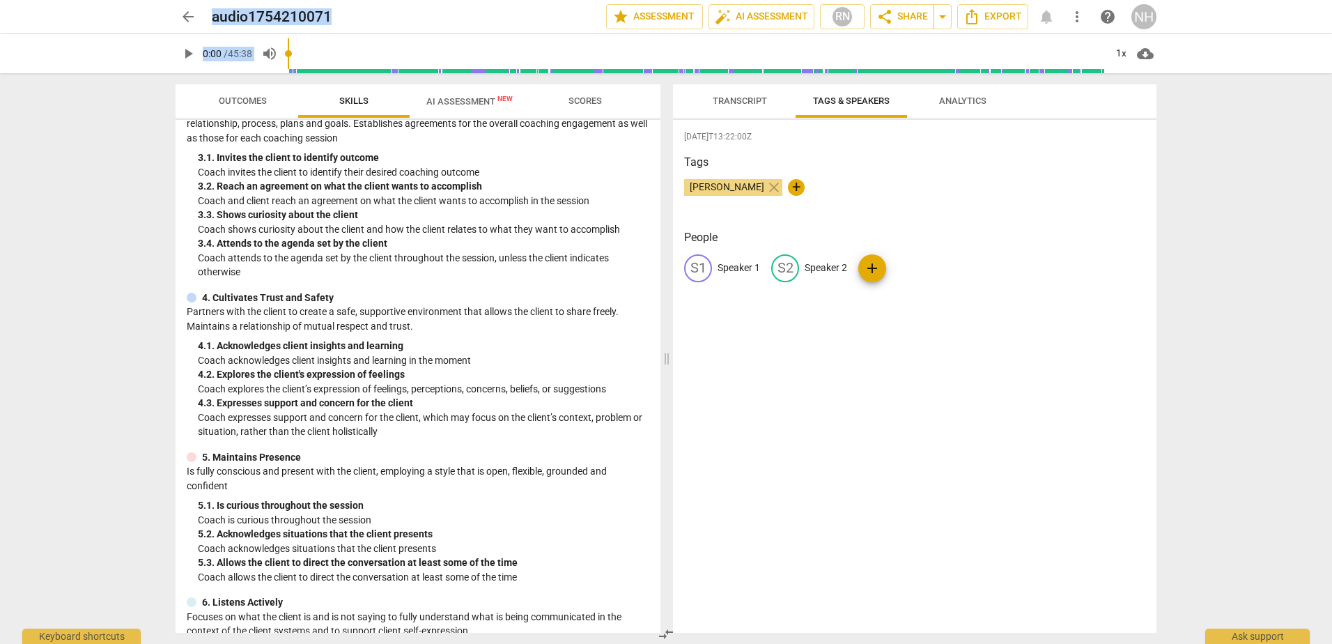
scroll to position [608, 0]
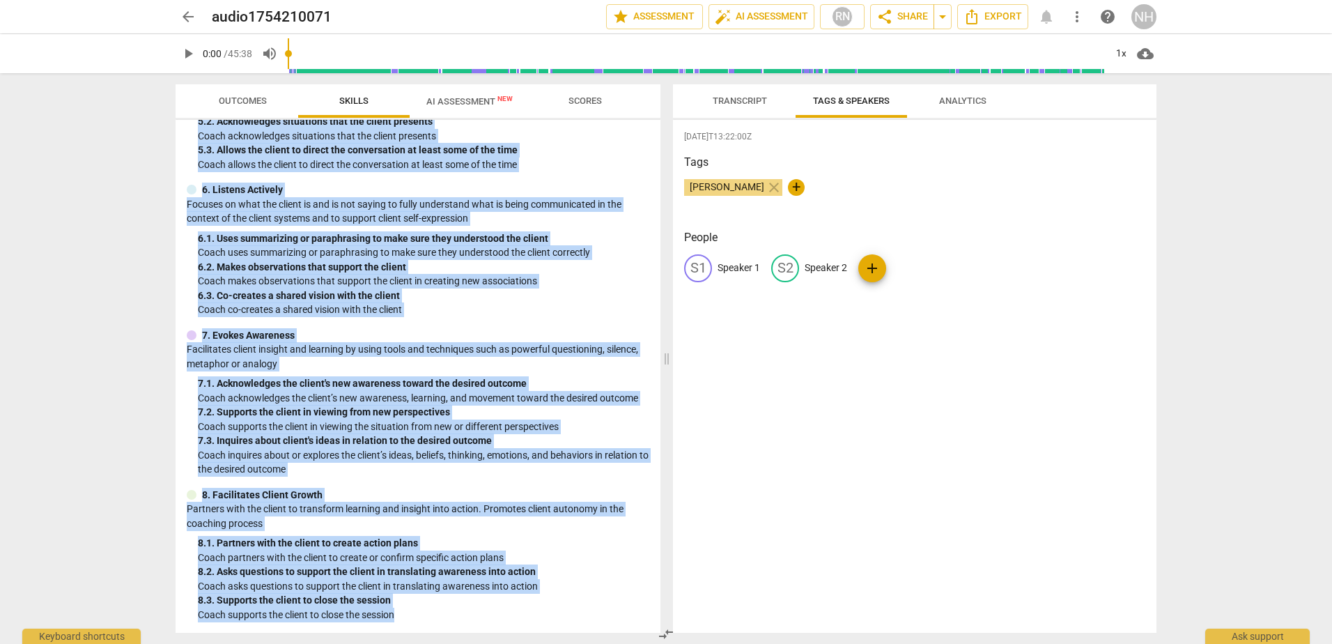
drag, startPoint x: 186, startPoint y: 166, endPoint x: 446, endPoint y: 634, distance: 535.3
click at [446, 634] on div "Outcomes Skills AI Assessment New Scores Minimum Skills Requirements for ACC (2…" at bounding box center [414, 358] width 501 height 570
copy div "1. Demonstrates Ethical Practice Understands and consistently applies coaching …"
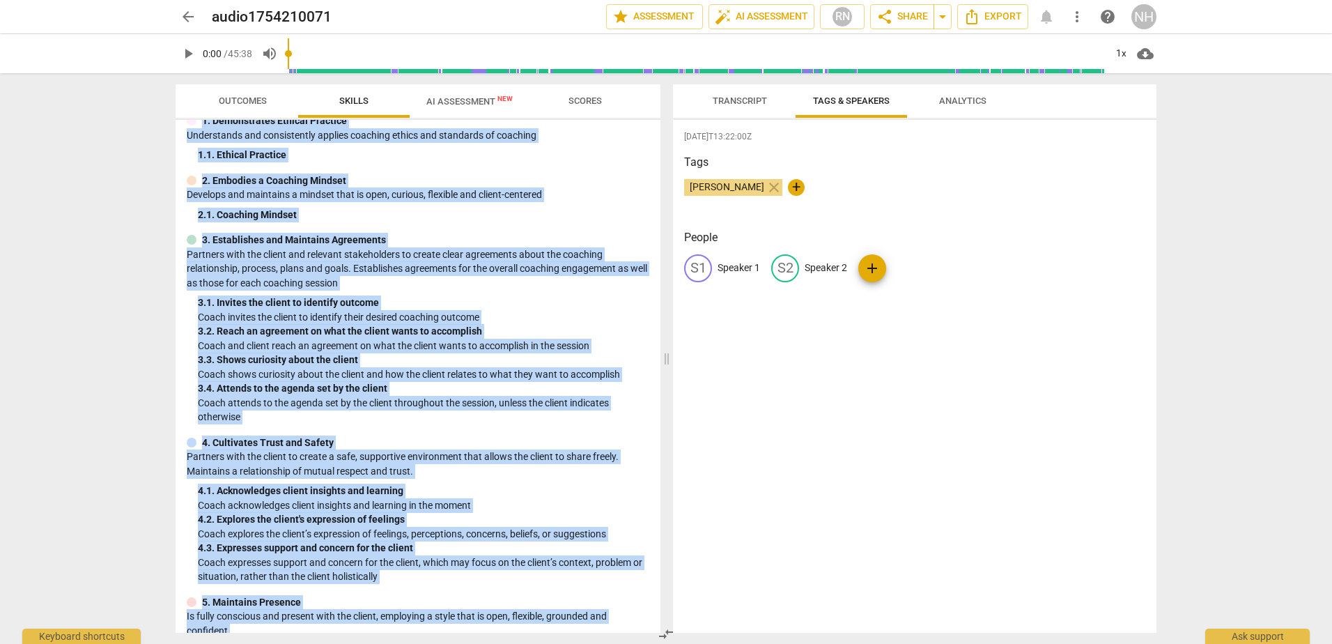
scroll to position [0, 0]
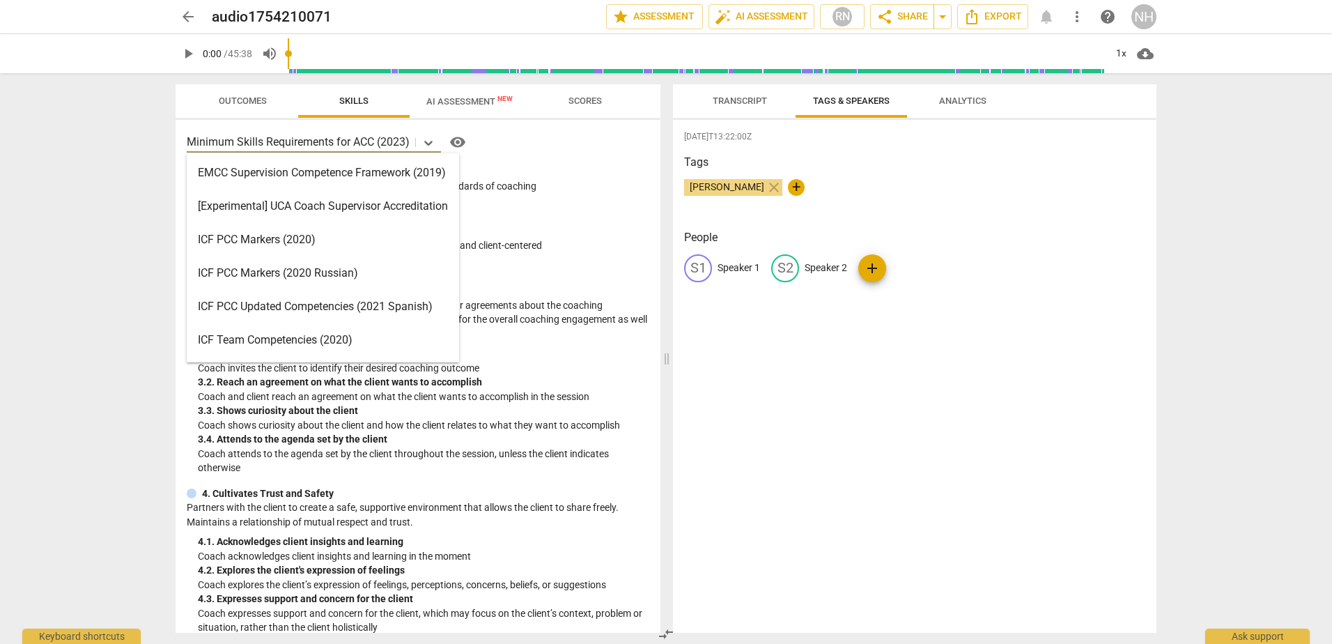
drag, startPoint x: 255, startPoint y: 145, endPoint x: 270, endPoint y: 160, distance: 21.2
click at [255, 144] on p "Minimum Skills Requirements for ACC (2023)" at bounding box center [298, 142] width 223 height 16
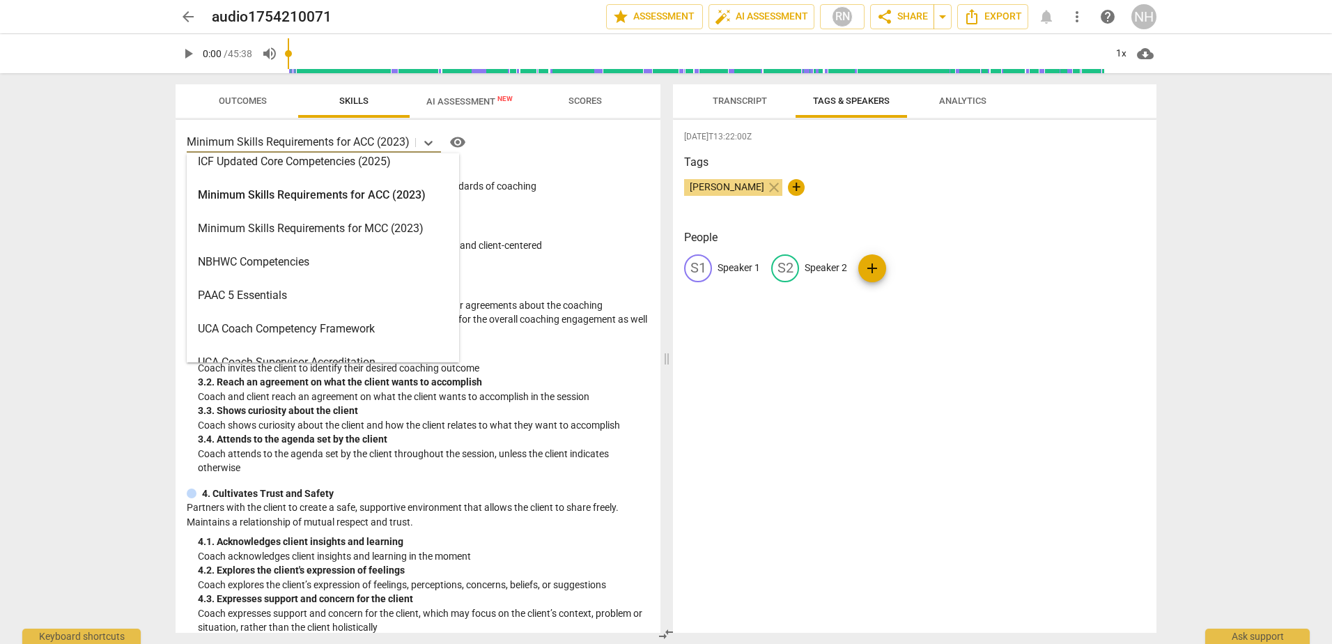
scroll to position [332, 0]
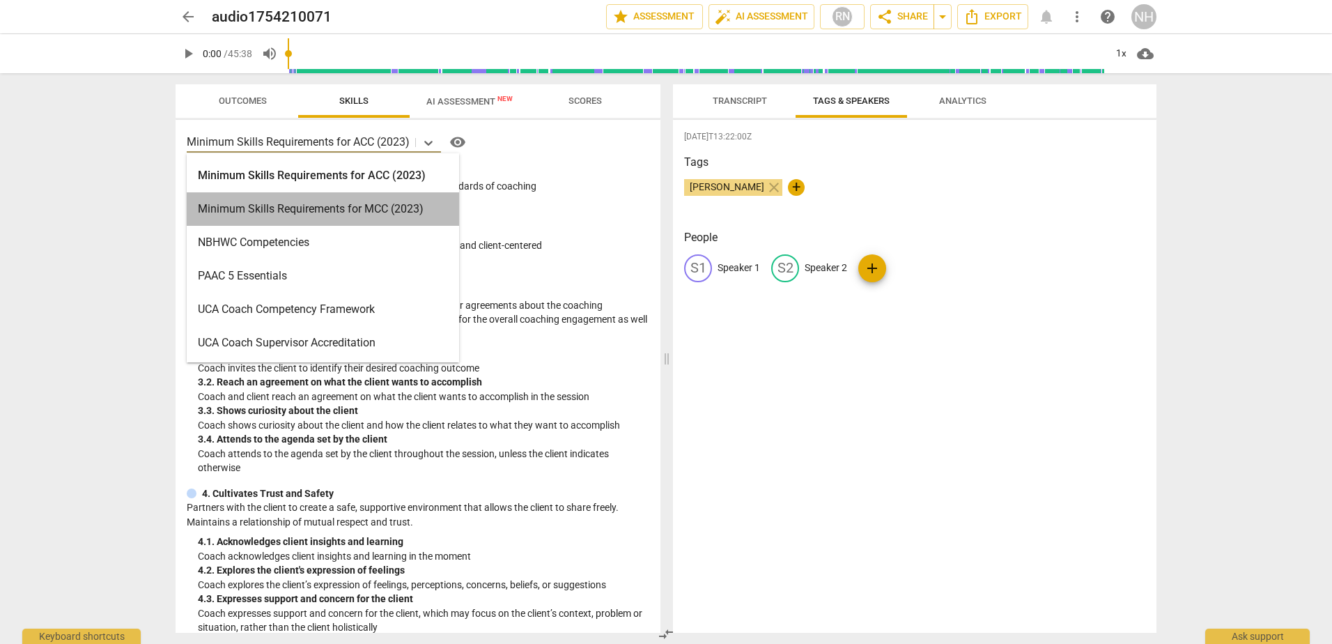
click at [351, 212] on div "Minimum Skills Requirements for MCC (2023)" at bounding box center [323, 208] width 272 height 33
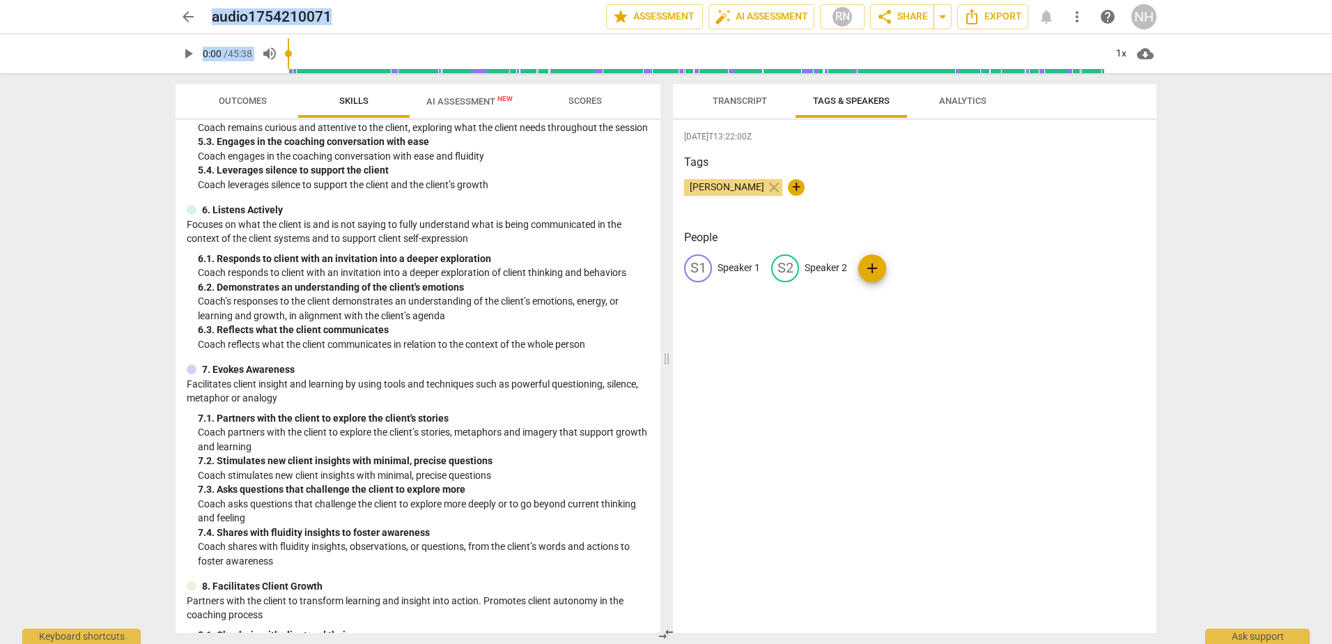
scroll to position [794, 0]
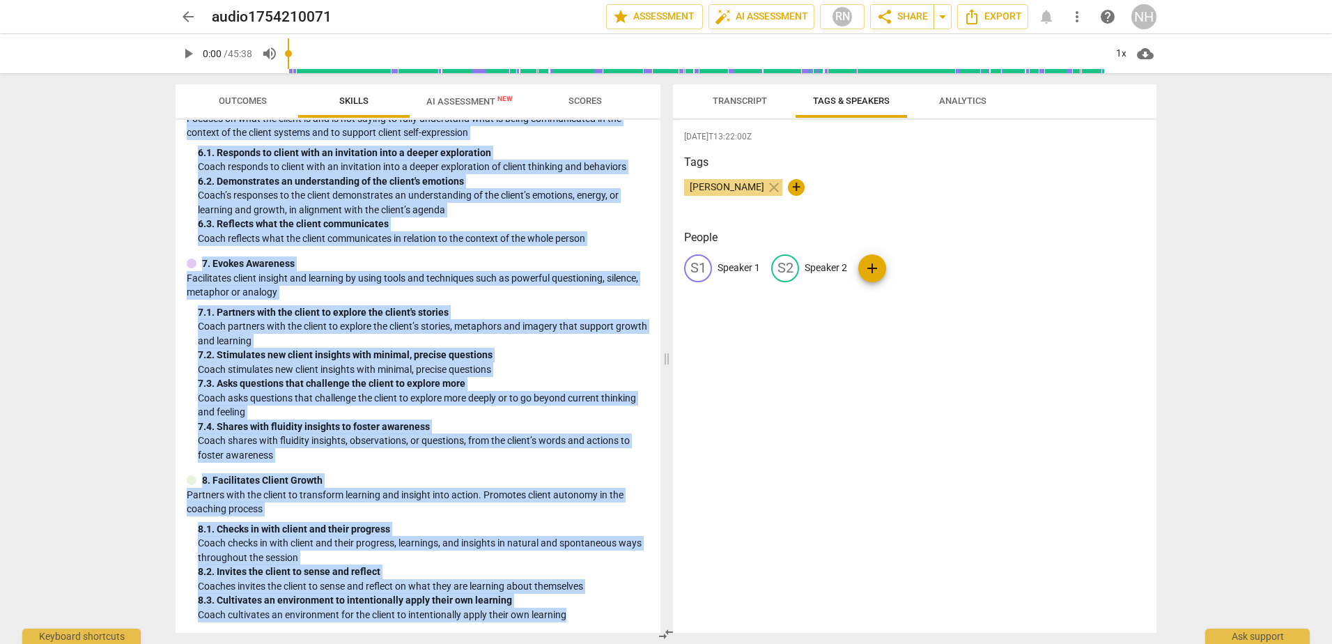
drag, startPoint x: 183, startPoint y: 166, endPoint x: 581, endPoint y: 624, distance: 606.2
click at [581, 624] on div "Minimum Skills Requirements for MCC (2023) visibility 1. Demonstrates Ethical P…" at bounding box center [418, 376] width 485 height 513
copy div "1. Demonstrates Ethical Practice Understands and consistently applies coaching …"
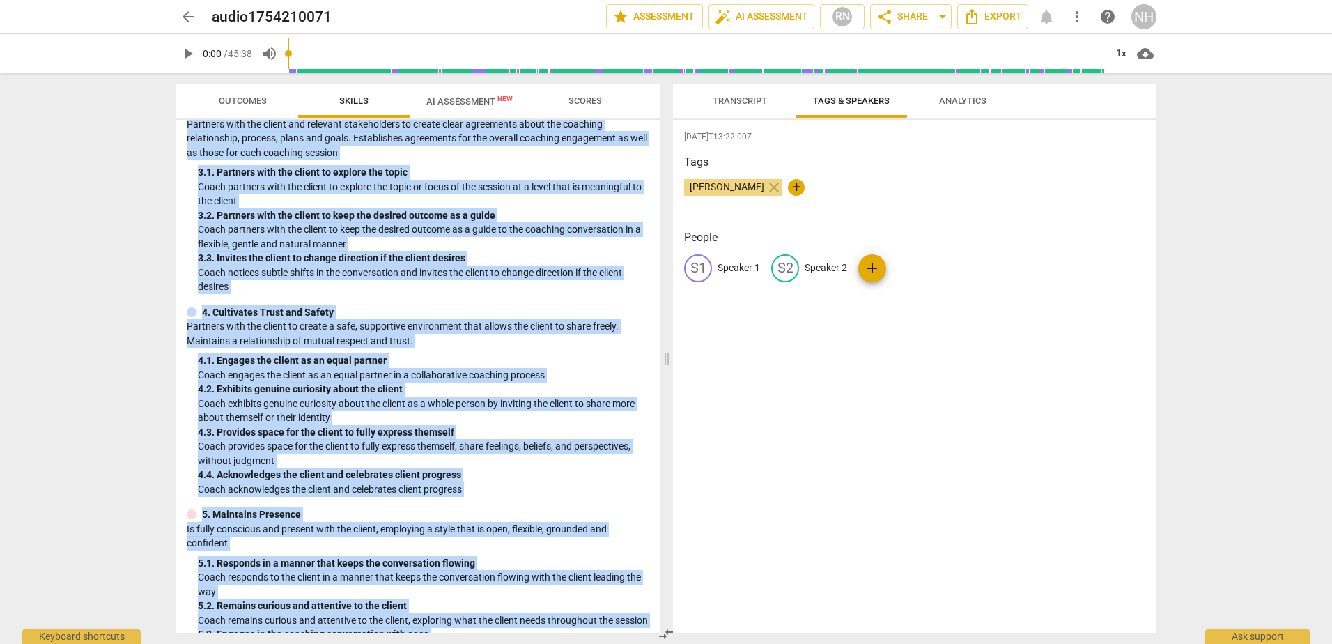
scroll to position [0, 0]
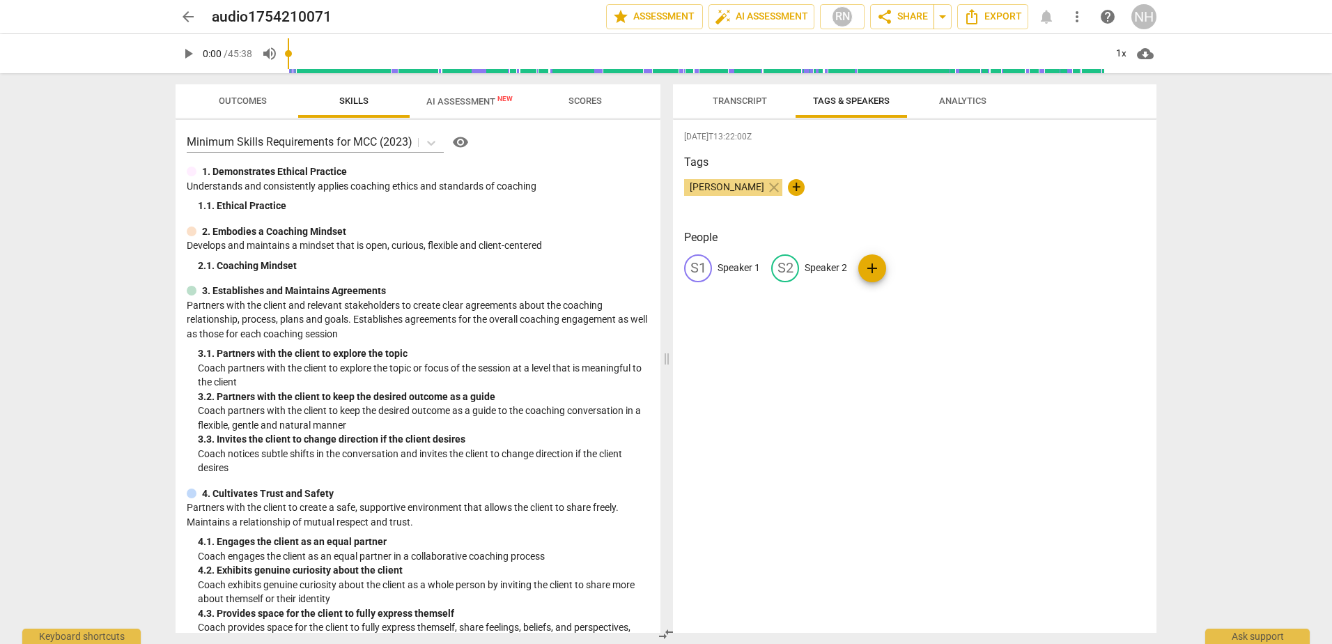
click at [119, 358] on div "arrow_back audio1754210071 edit star Assessment auto_fix_high AI Assessment RN …" at bounding box center [666, 322] width 1332 height 644
click at [274, 147] on p "Minimum Skills Requirements for MCC (2023)" at bounding box center [300, 142] width 226 height 16
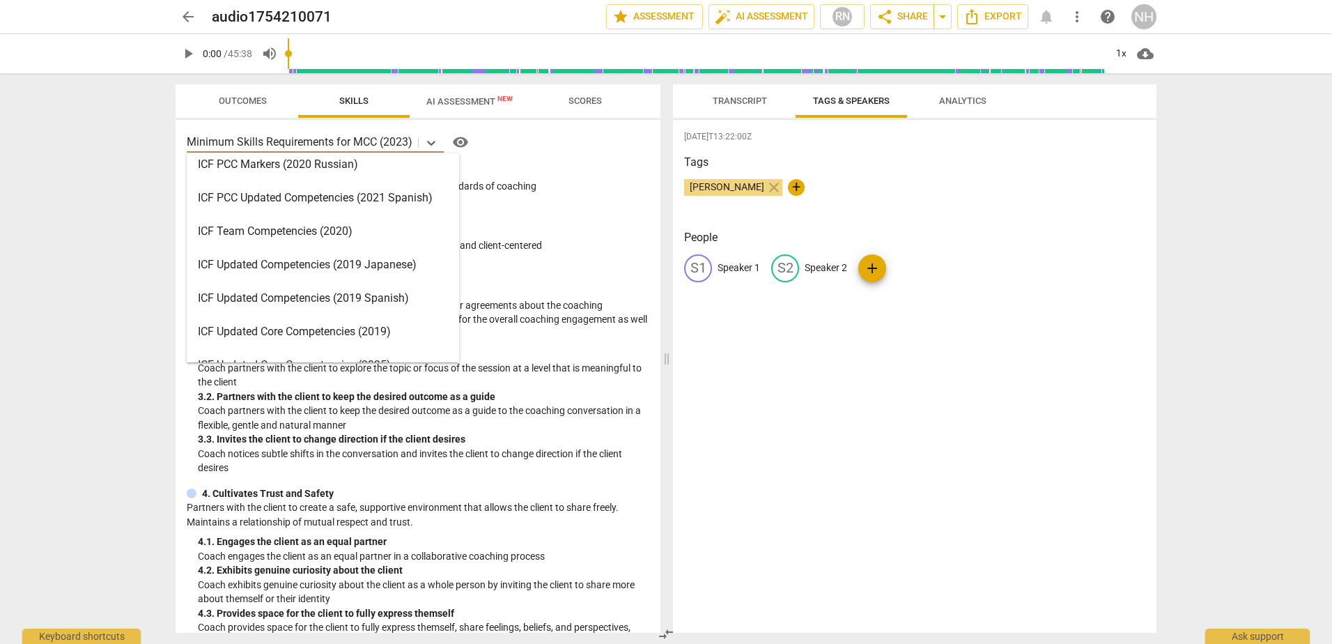
scroll to position [209, 0]
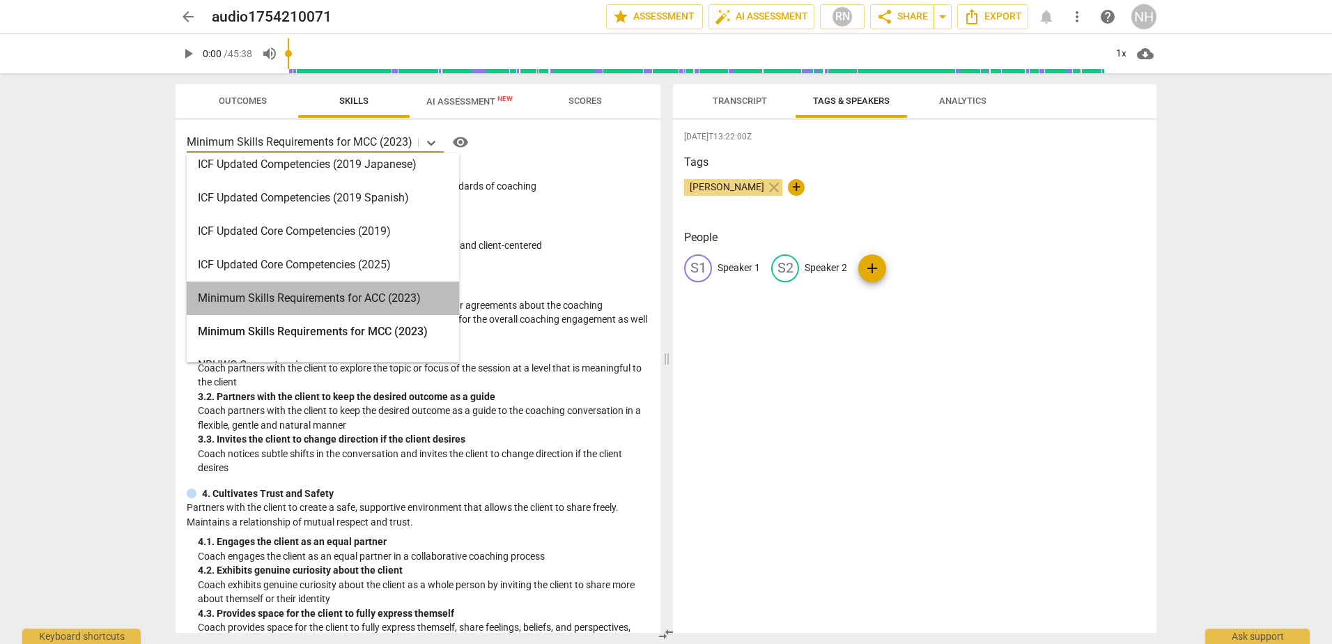
drag, startPoint x: 340, startPoint y: 301, endPoint x: 724, endPoint y: 65, distance: 451.1
click at [341, 300] on div "Minimum Skills Requirements for ACC (2023)" at bounding box center [323, 297] width 272 height 33
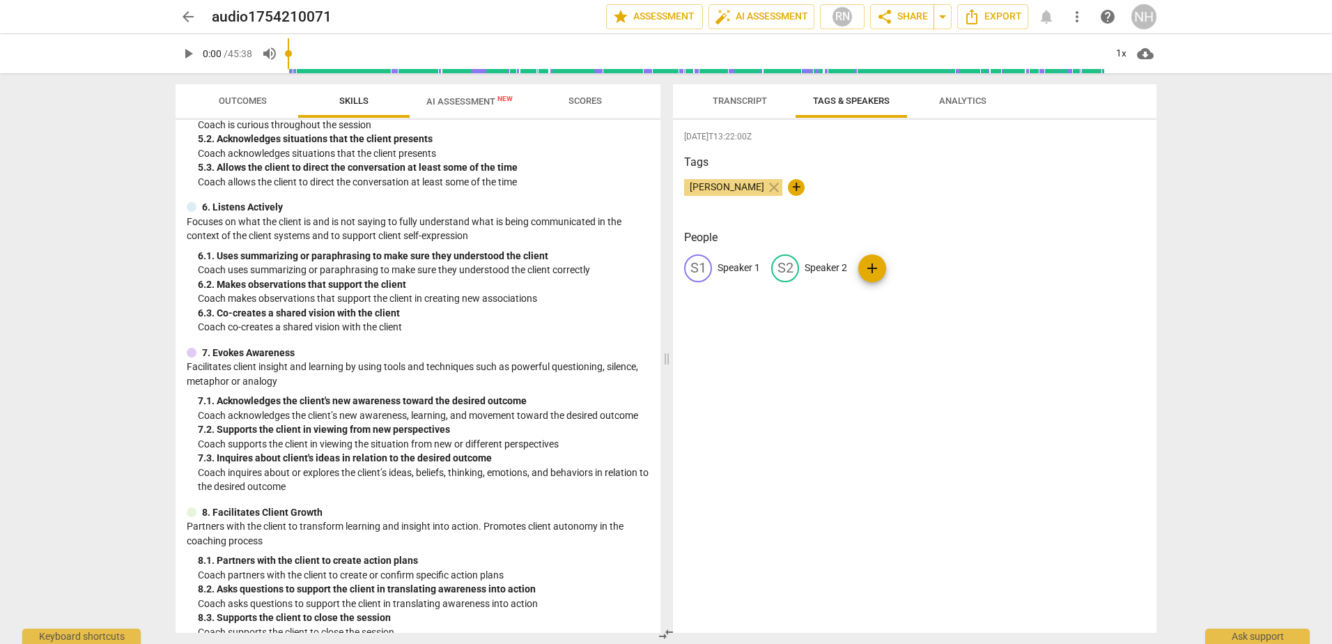
scroll to position [608, 0]
